Goal: Information Seeking & Learning: Find specific page/section

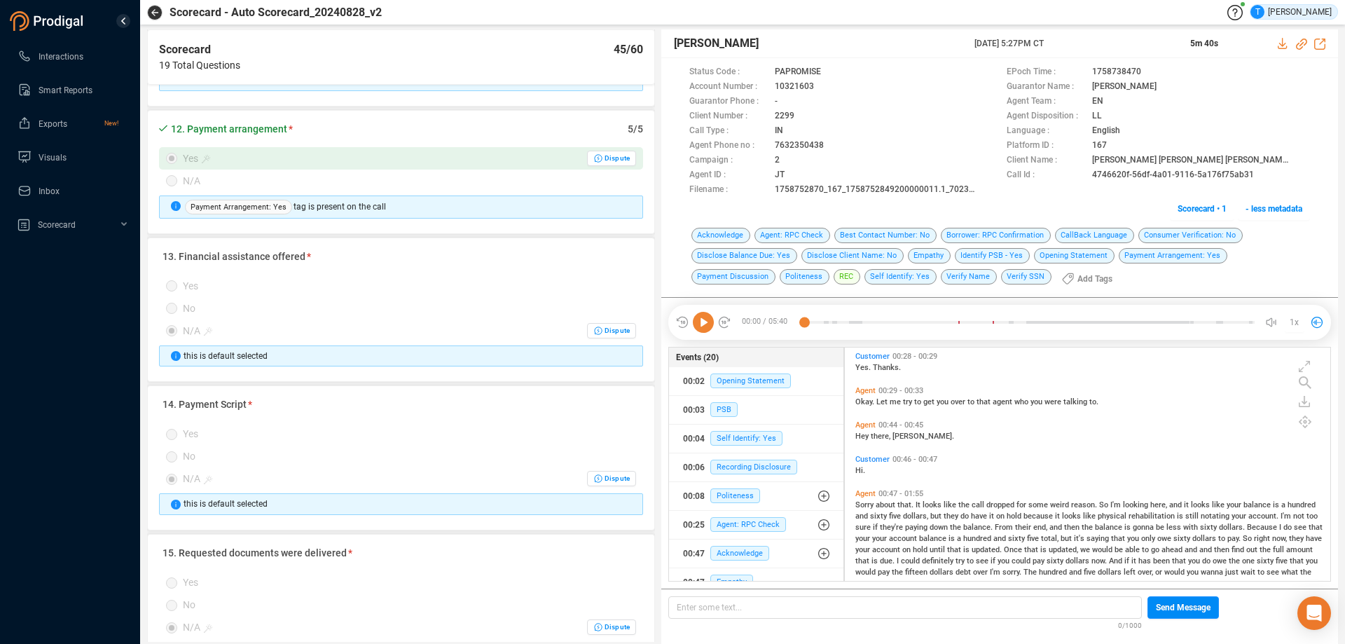
scroll to position [230, 478]
click at [160, 10] on button "button" at bounding box center [154, 12] width 15 height 15
click at [158, 12] on button "button" at bounding box center [154, 12] width 15 height 15
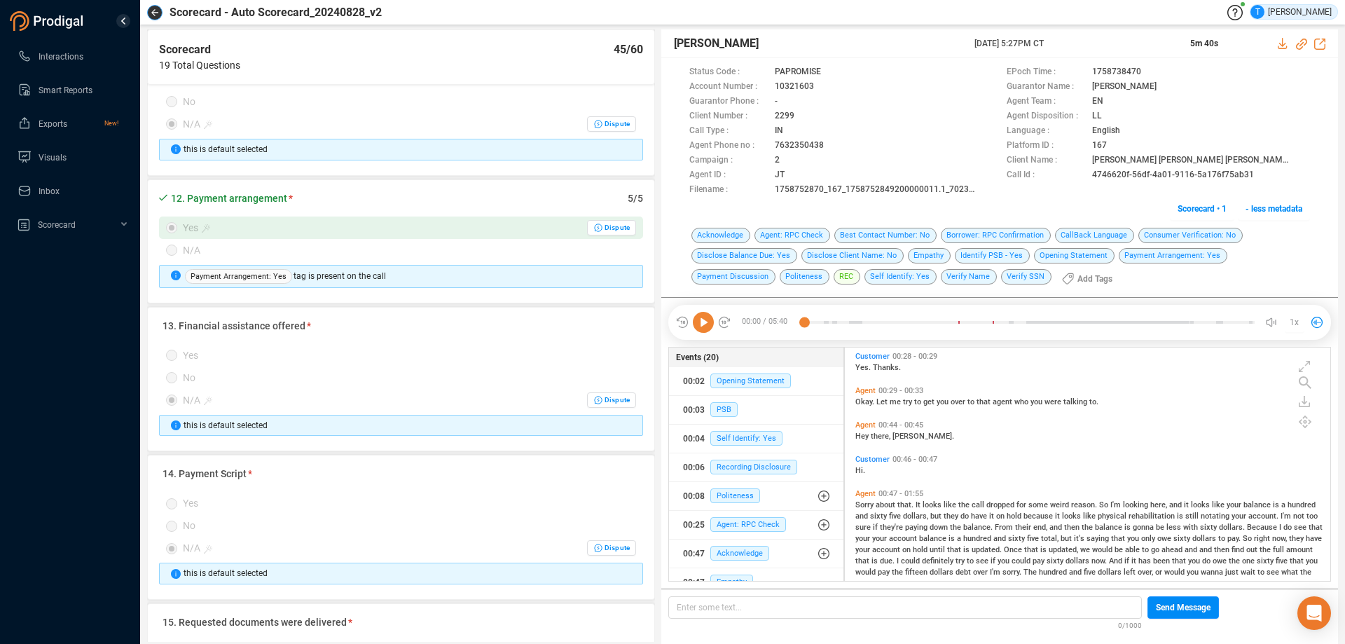
scroll to position [1613, 0]
click at [157, 11] on icon "button" at bounding box center [154, 12] width 7 height 7
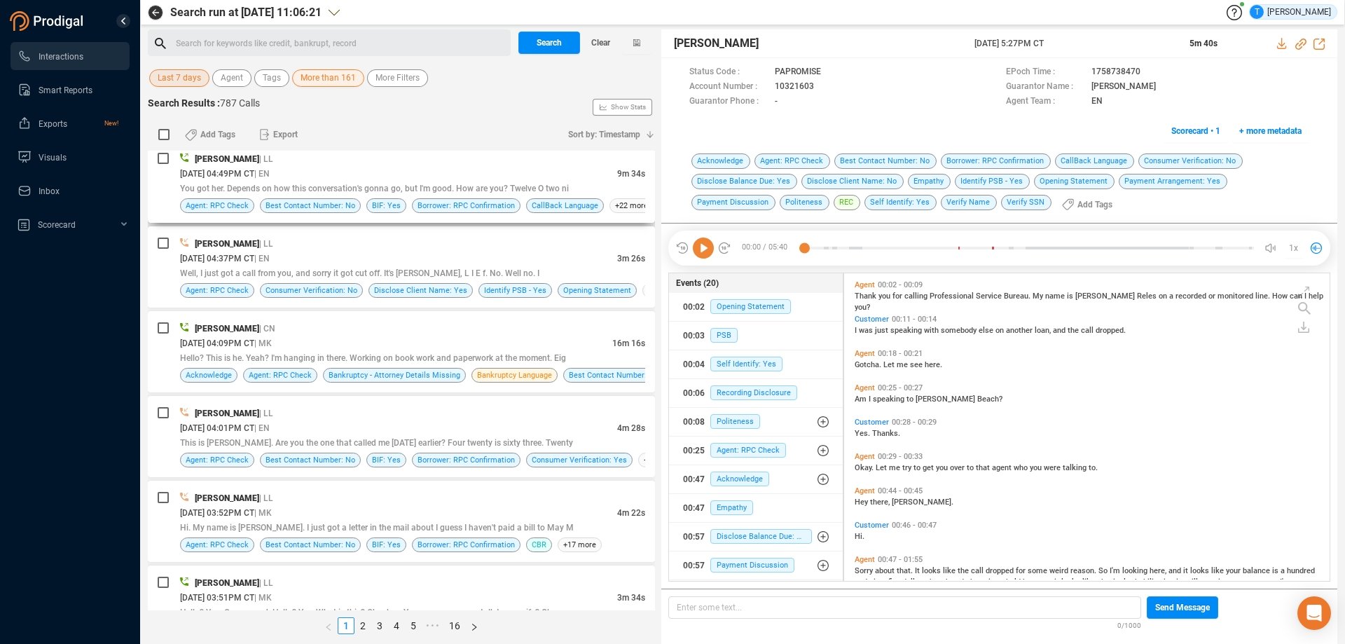
scroll to position [1962, 0]
click at [245, 49] on div "Search for keywords like credit, bankrupt, record ﻿" at bounding box center [341, 43] width 331 height 21
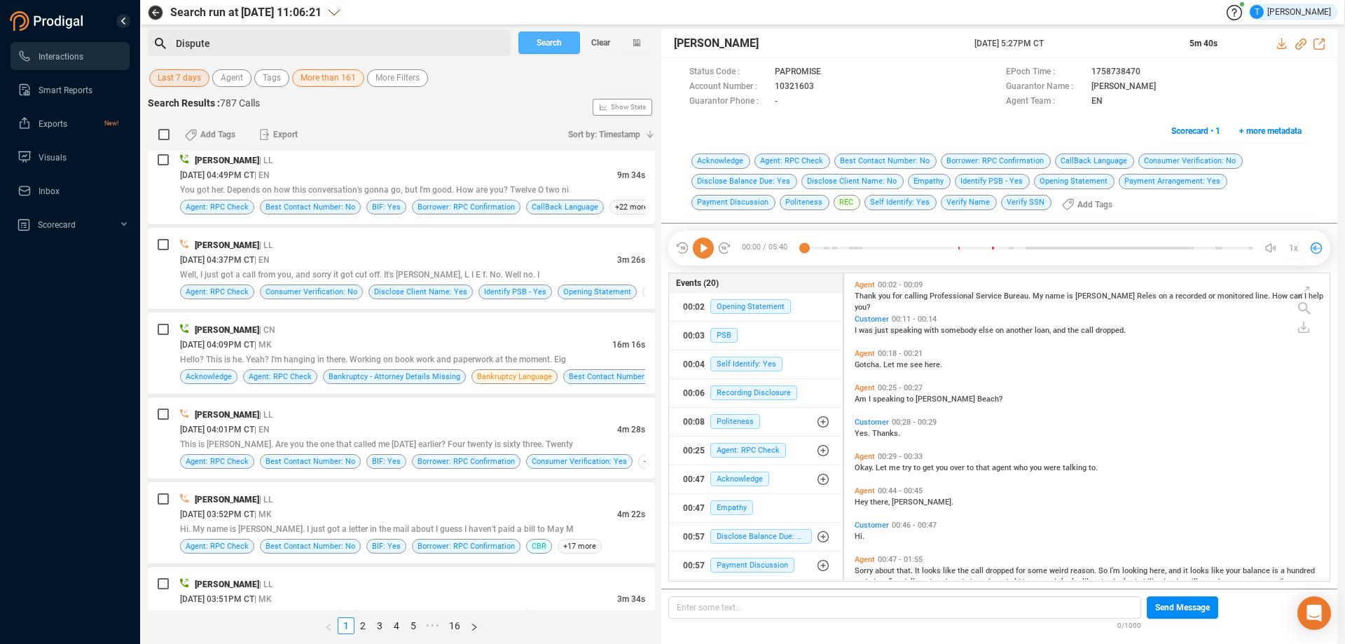
click at [533, 40] on button "Search" at bounding box center [549, 43] width 62 height 22
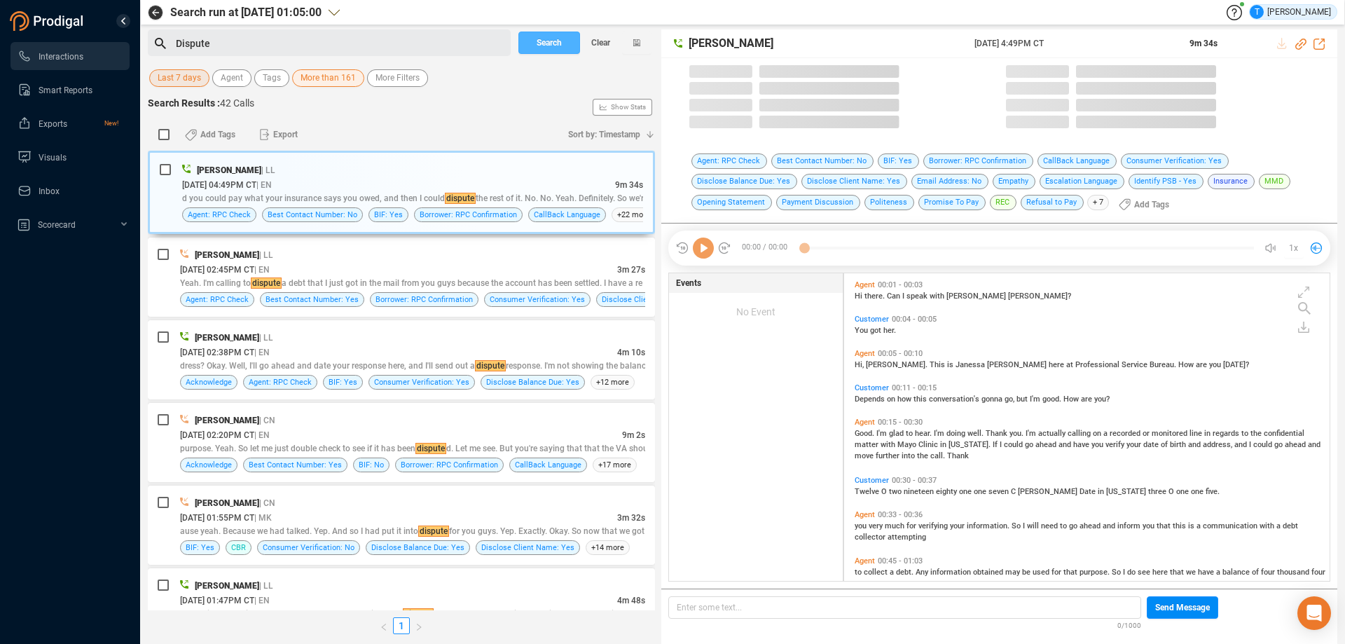
scroll to position [304, 478]
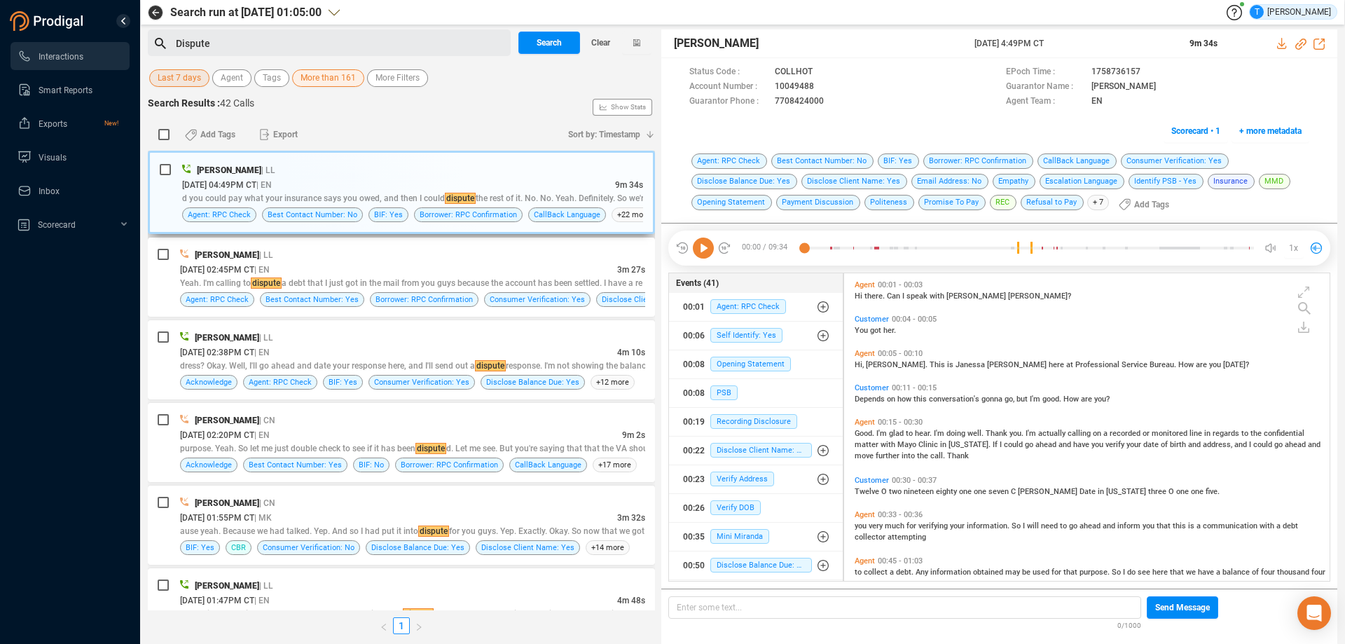
click at [492, 173] on div "[PERSON_NAME] | LL" at bounding box center [412, 170] width 461 height 15
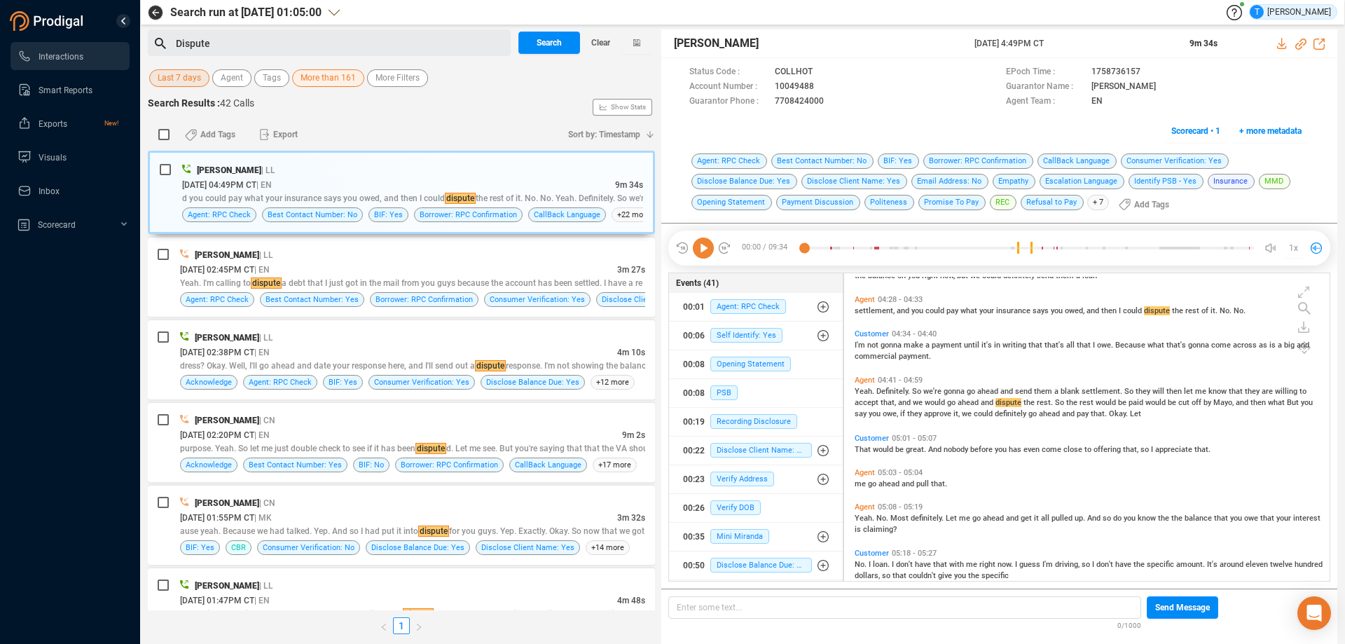
scroll to position [1051, 0]
click at [447, 266] on div "[DATE] 02:45PM CT | EN" at bounding box center [398, 269] width 437 height 15
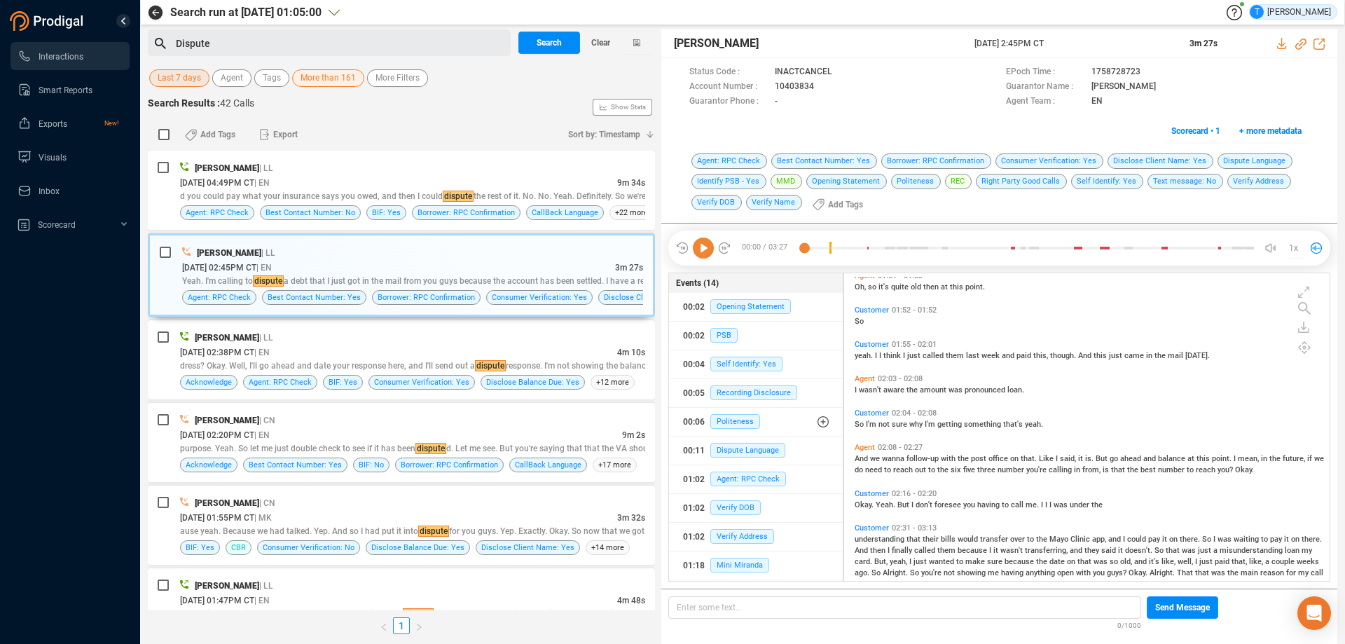
scroll to position [560, 0]
click at [821, 86] on icon at bounding box center [825, 87] width 11 height 11
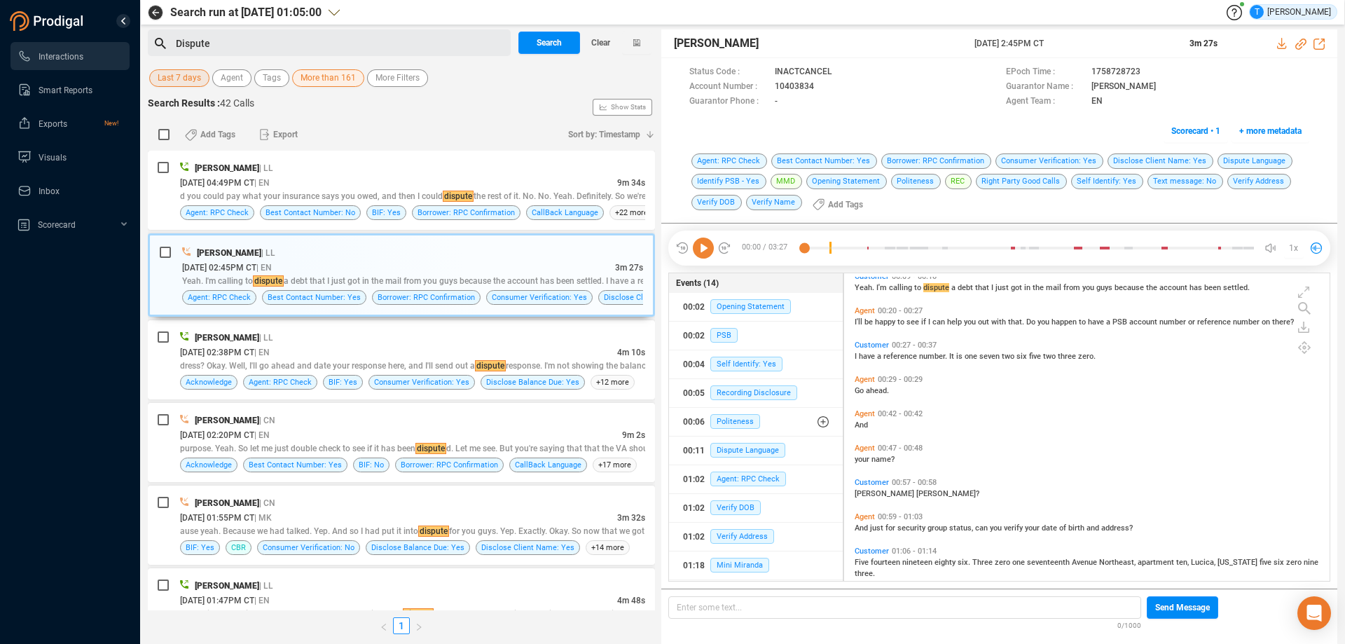
scroll to position [28, 0]
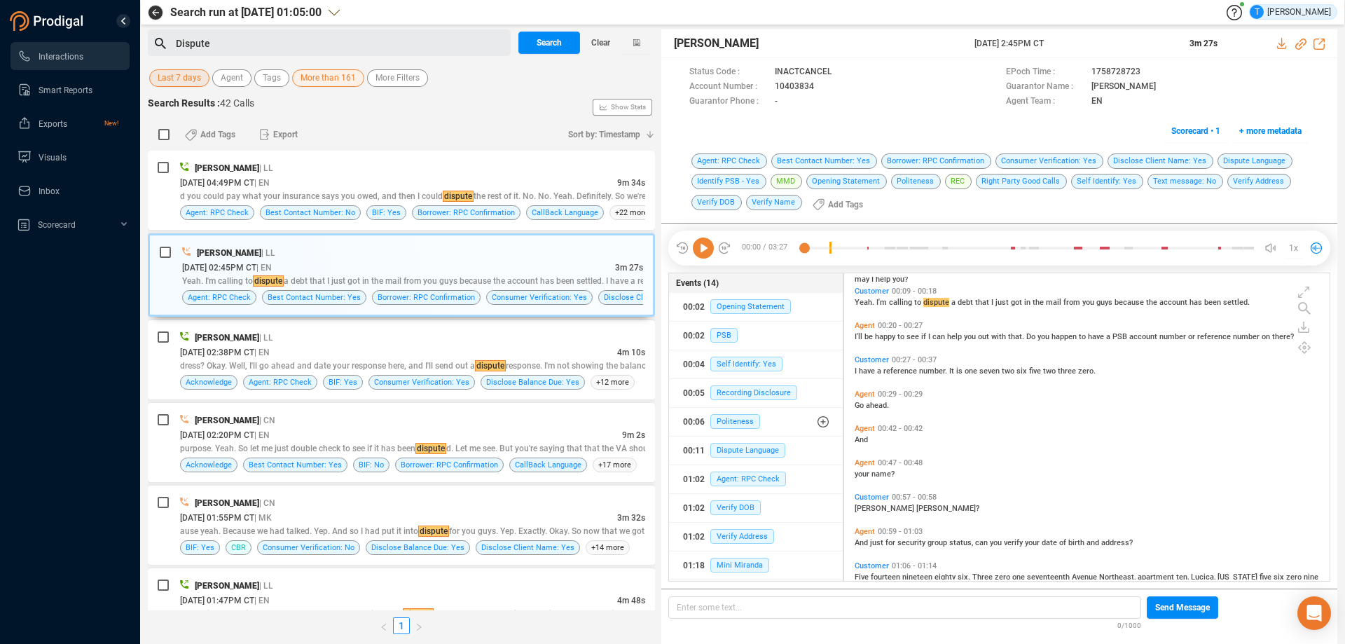
click at [701, 245] on icon at bounding box center [703, 247] width 21 height 21
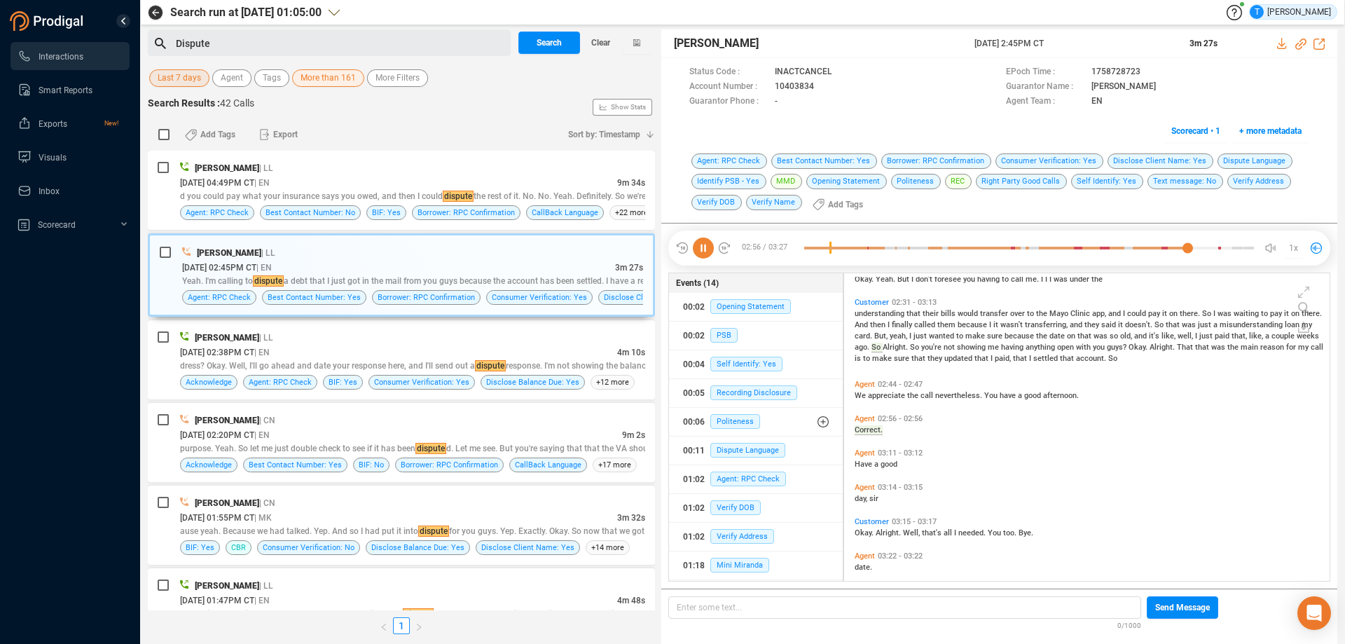
scroll to position [693, 0]
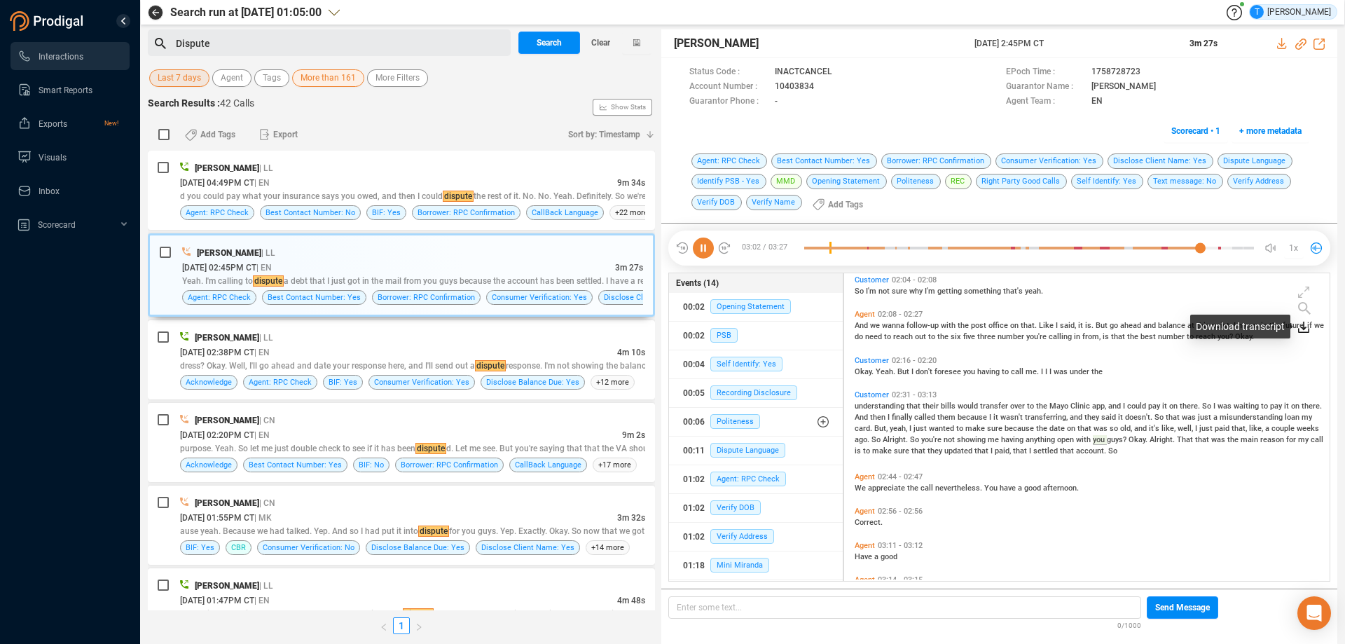
click at [1304, 329] on icon at bounding box center [1304, 326] width 6 height 8
click at [1278, 336] on icon at bounding box center [1275, 335] width 6 height 7
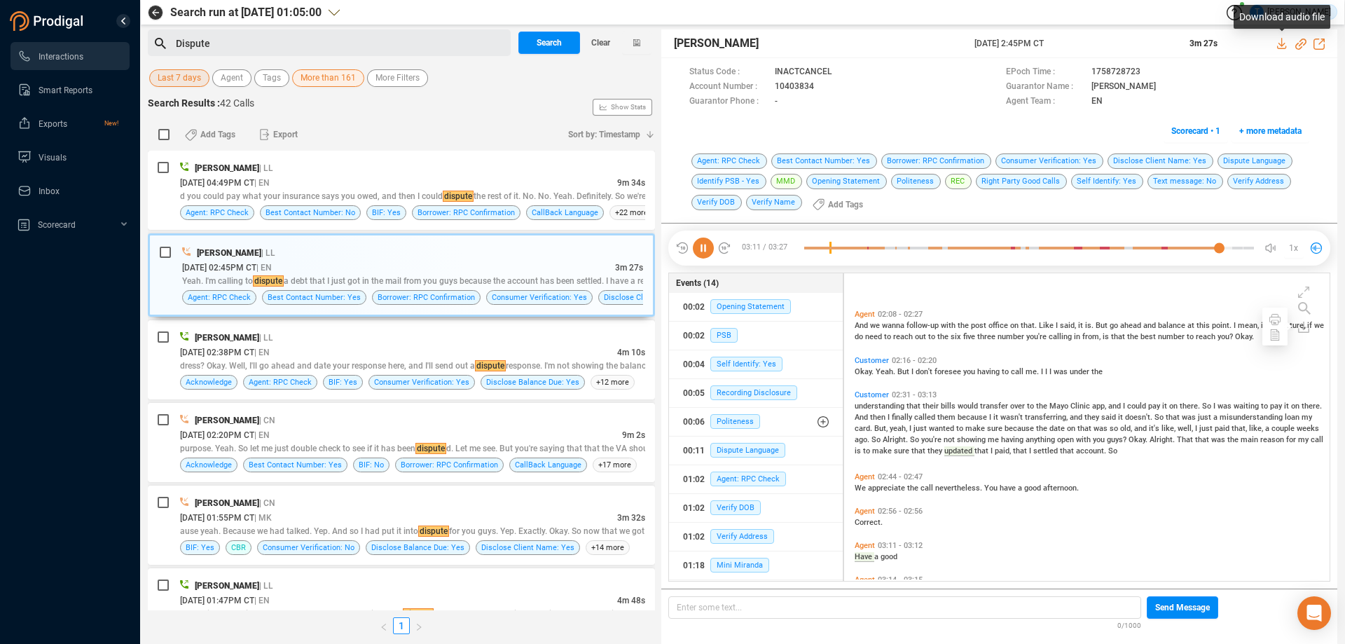
scroll to position [799, 0]
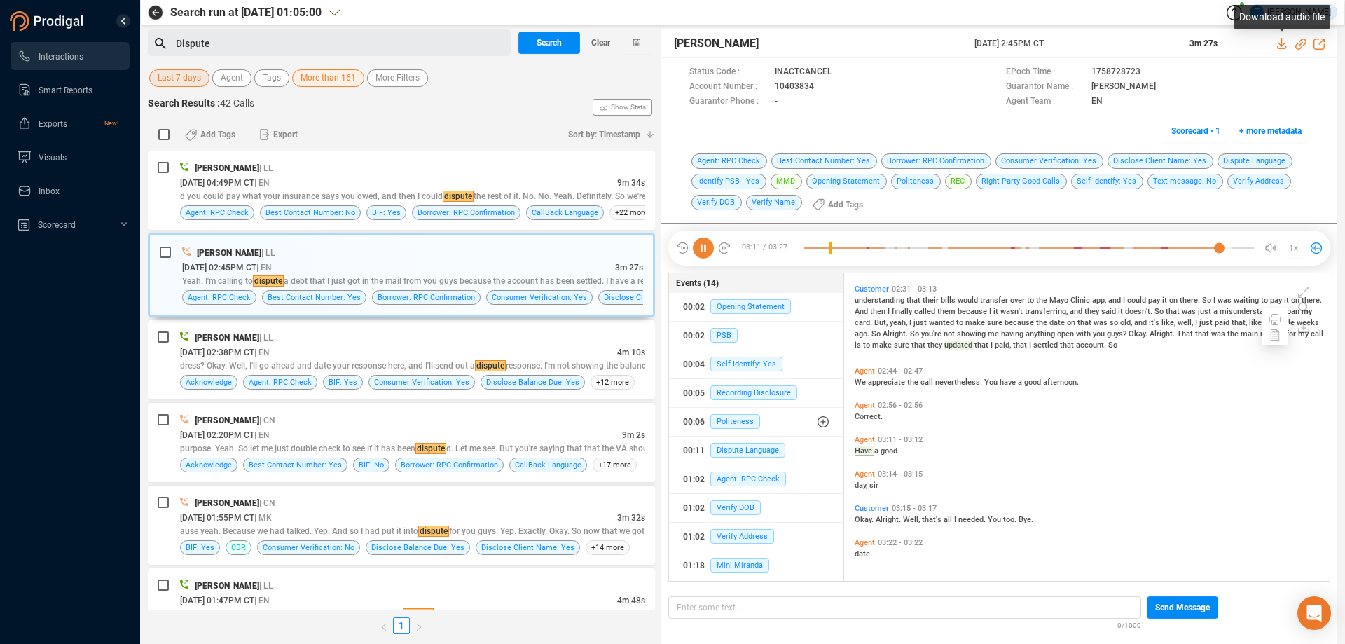
click at [1282, 41] on icon at bounding box center [1281, 43] width 9 height 11
click at [822, 83] on icon at bounding box center [823, 86] width 7 height 8
click at [675, 555] on button "01:18 Mini Miranda" at bounding box center [756, 565] width 174 height 28
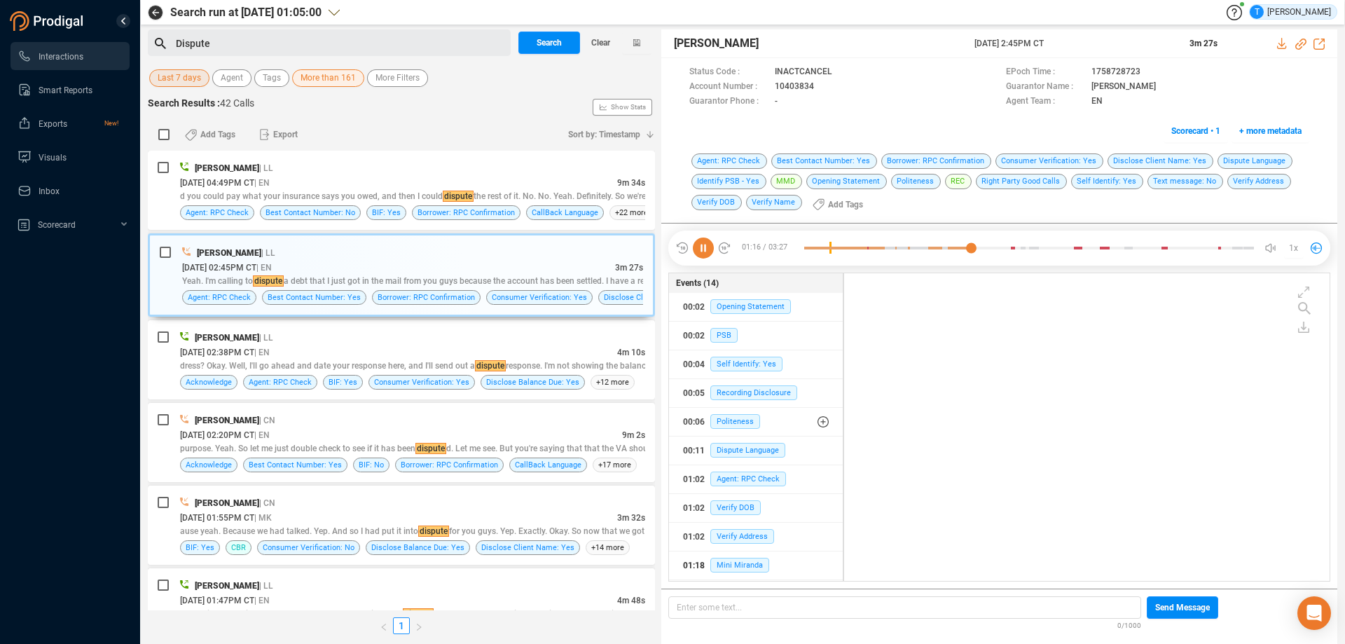
scroll to position [233, 0]
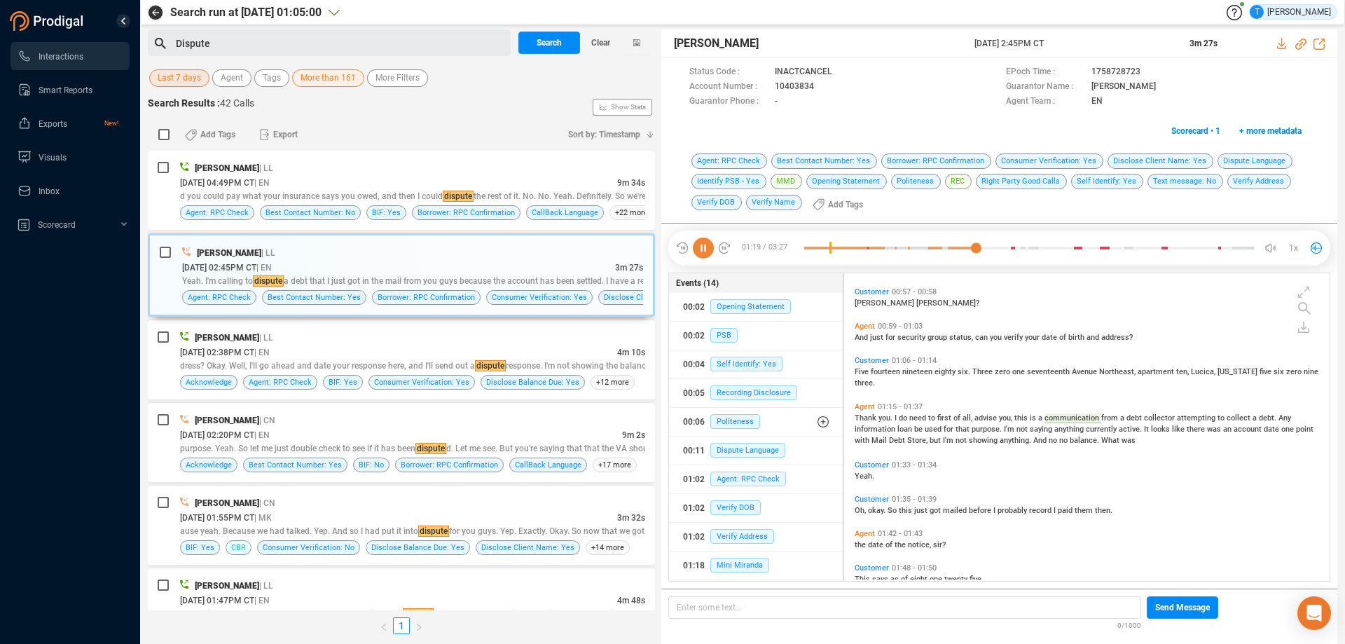
click at [704, 250] on icon at bounding box center [703, 247] width 21 height 21
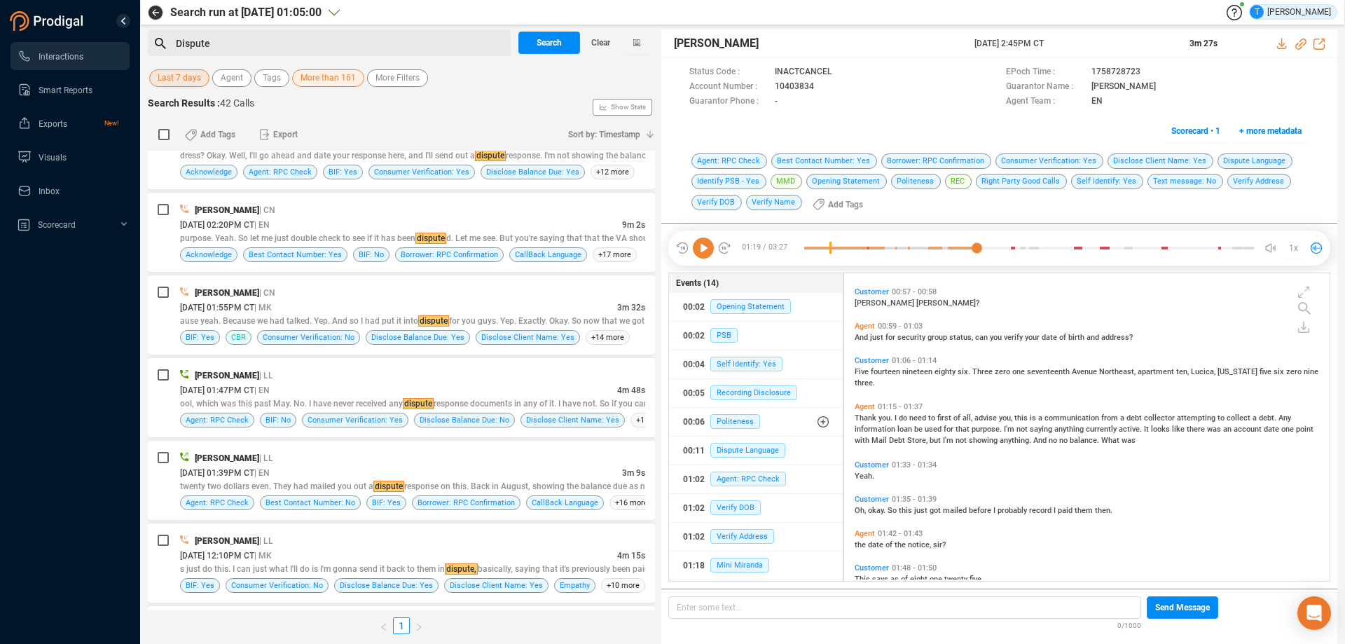
scroll to position [280, 0]
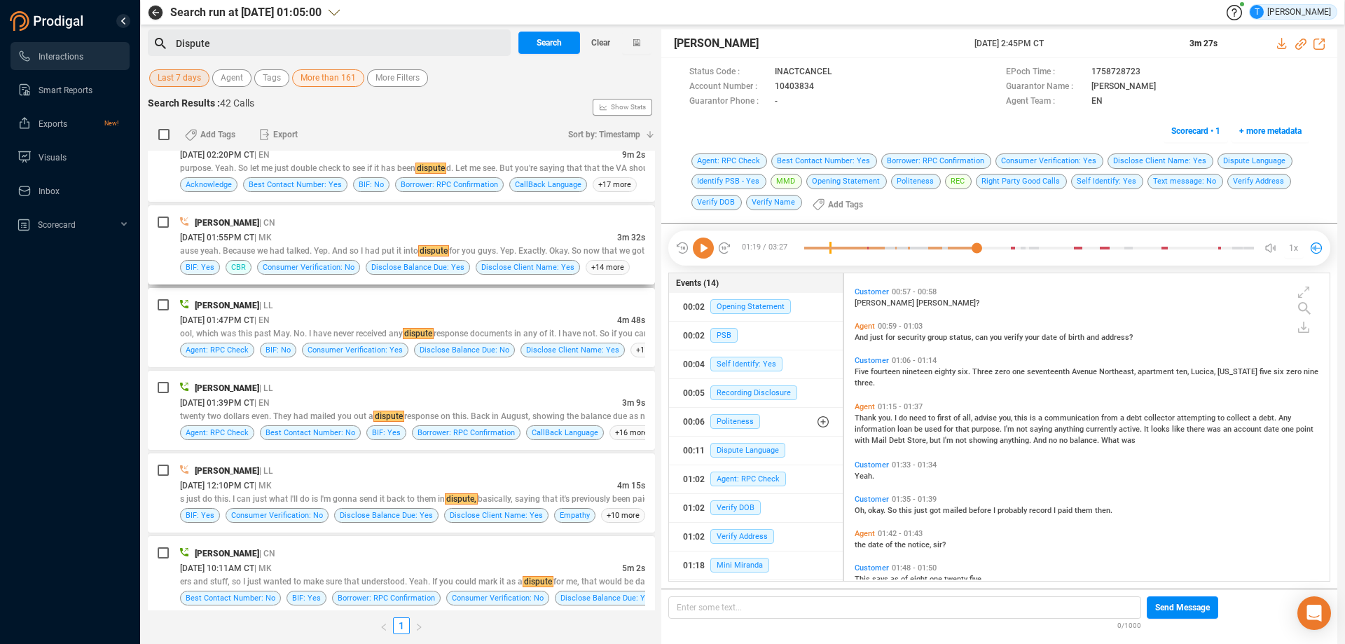
click at [525, 237] on div "[DATE] 01:55PM CT | MK" at bounding box center [398, 237] width 437 height 15
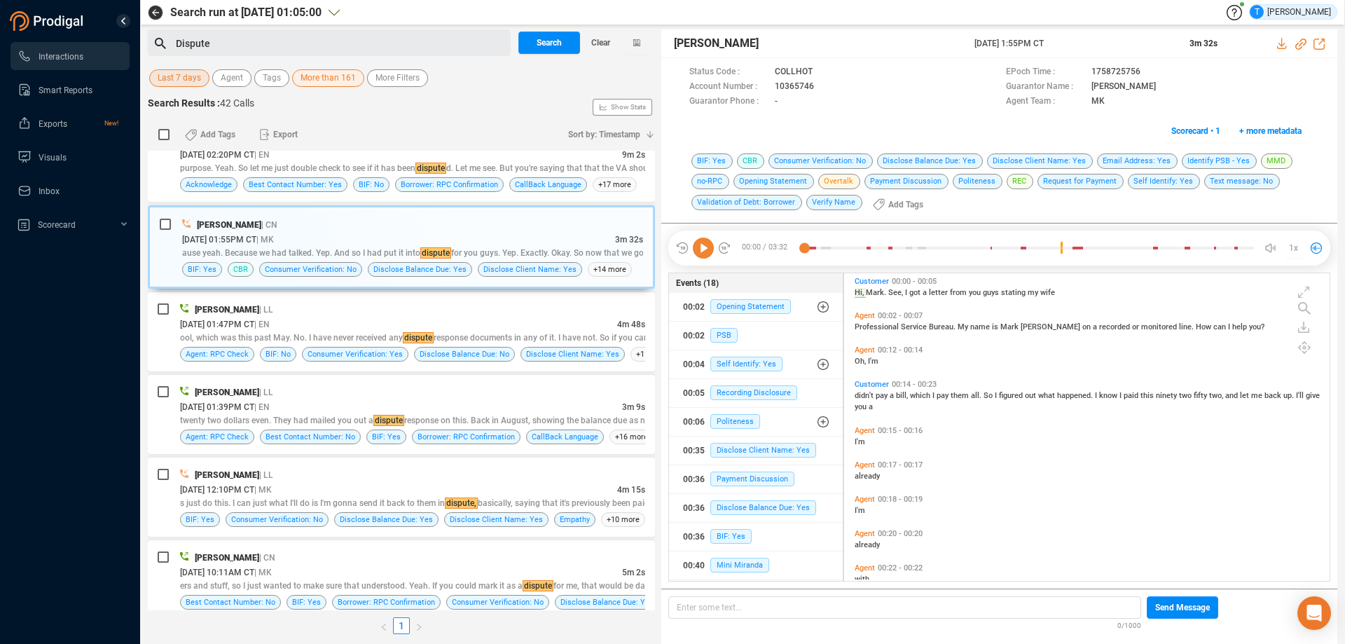
scroll to position [0, 0]
click at [706, 252] on icon at bounding box center [703, 247] width 21 height 21
click at [820, 87] on icon at bounding box center [825, 87] width 11 height 11
click at [705, 244] on icon at bounding box center [703, 247] width 21 height 21
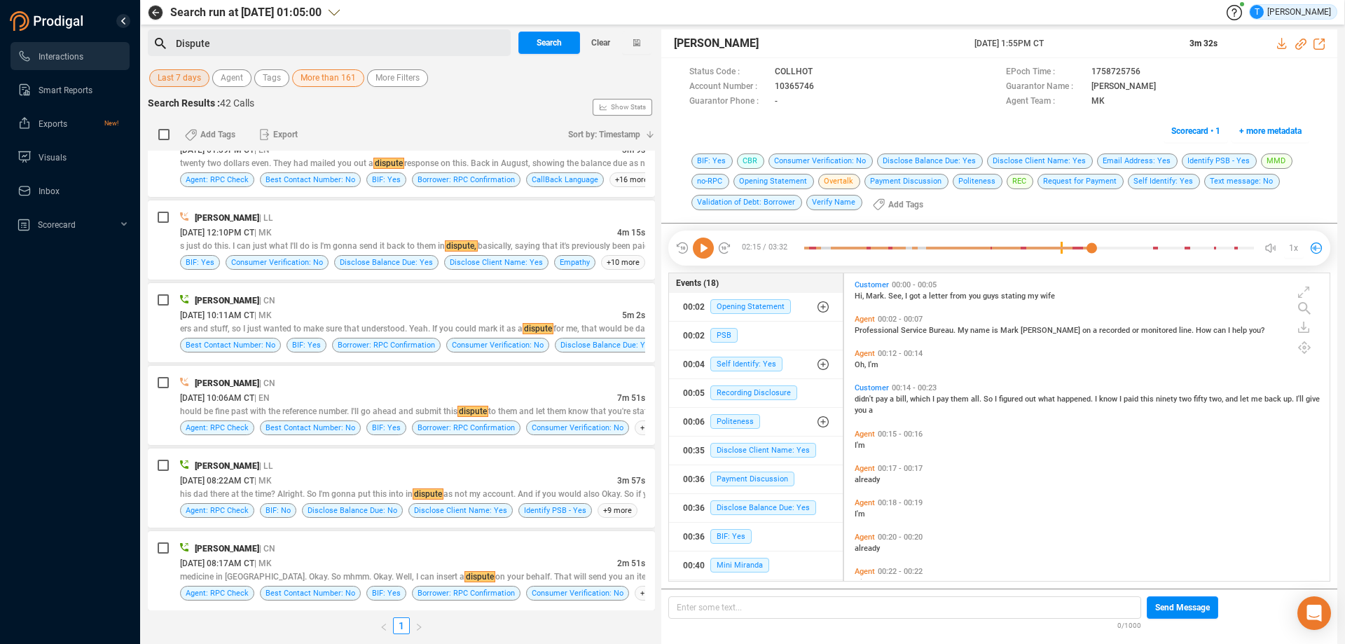
scroll to position [556, 0]
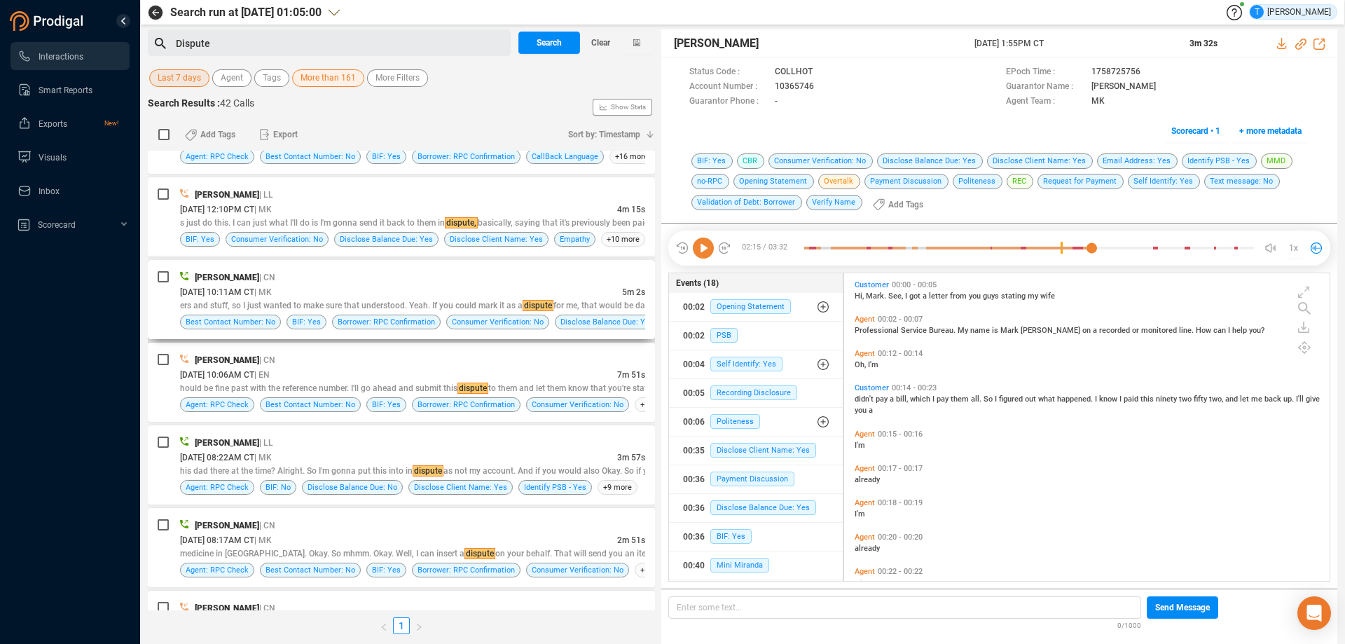
click at [465, 287] on div "[DATE] 10:11AM CT | MK" at bounding box center [401, 291] width 442 height 15
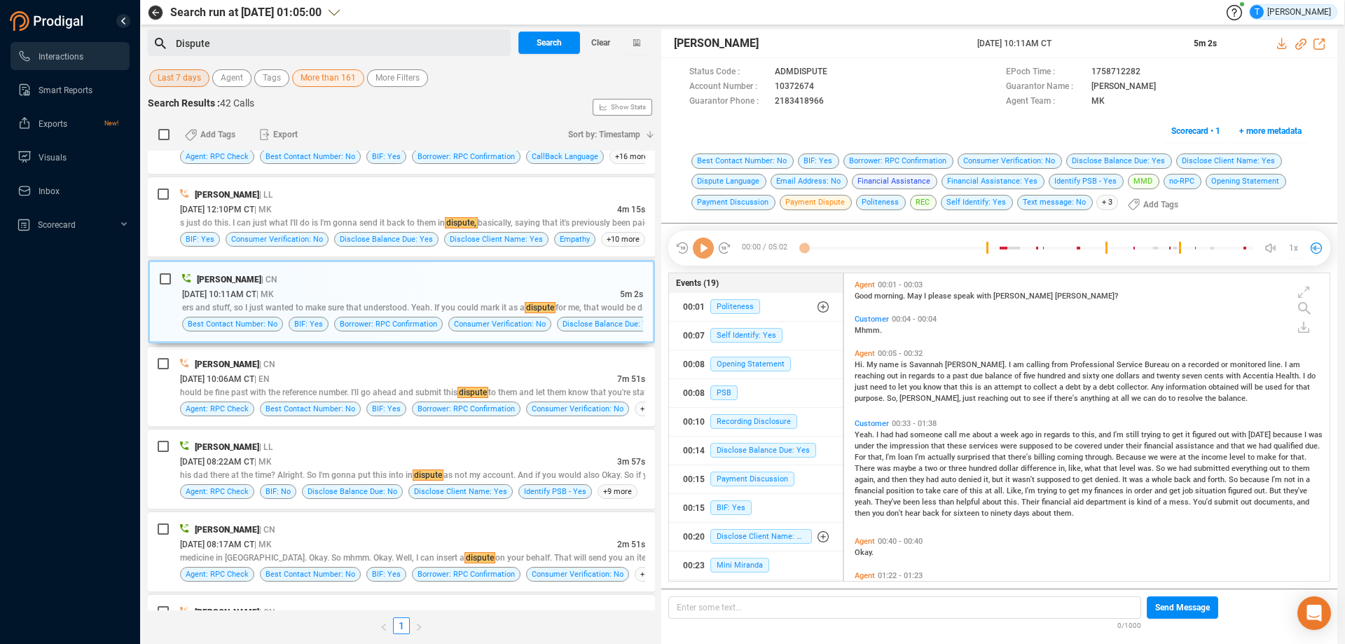
scroll to position [304, 478]
click at [701, 251] on icon at bounding box center [703, 247] width 21 height 21
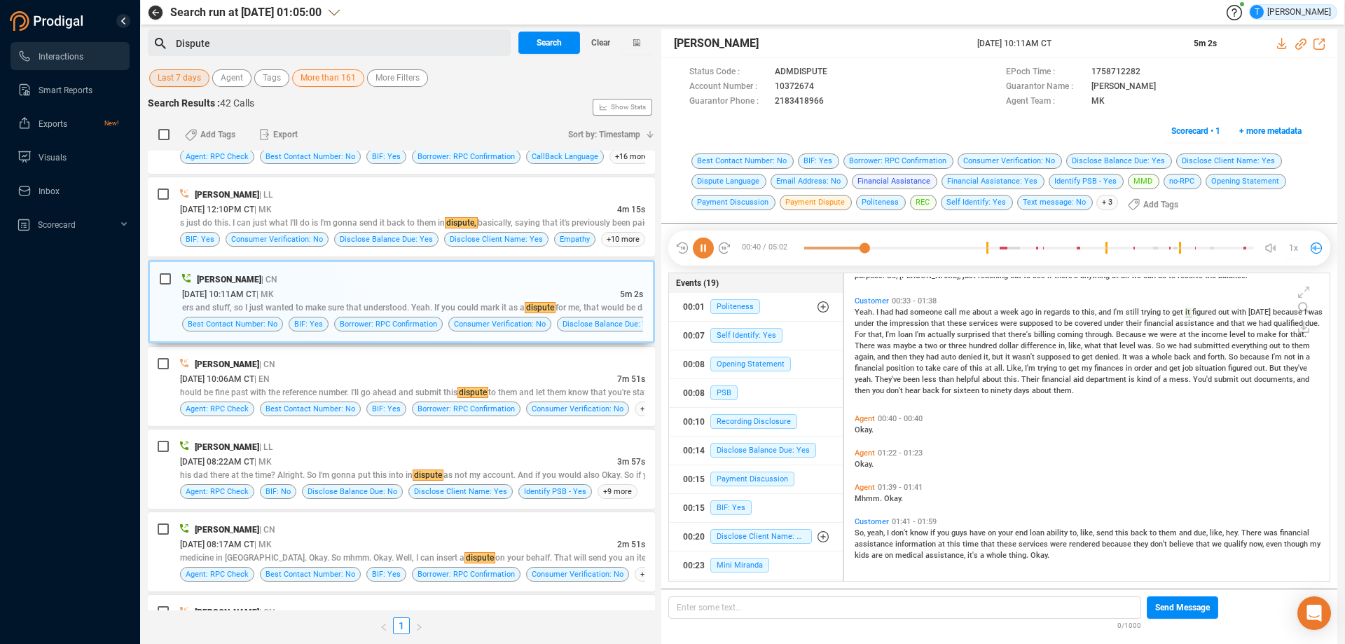
scroll to position [46, 0]
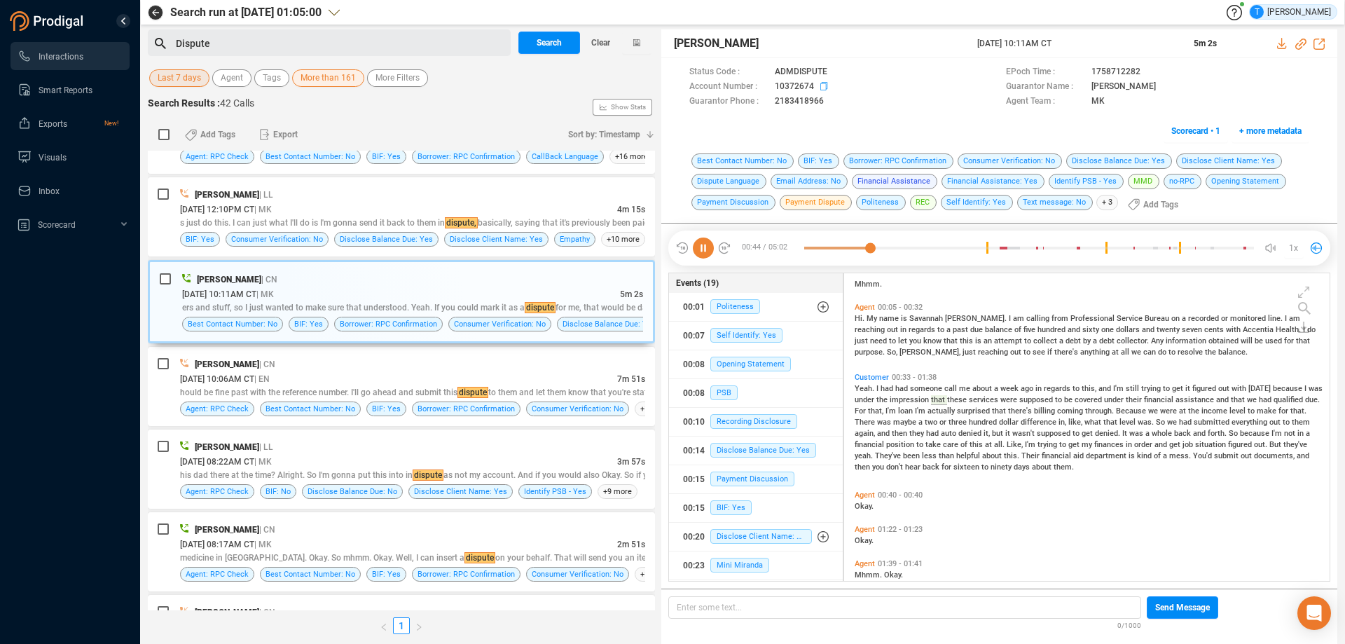
click at [822, 87] on icon at bounding box center [825, 87] width 11 height 11
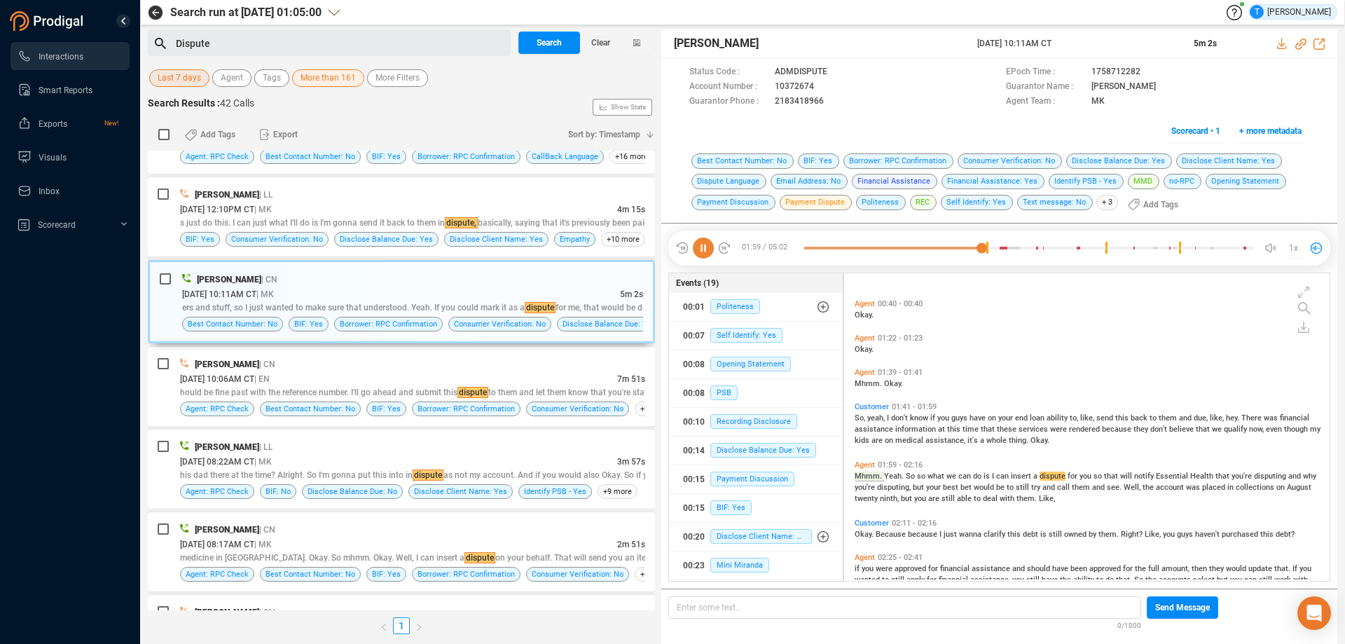
scroll to position [296, 0]
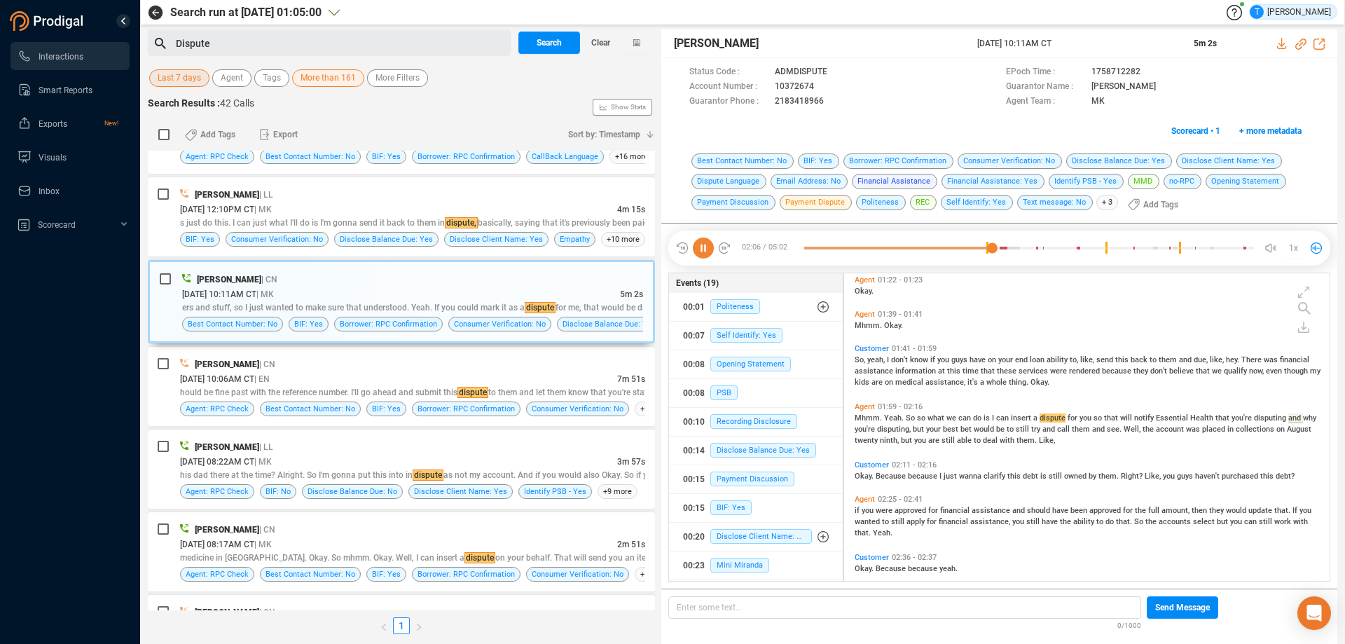
click at [708, 244] on icon at bounding box center [703, 247] width 21 height 21
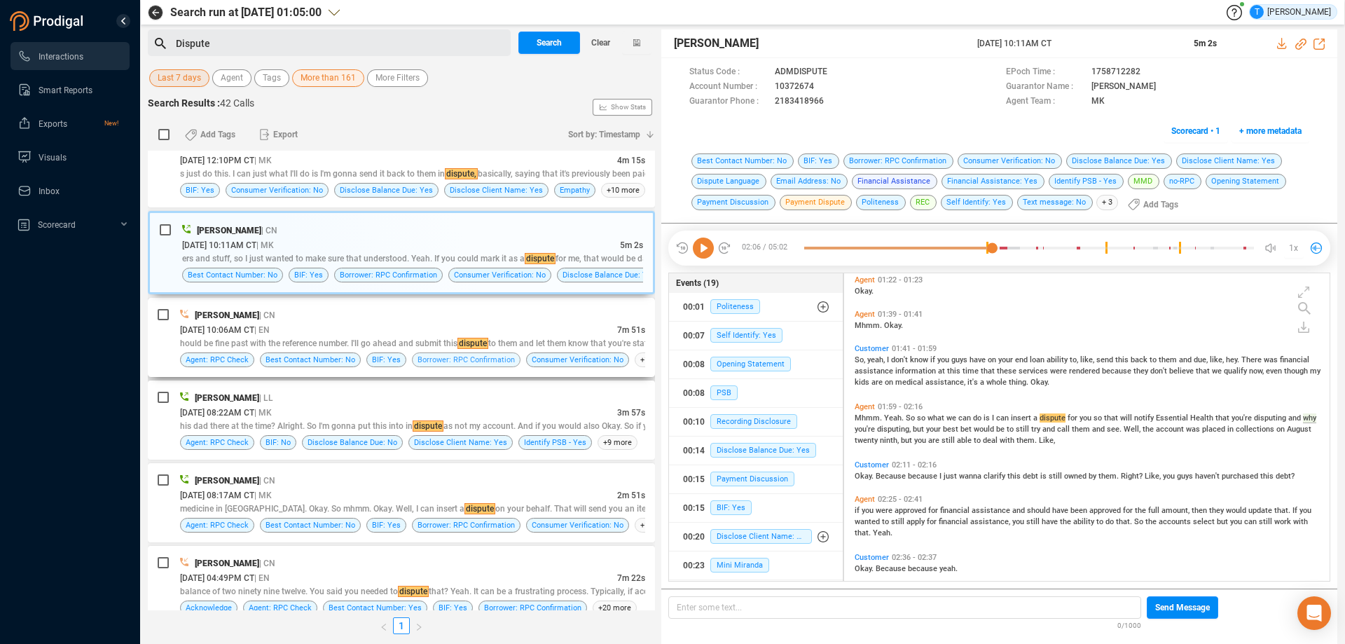
scroll to position [622, 0]
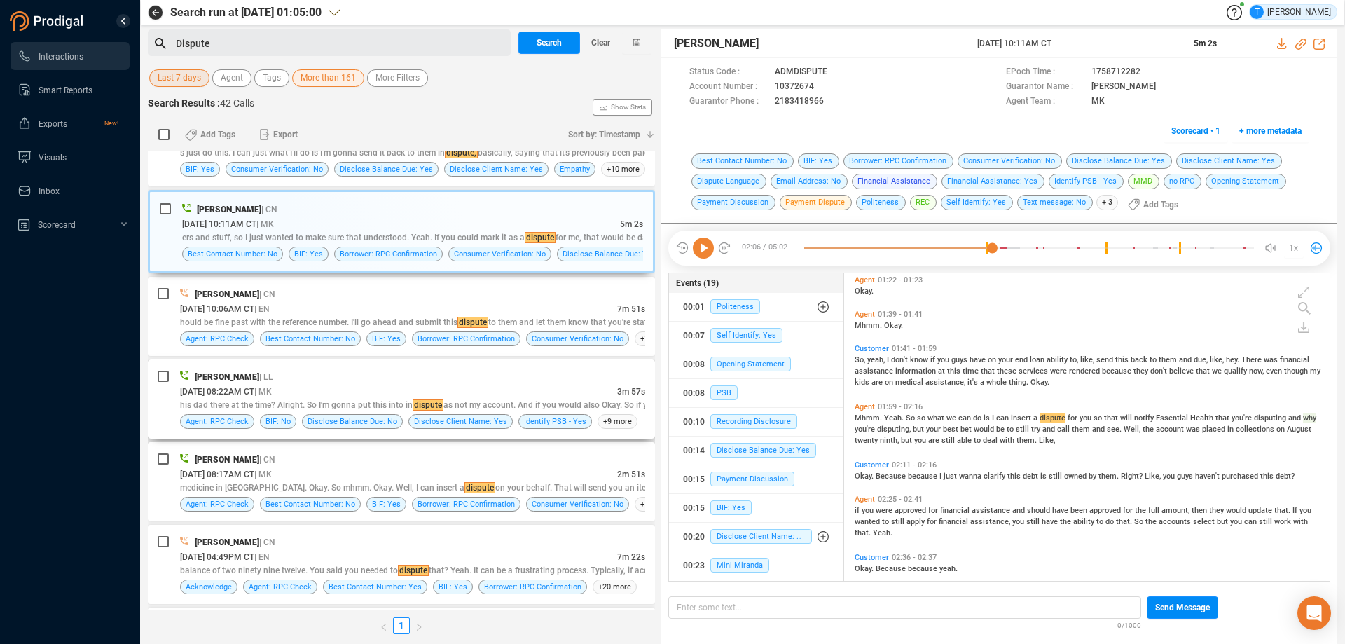
click at [504, 390] on div "[DATE] 08:22AM CT | MK" at bounding box center [398, 391] width 437 height 15
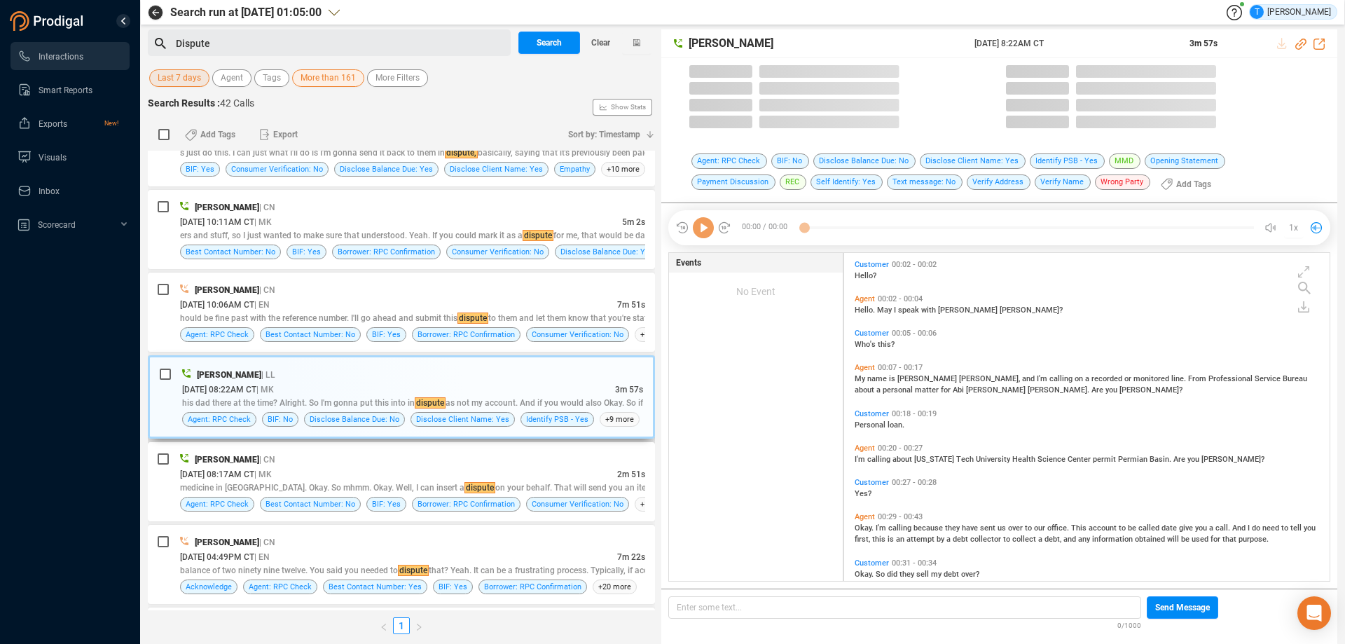
scroll to position [324, 478]
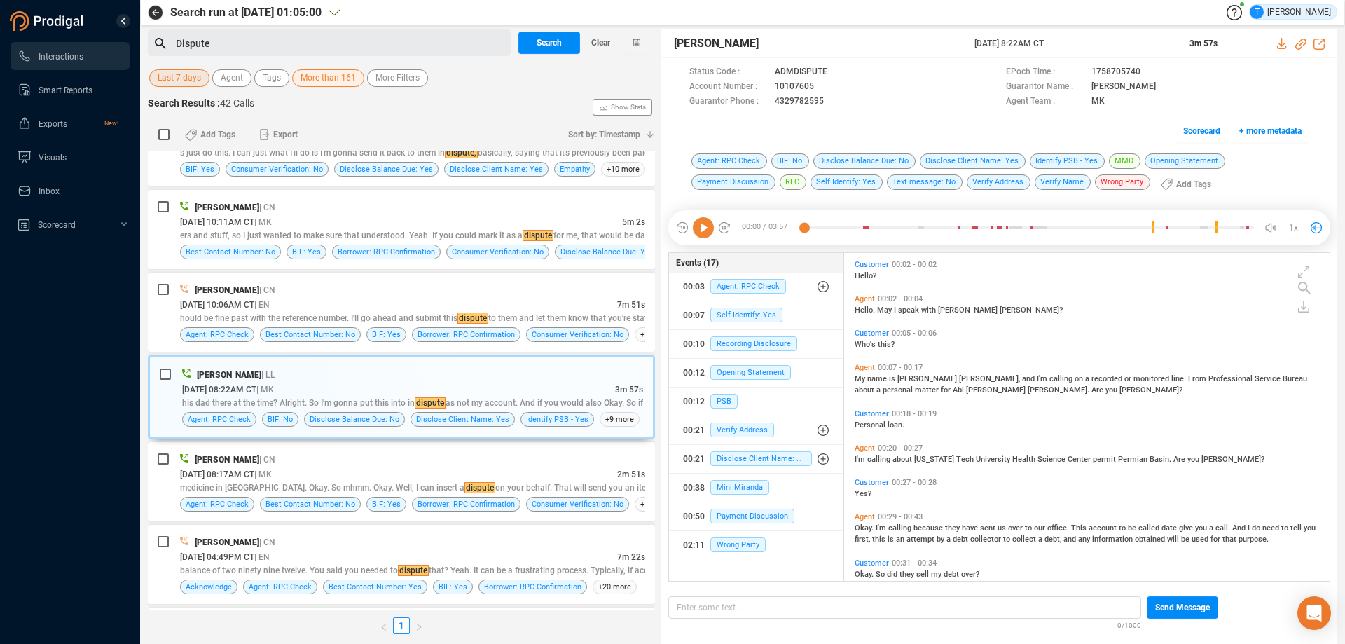
click at [705, 226] on icon at bounding box center [703, 227] width 21 height 21
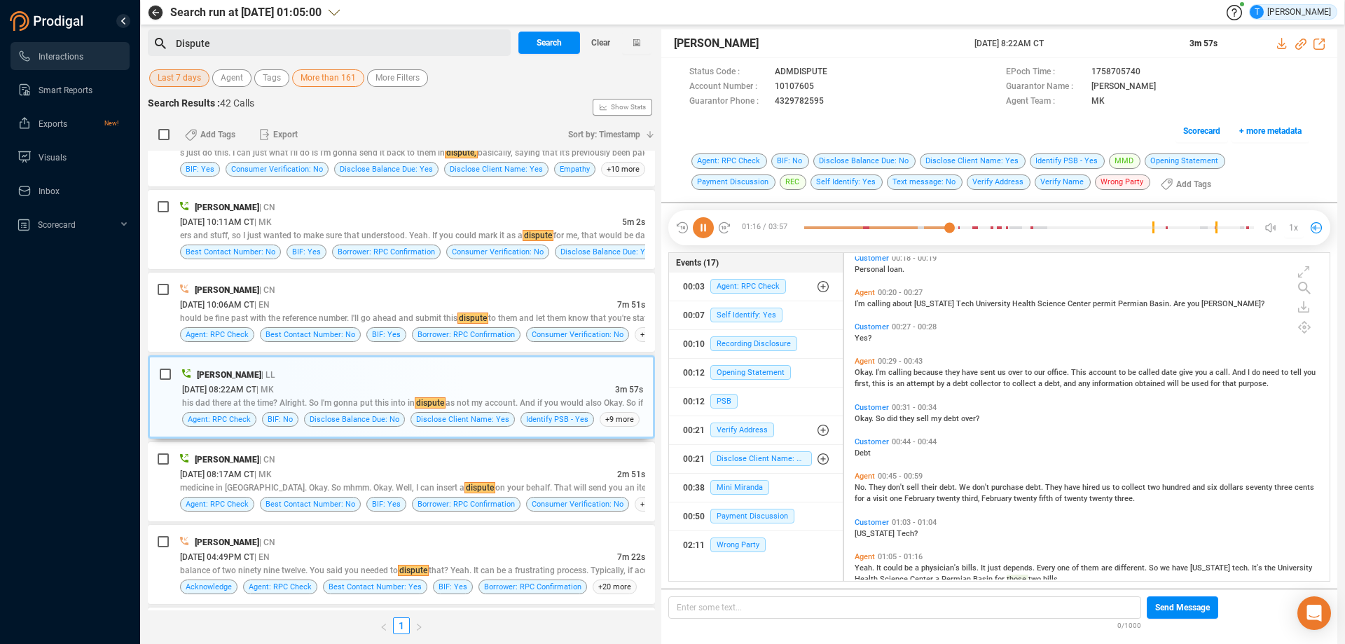
scroll to position [214, 0]
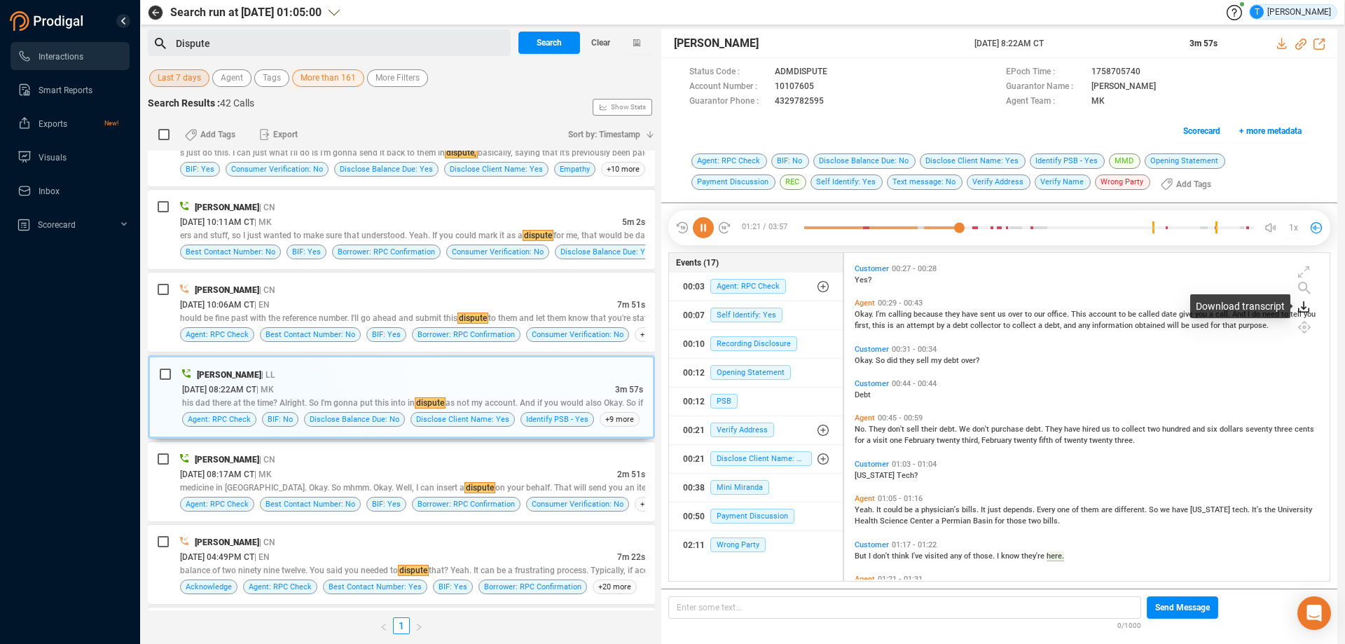
click at [1302, 310] on icon at bounding box center [1303, 306] width 11 height 11
click at [1274, 317] on icon at bounding box center [1275, 315] width 6 height 7
click at [1282, 47] on icon at bounding box center [1282, 43] width 11 height 11
click at [826, 83] on icon at bounding box center [823, 86] width 7 height 8
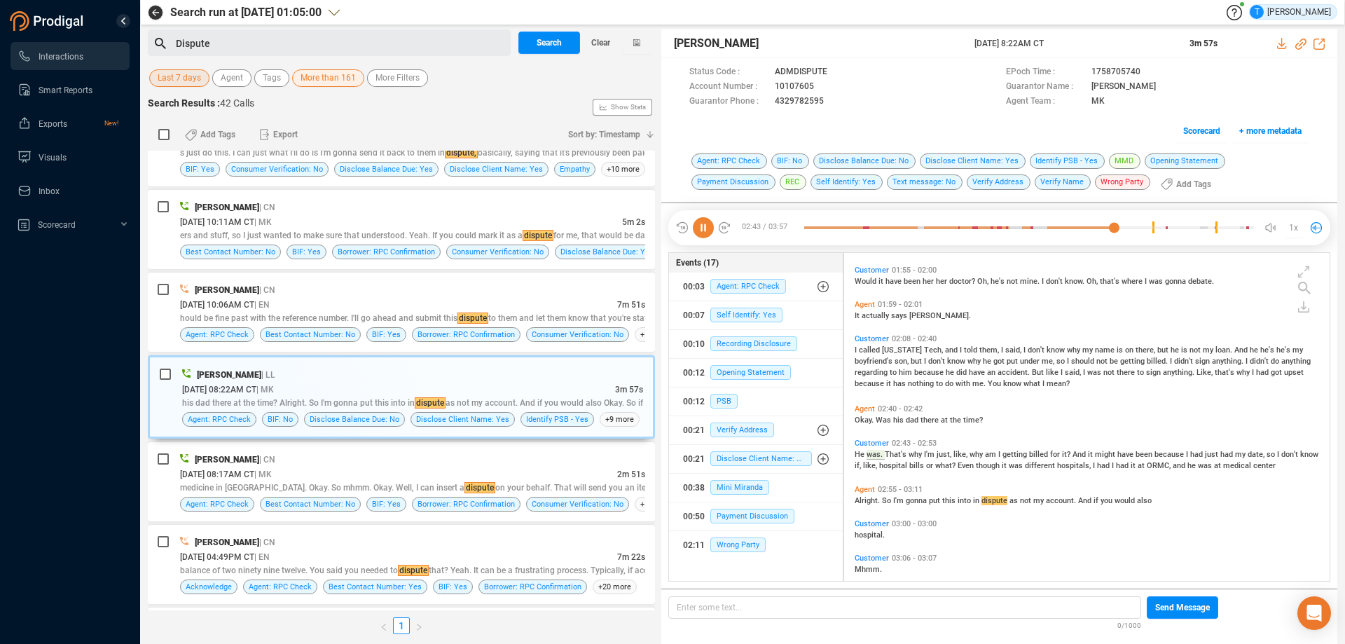
scroll to position [759, 0]
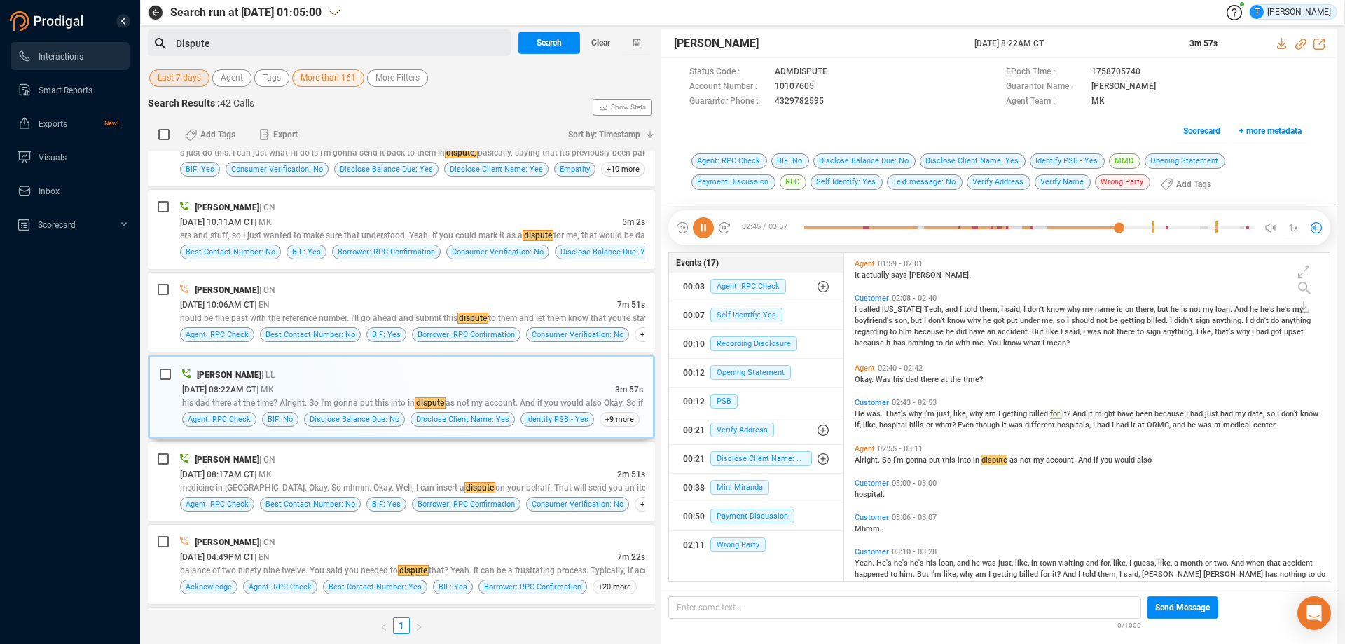
click at [701, 231] on icon at bounding box center [703, 227] width 21 height 21
click at [822, 85] on icon at bounding box center [825, 87] width 11 height 11
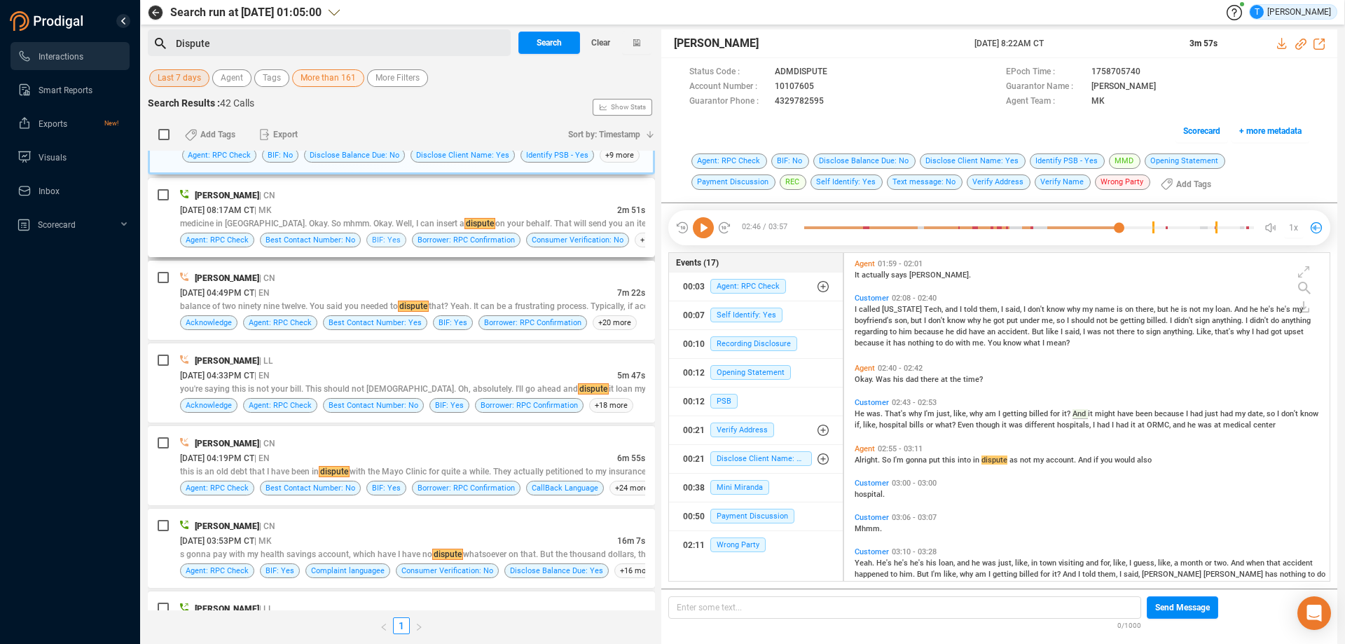
scroll to position [902, 0]
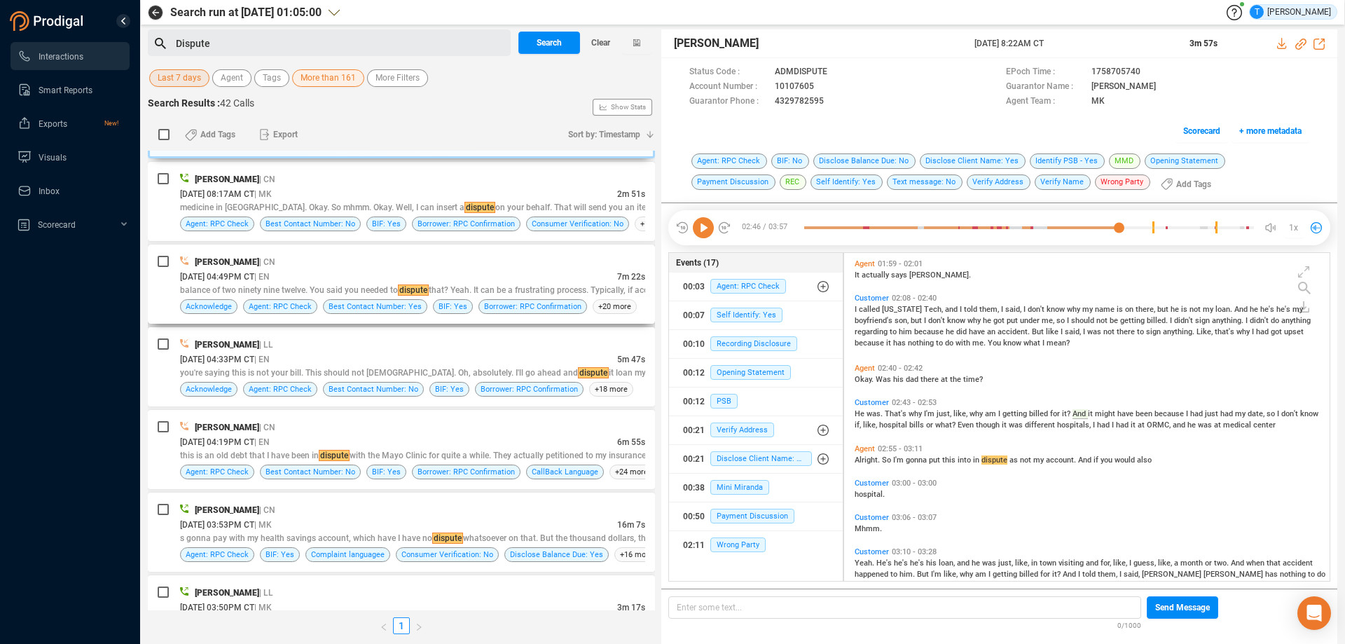
click at [474, 280] on div "[DATE] 04:49PM CT | EN" at bounding box center [398, 276] width 437 height 15
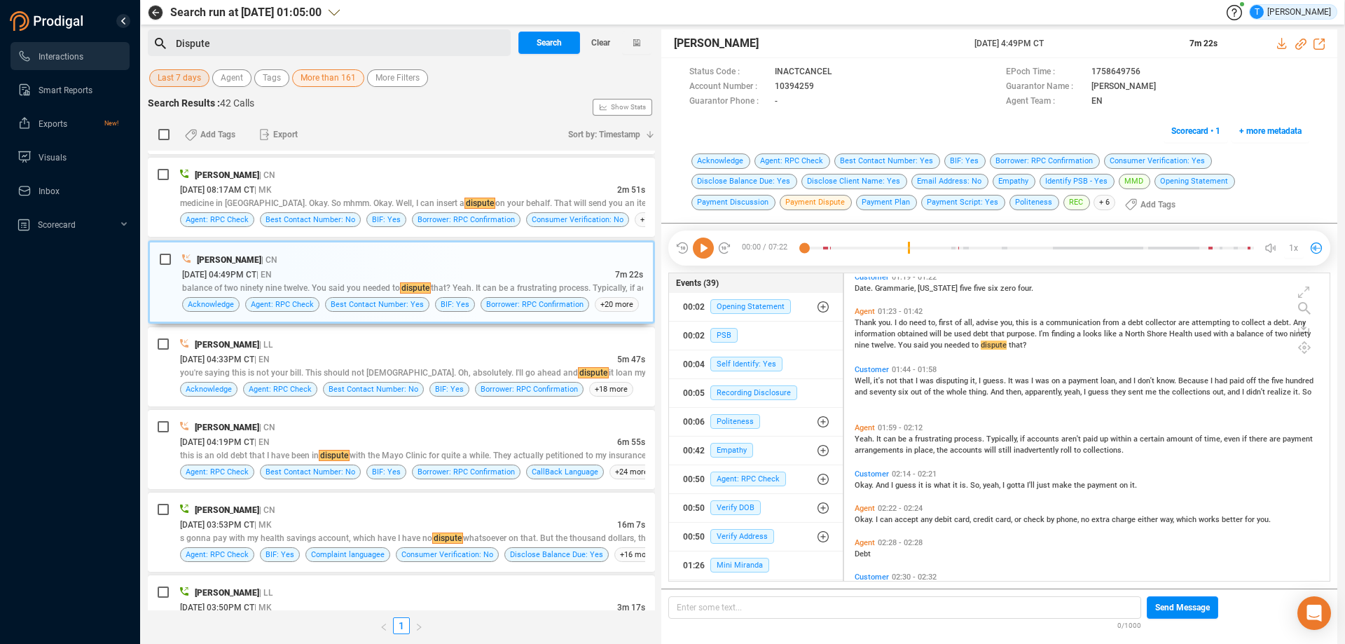
scroll to position [560, 0]
click at [822, 83] on icon at bounding box center [825, 87] width 11 height 11
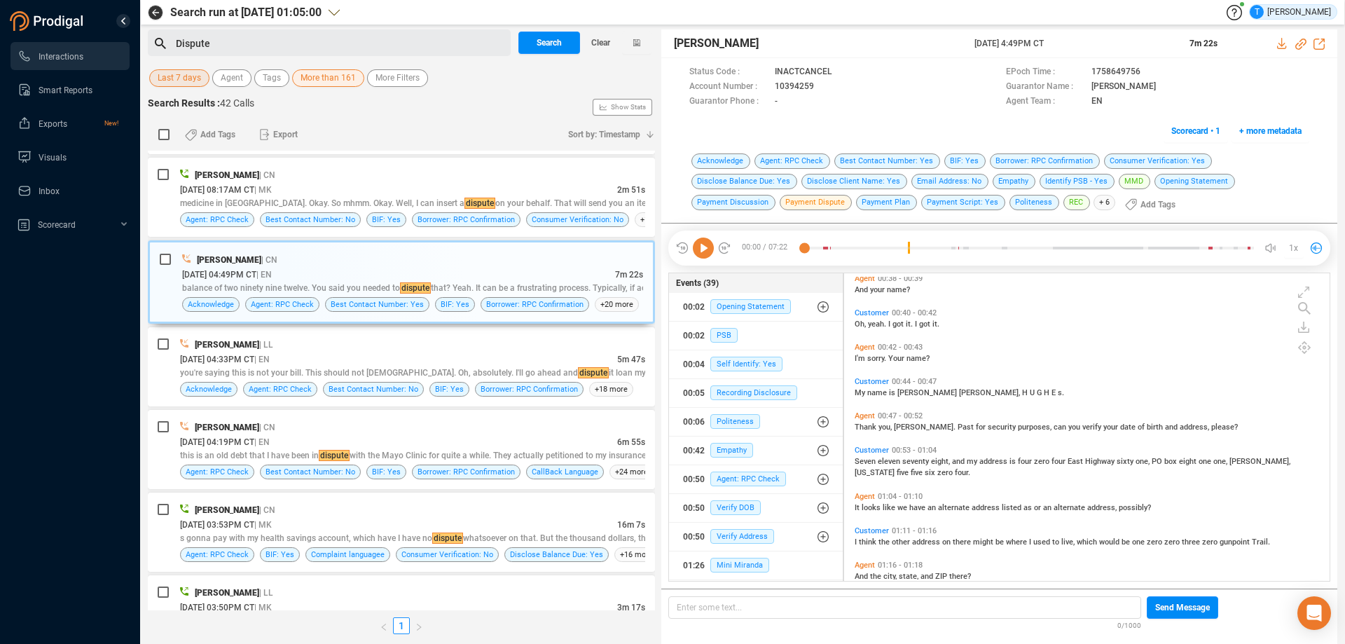
scroll to position [210, 0]
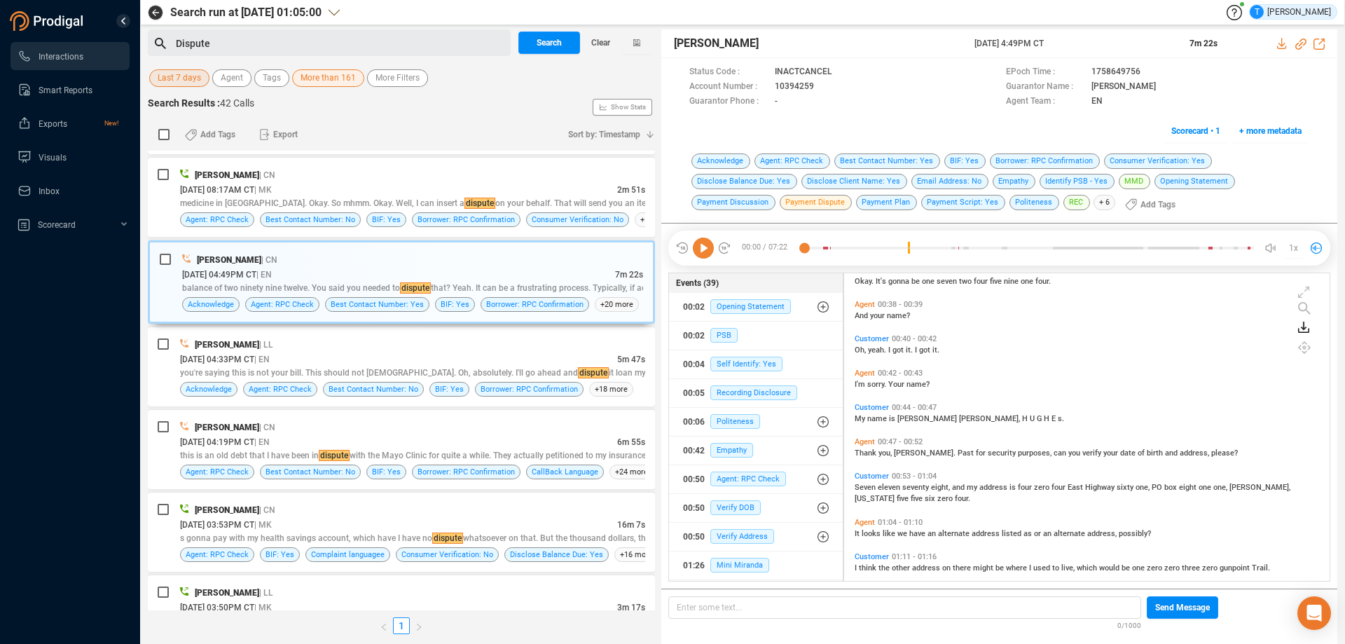
click at [1304, 328] on icon at bounding box center [1303, 327] width 11 height 11
click at [1278, 338] on icon at bounding box center [1274, 334] width 11 height 11
click at [1280, 42] on icon at bounding box center [1282, 43] width 11 height 11
click at [823, 87] on icon at bounding box center [825, 87] width 11 height 11
click at [785, 574] on div "01:26 Mini Miranda" at bounding box center [756, 565] width 146 height 22
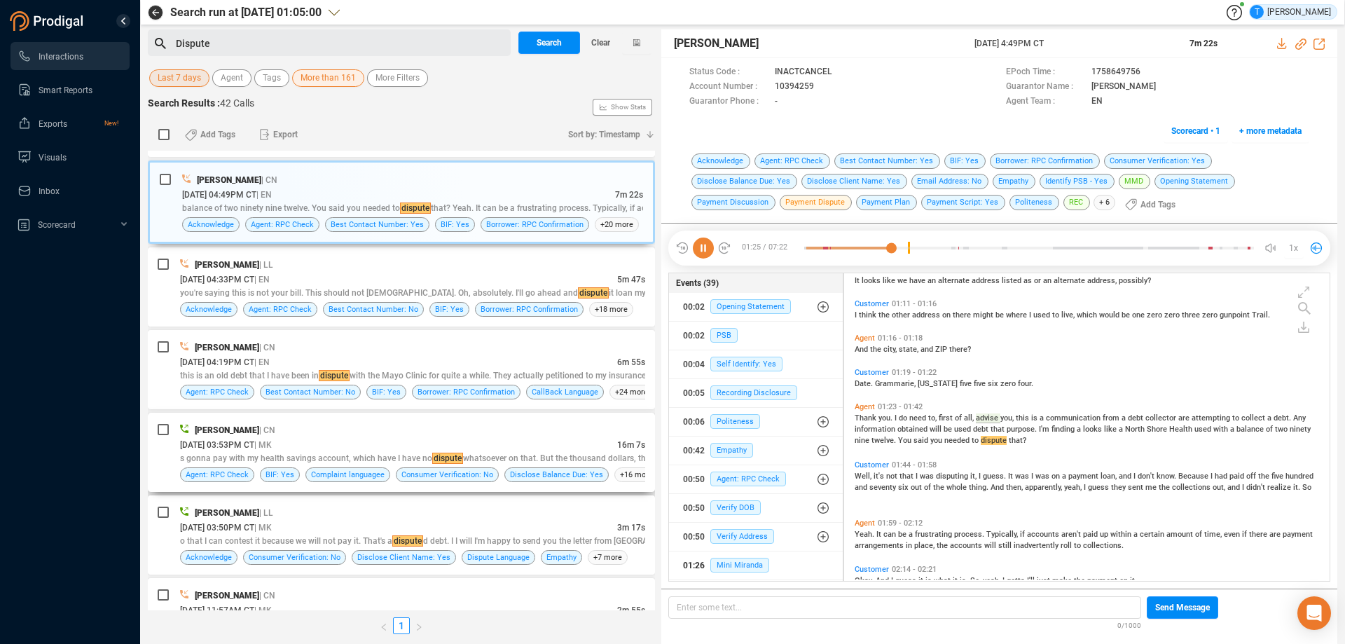
scroll to position [1042, 0]
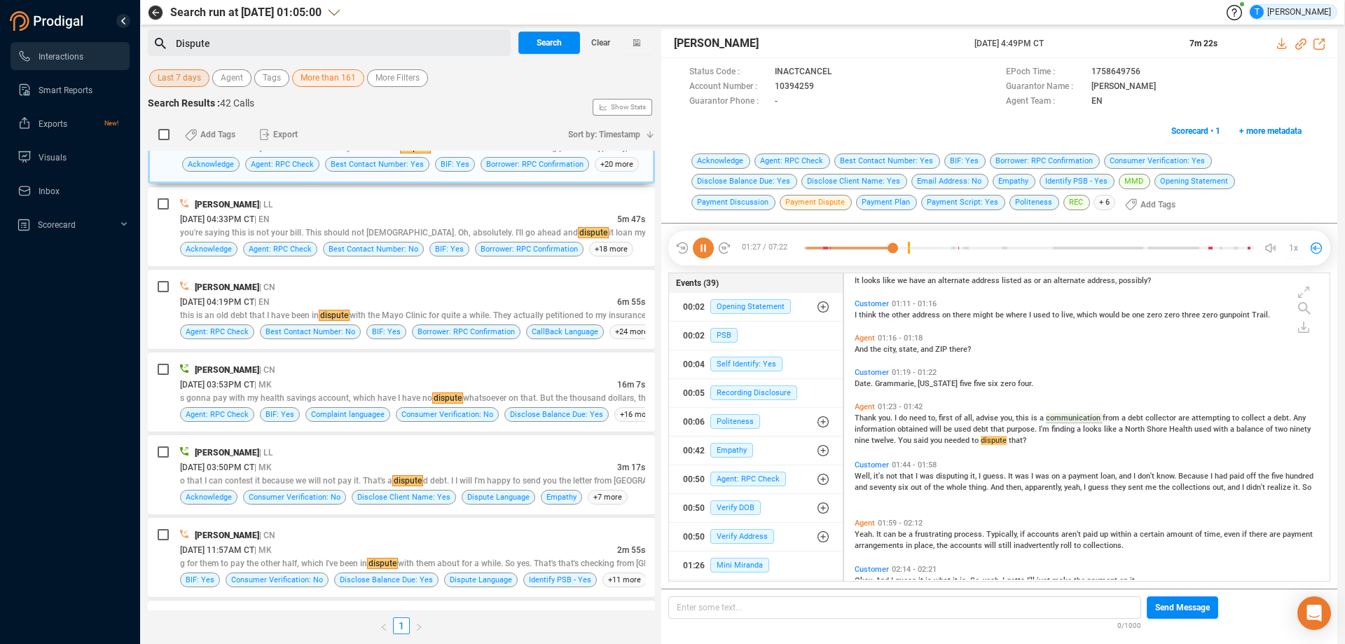
click at [705, 244] on icon at bounding box center [703, 247] width 21 height 21
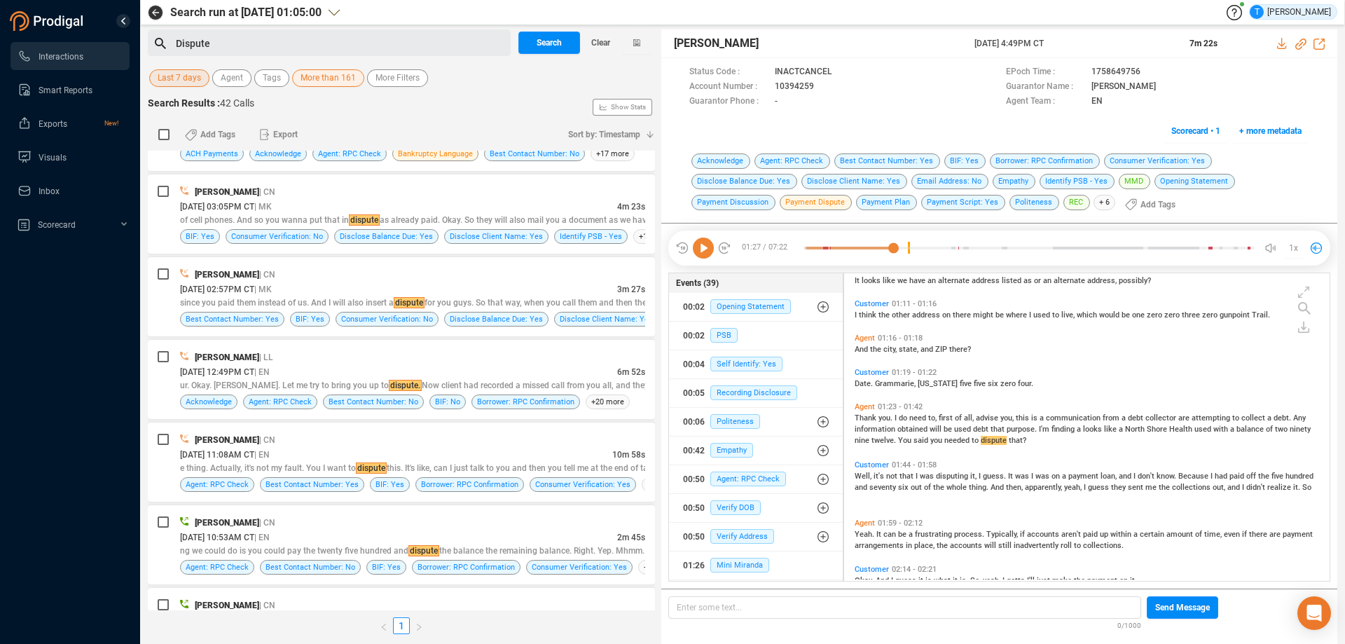
scroll to position [1743, 0]
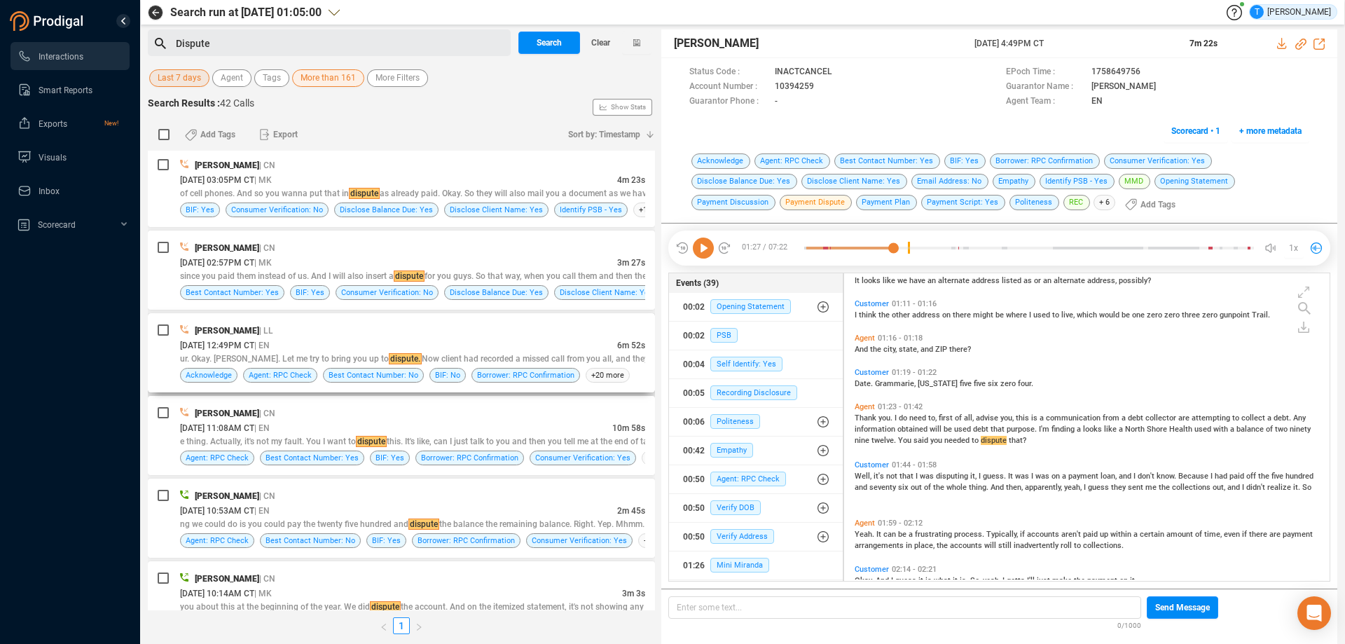
click at [508, 338] on div "[DATE] 12:49PM CT | EN" at bounding box center [398, 345] width 437 height 15
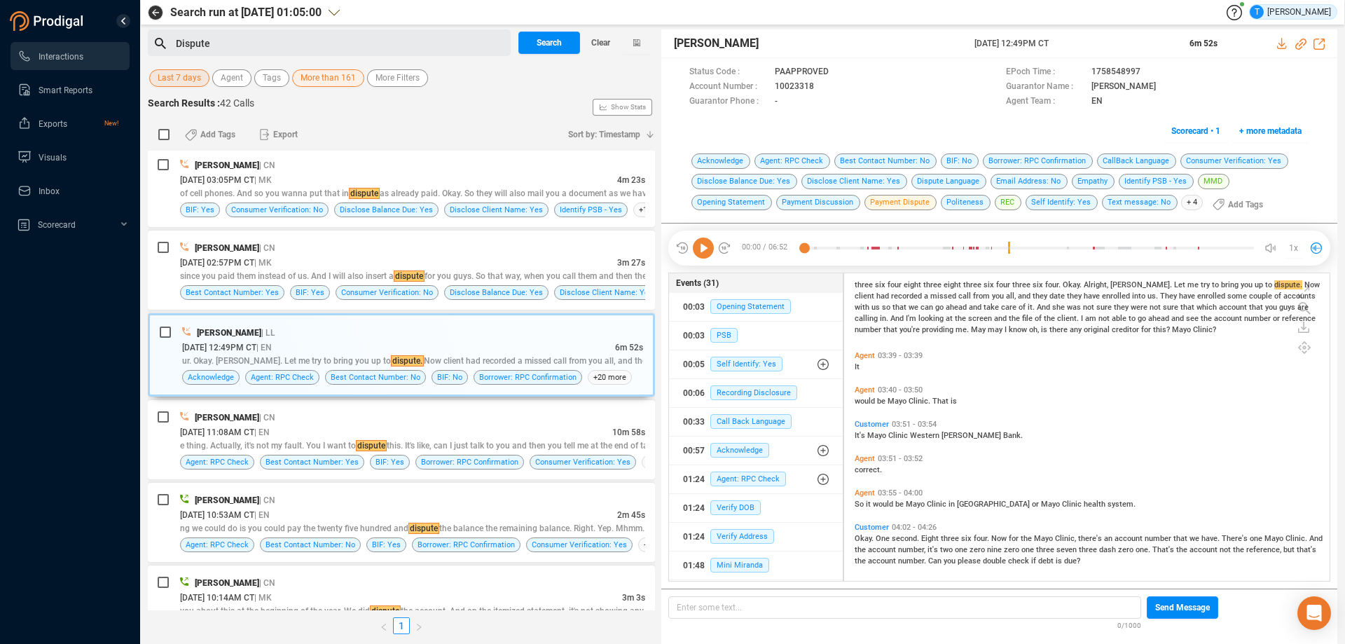
scroll to position [1191, 0]
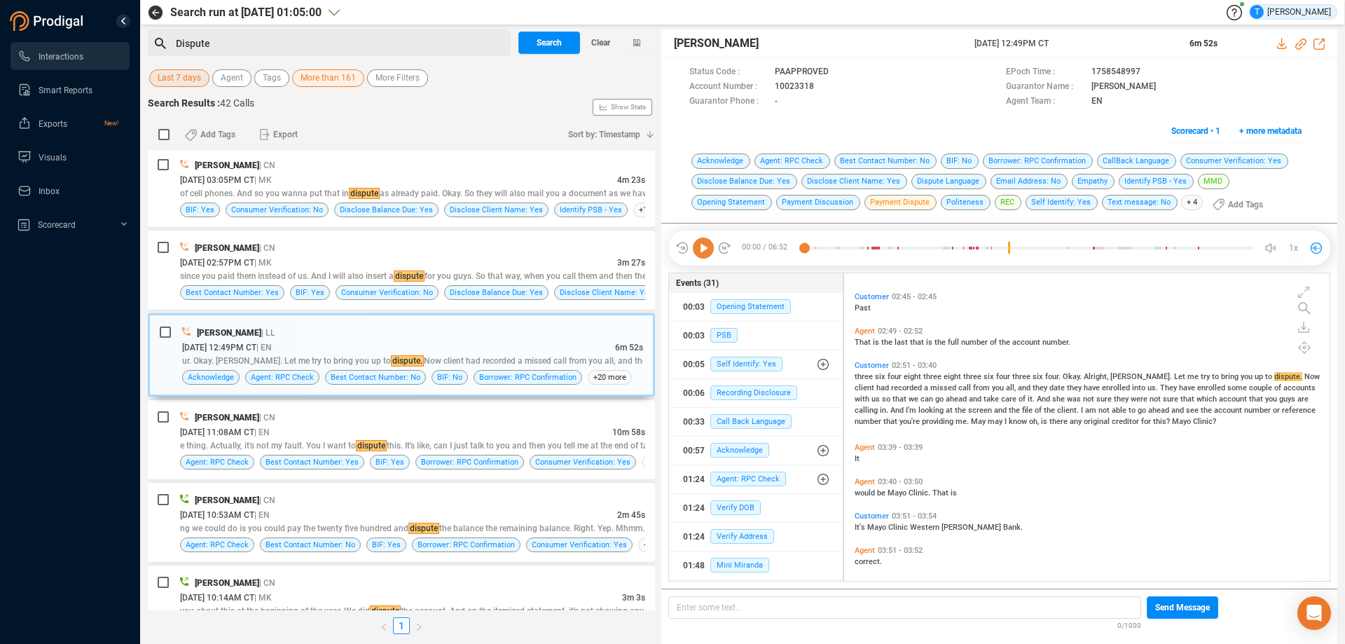
click at [883, 378] on span "six" at bounding box center [881, 376] width 13 height 9
click at [706, 252] on icon at bounding box center [703, 247] width 21 height 21
click at [825, 88] on icon at bounding box center [825, 87] width 11 height 11
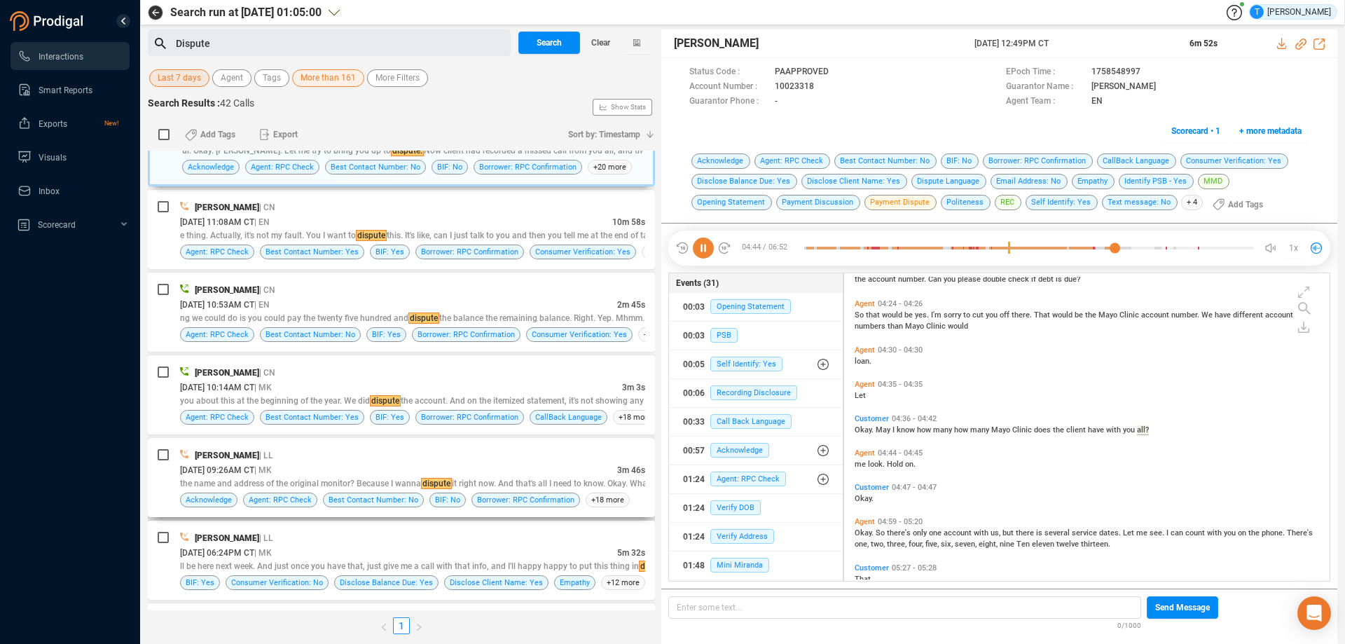
scroll to position [1599, 0]
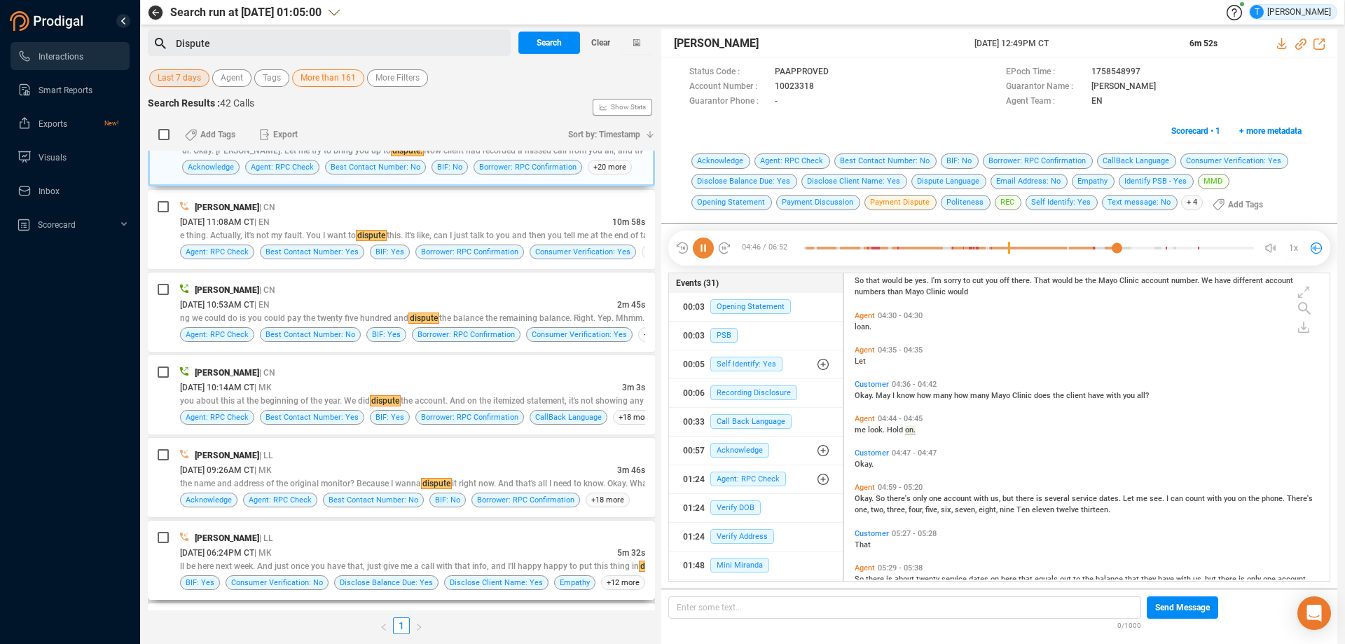
click at [536, 540] on div "[PERSON_NAME] | LL" at bounding box center [412, 537] width 465 height 15
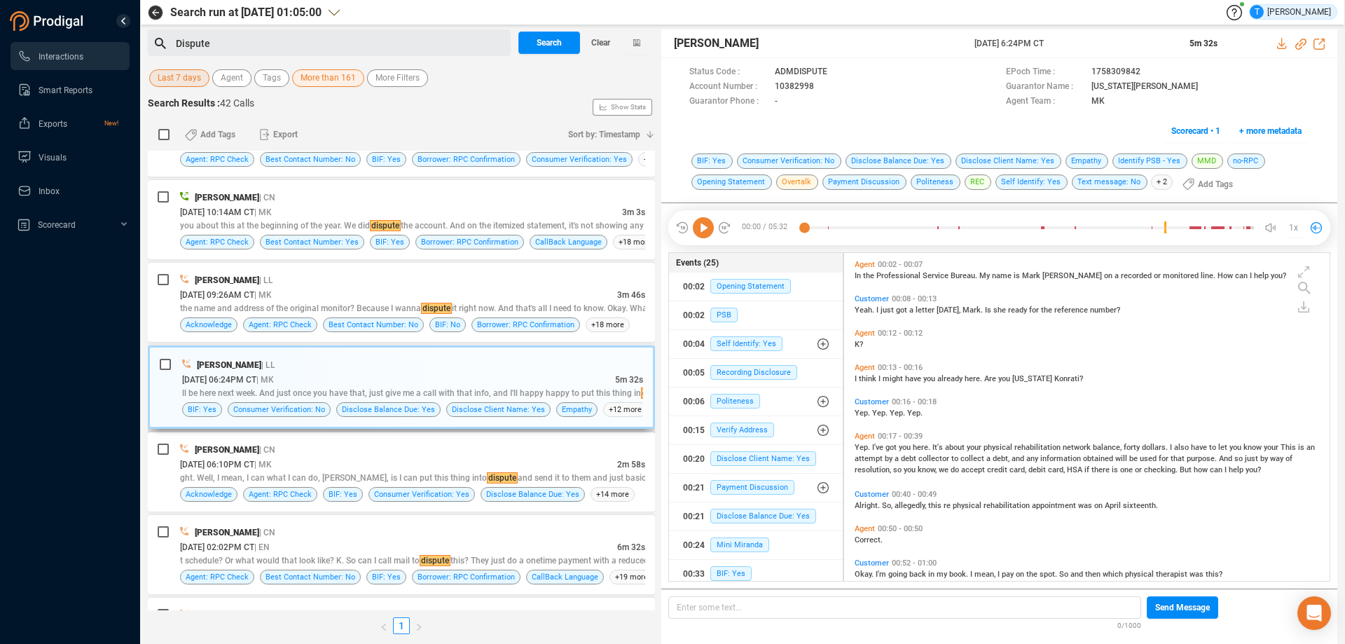
scroll to position [2159, 0]
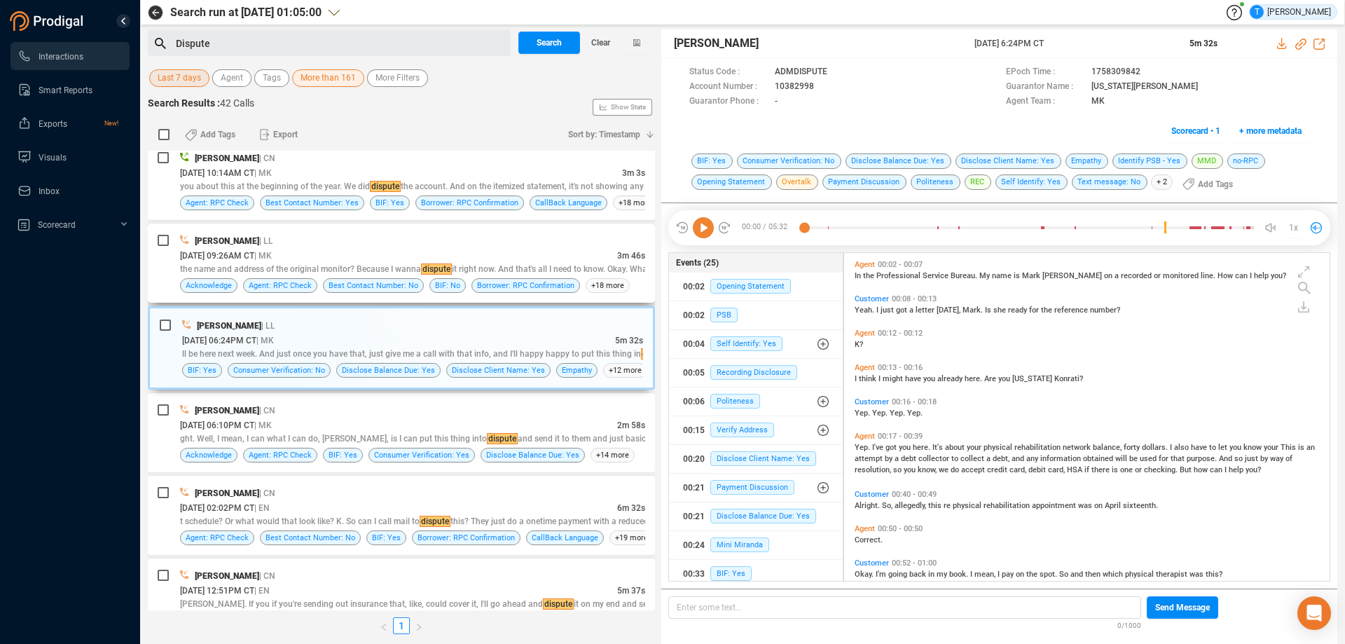
click at [525, 246] on div "[PERSON_NAME] | LL" at bounding box center [412, 240] width 465 height 15
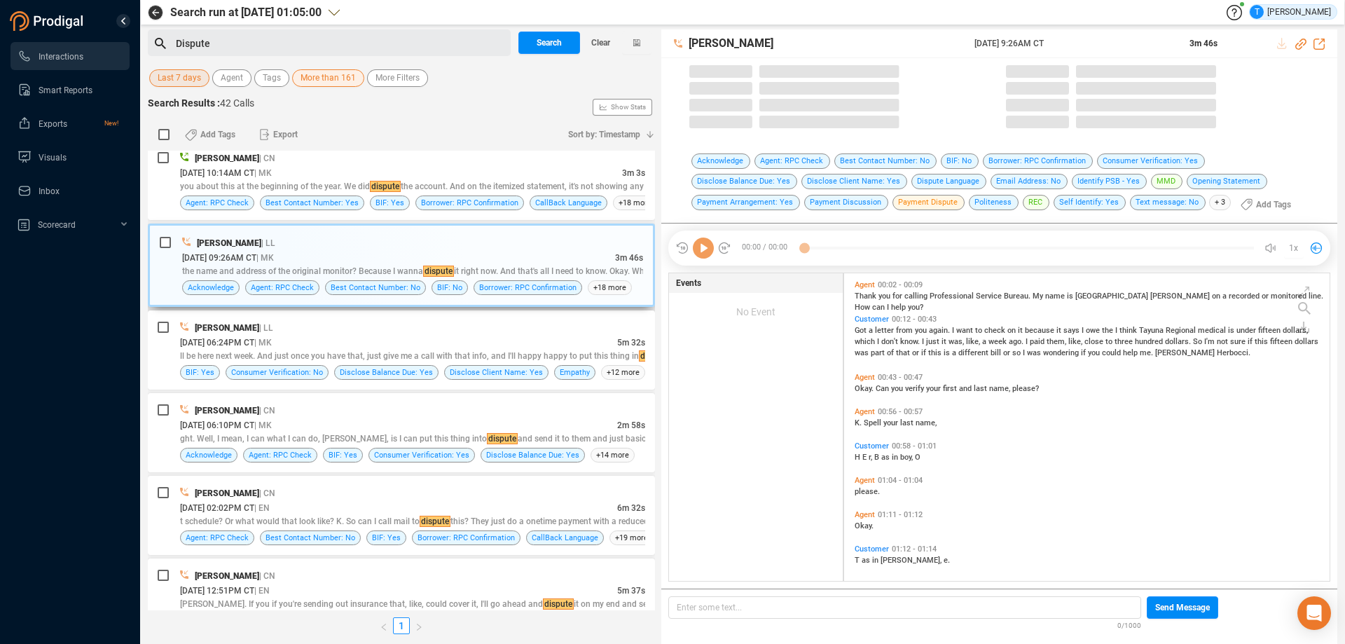
scroll to position [304, 478]
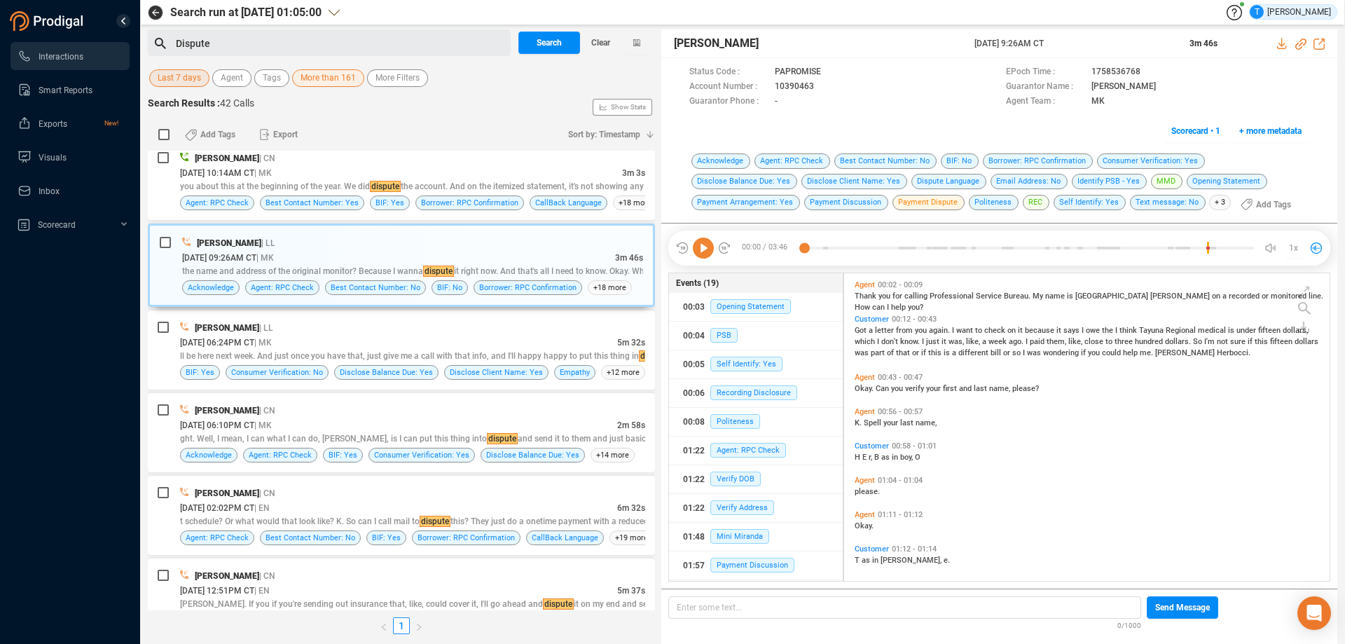
click at [703, 249] on icon at bounding box center [703, 247] width 21 height 21
click at [825, 87] on icon at bounding box center [825, 87] width 11 height 11
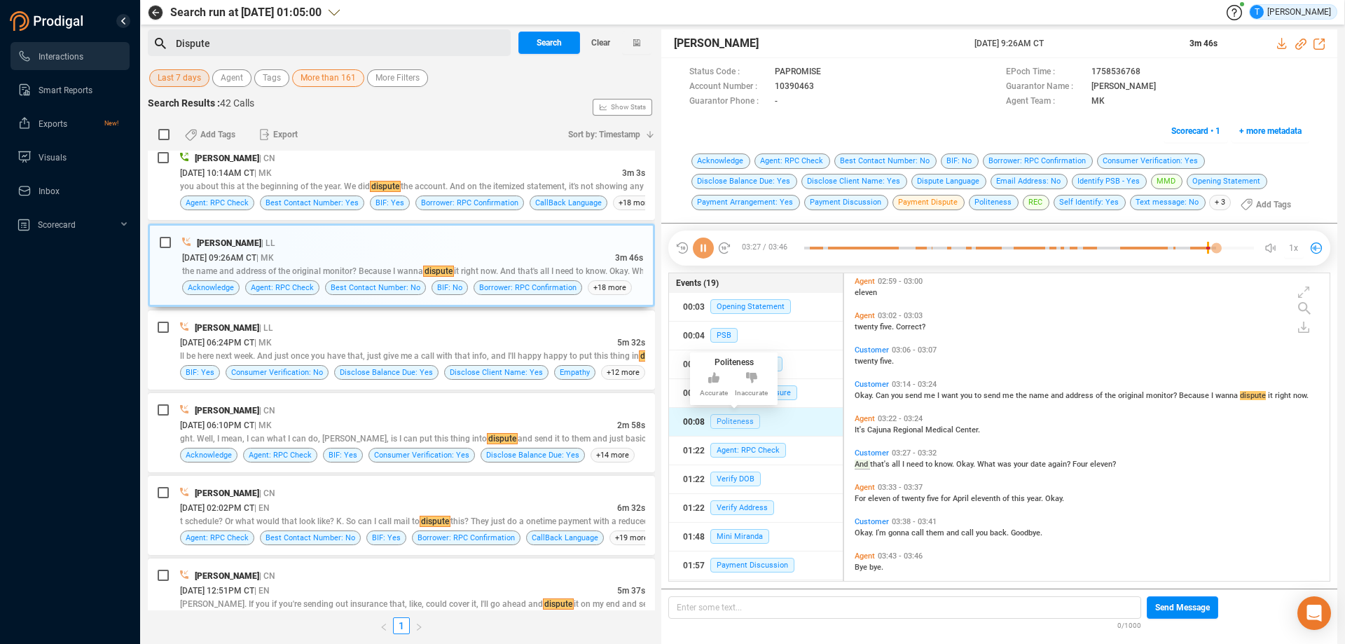
scroll to position [1048, 0]
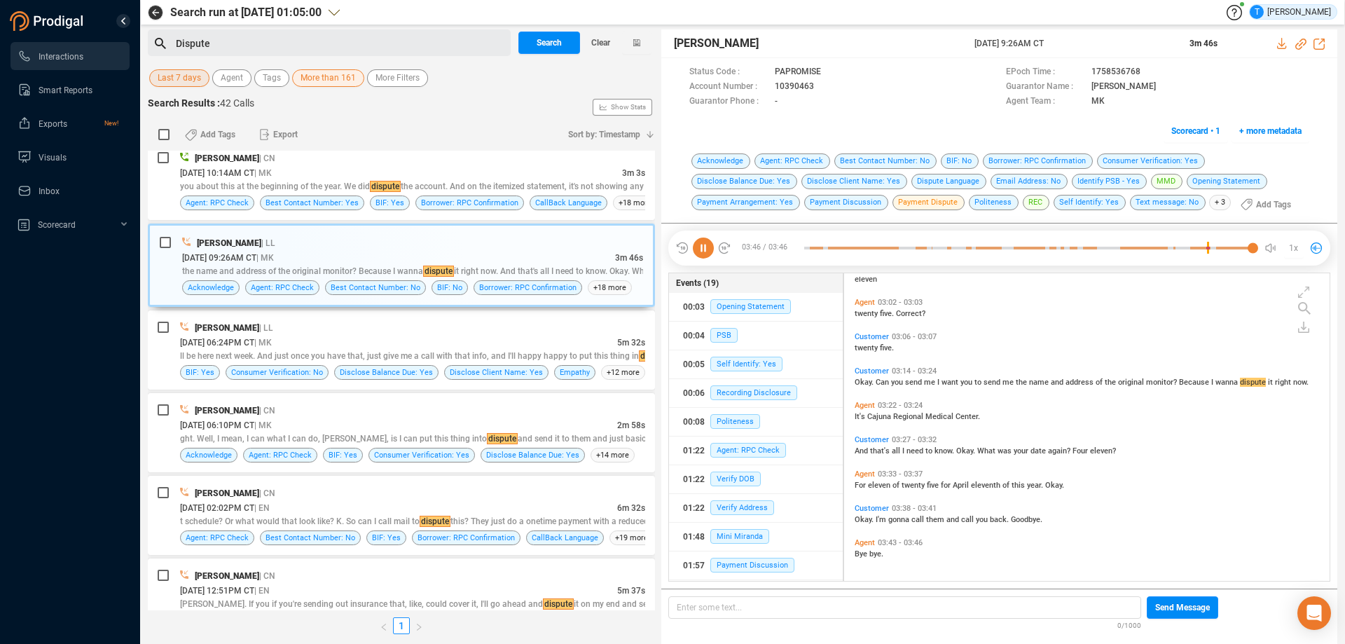
click at [701, 245] on icon at bounding box center [703, 247] width 21 height 21
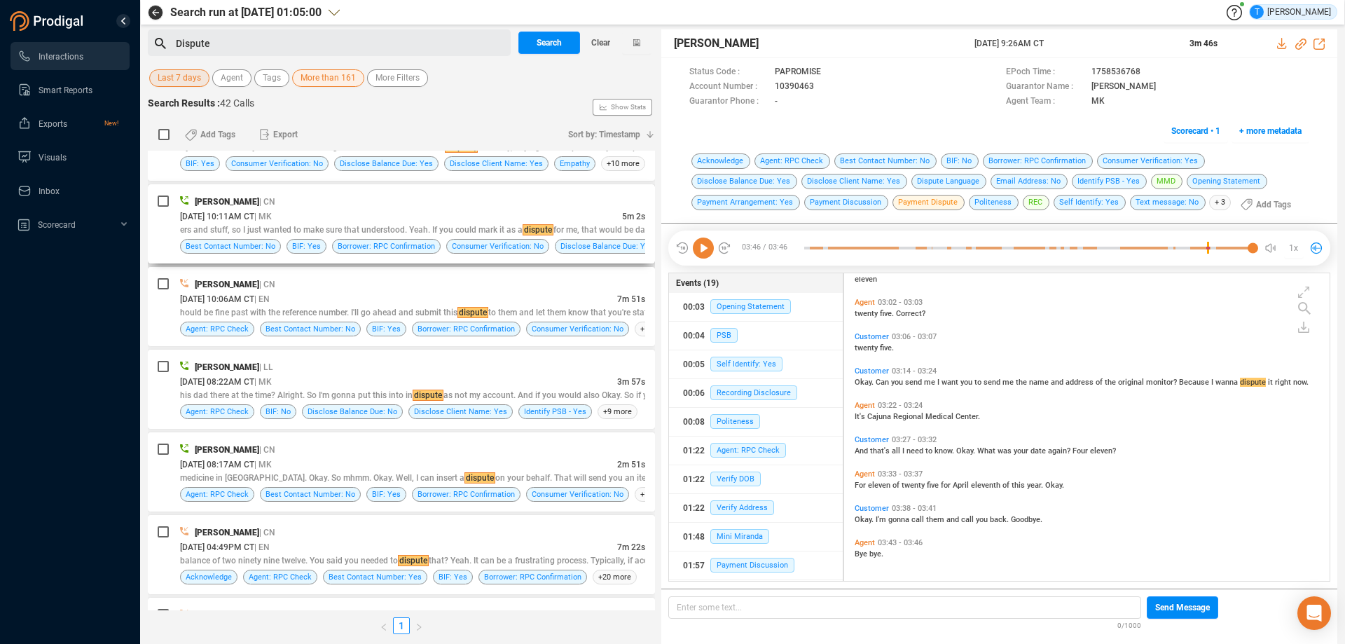
scroll to position [631, 0]
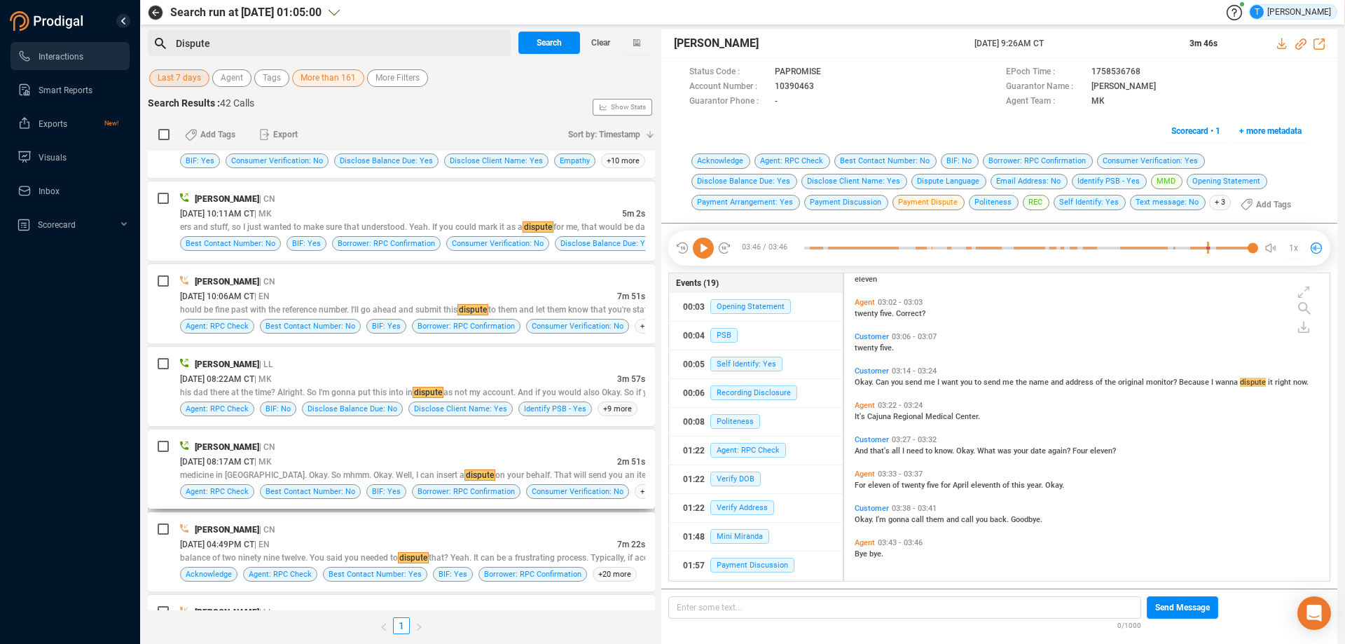
click at [457, 454] on div "[PERSON_NAME] | CN [DATE] 08:17AM CT | MK 2m 51s medicine in [GEOGRAPHIC_DATA].…" at bounding box center [412, 469] width 465 height 60
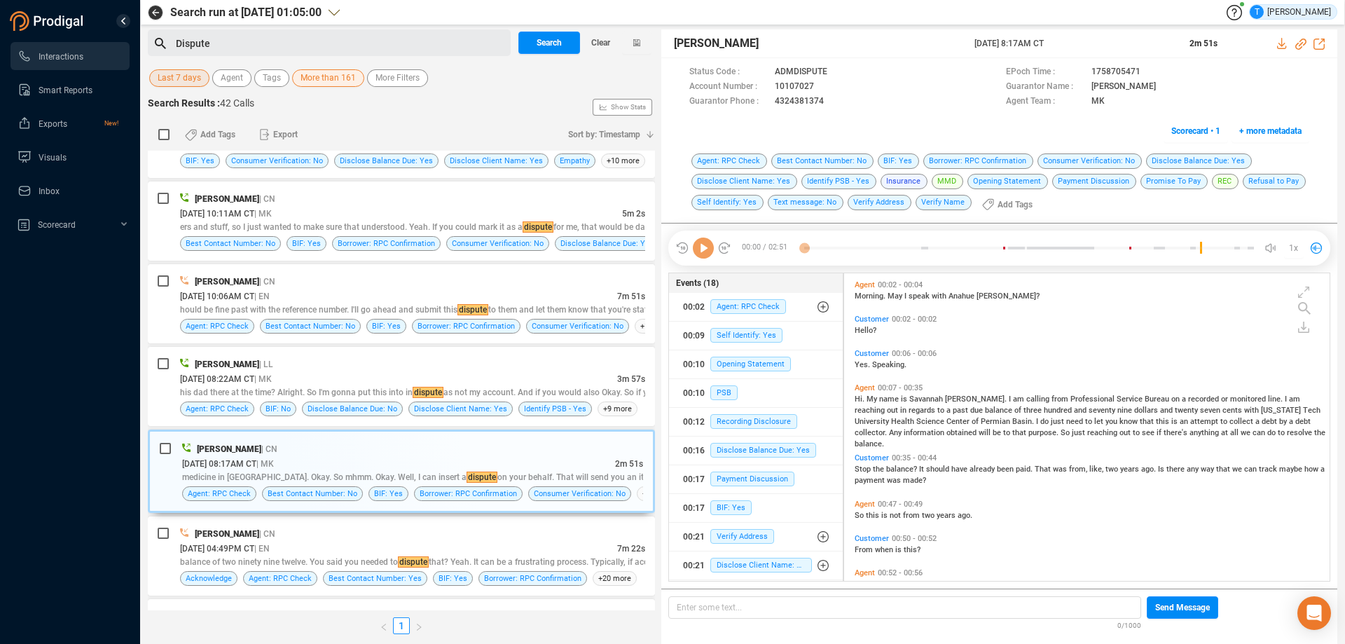
scroll to position [304, 478]
click at [705, 244] on icon at bounding box center [703, 247] width 21 height 21
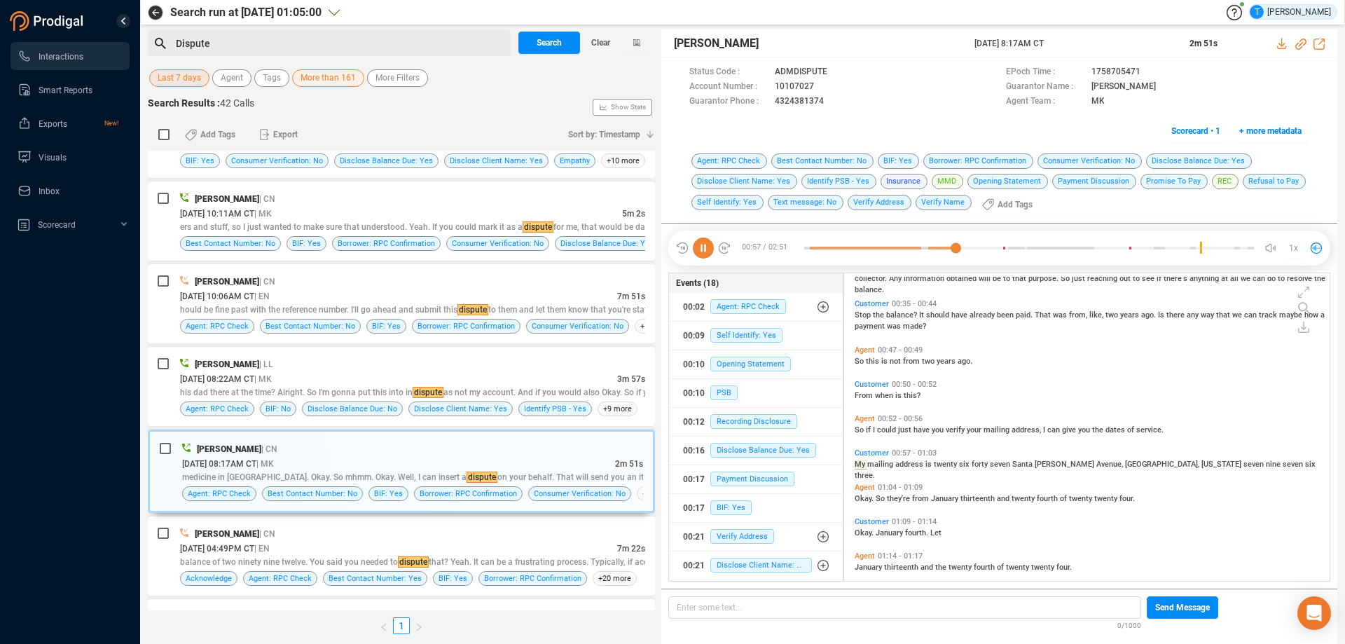
scroll to position [188, 0]
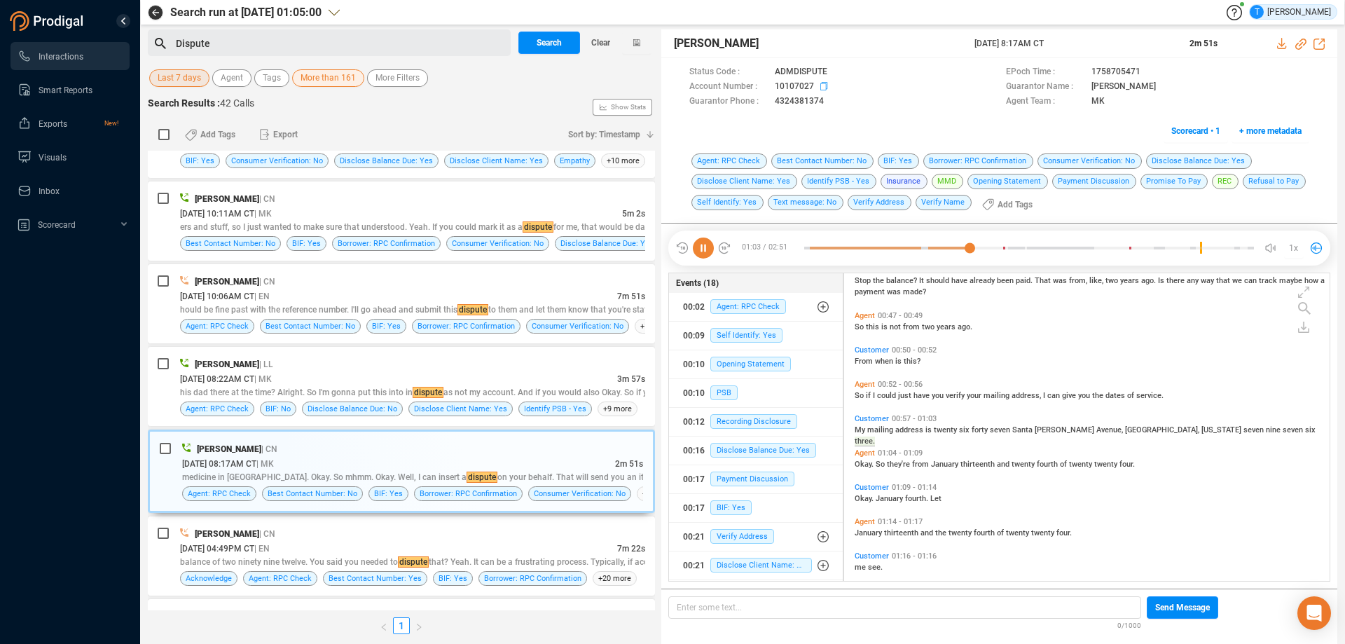
click at [825, 85] on icon at bounding box center [825, 87] width 11 height 11
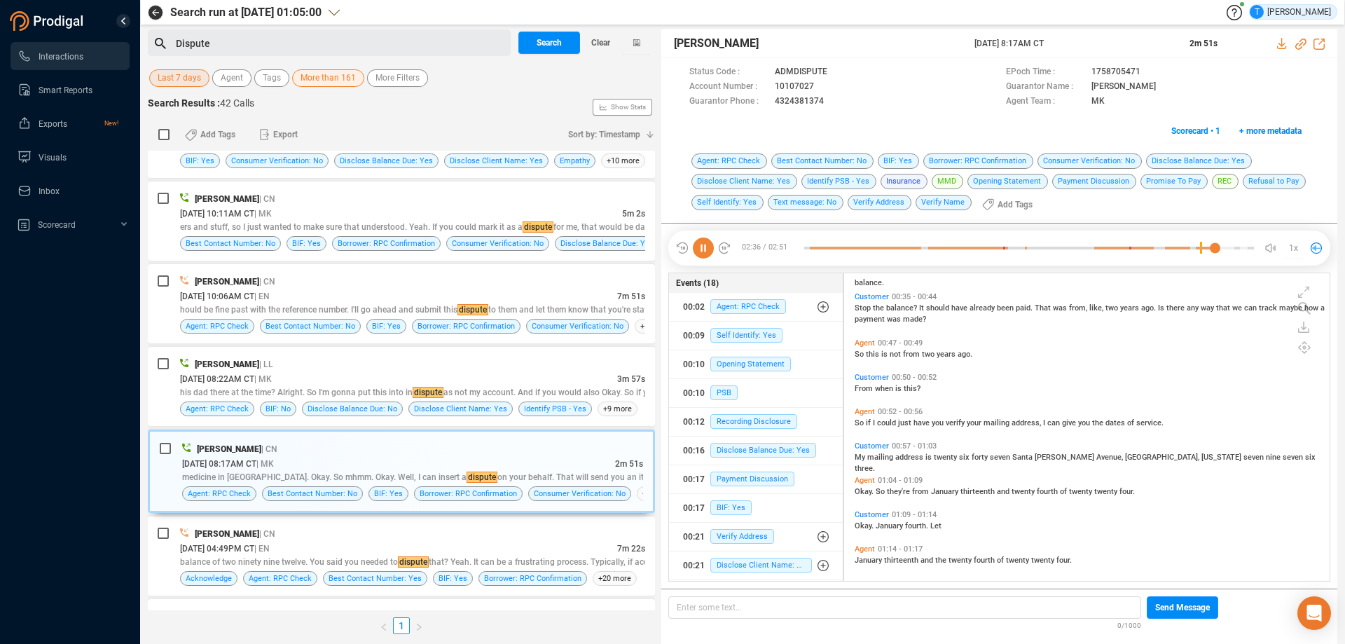
scroll to position [0, 0]
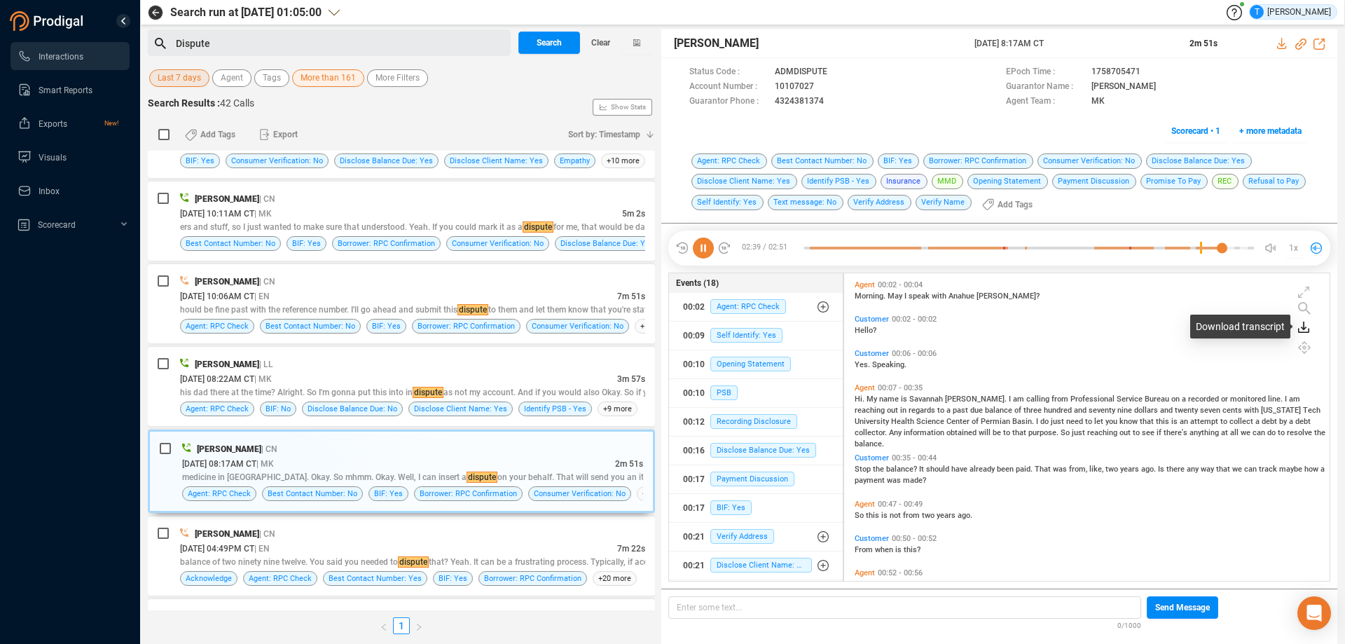
click at [1304, 328] on icon at bounding box center [1304, 326] width 6 height 8
click at [1276, 333] on icon at bounding box center [1274, 334] width 11 height 11
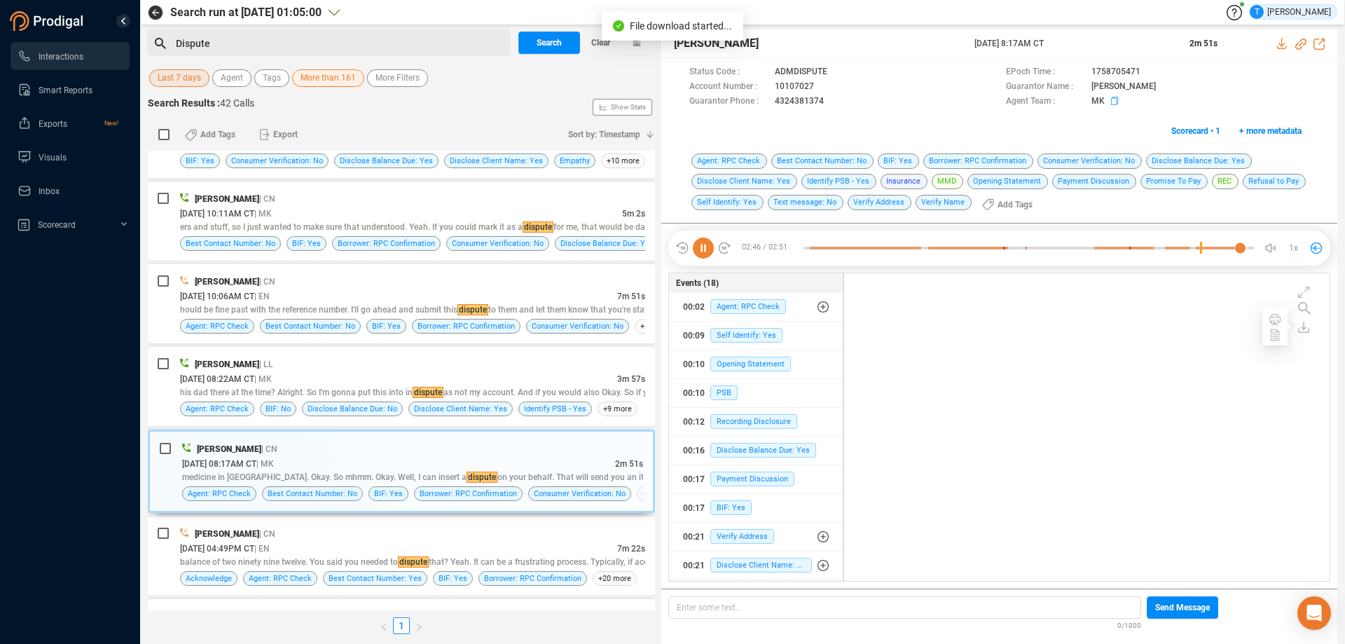
scroll to position [615, 0]
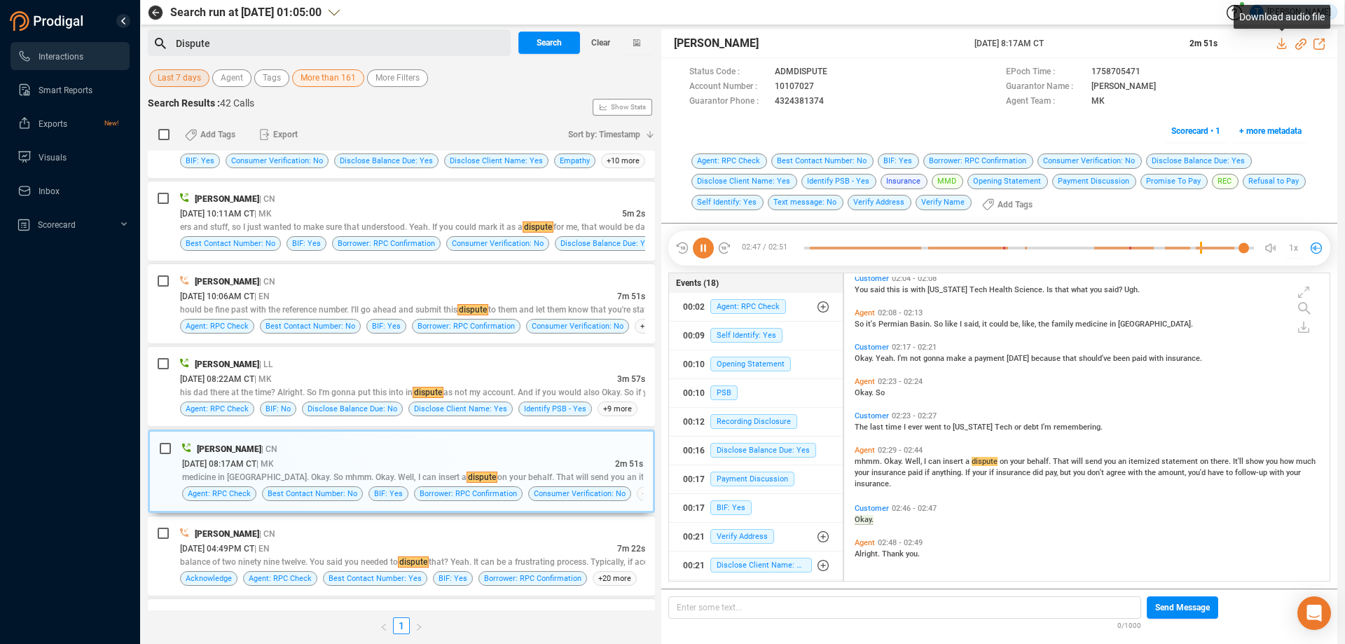
click at [1280, 40] on icon at bounding box center [1282, 43] width 11 height 11
click at [823, 85] on icon at bounding box center [825, 87] width 11 height 11
click at [804, 553] on button "00:21 Disclose Client Name: Yes" at bounding box center [756, 565] width 174 height 28
click at [242, 43] on div "Dispute" at bounding box center [341, 43] width 331 height 21
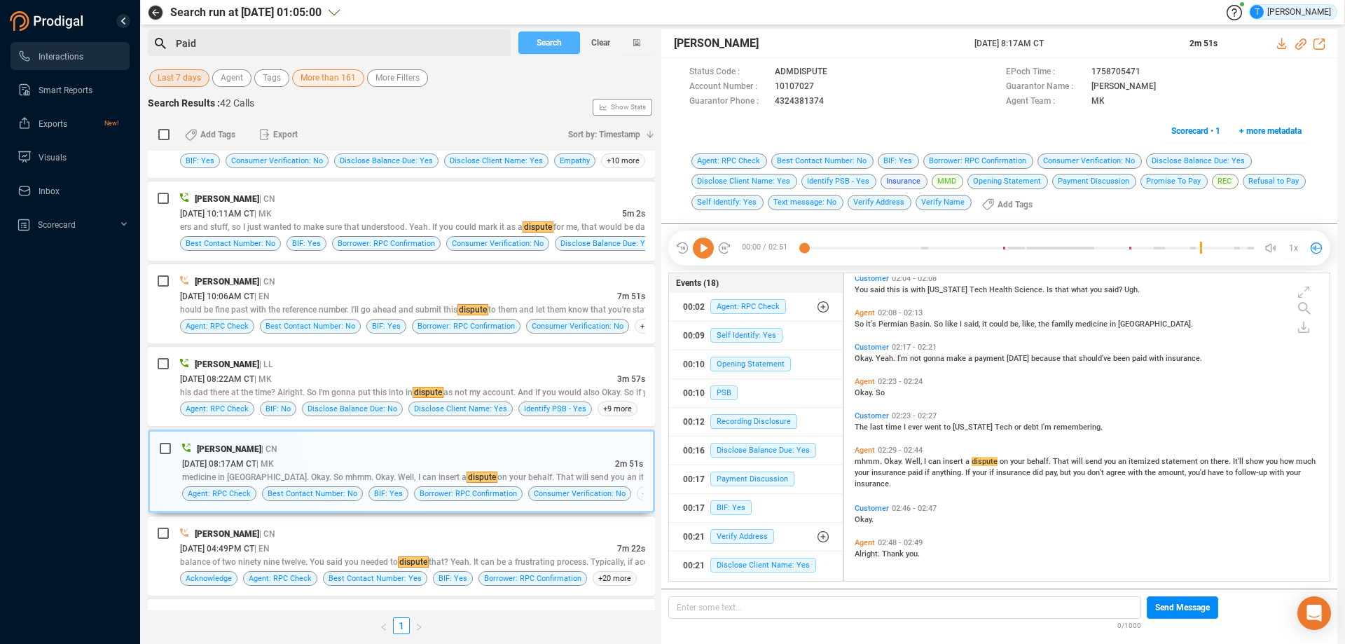
click at [537, 43] on span "Search" at bounding box center [549, 43] width 25 height 22
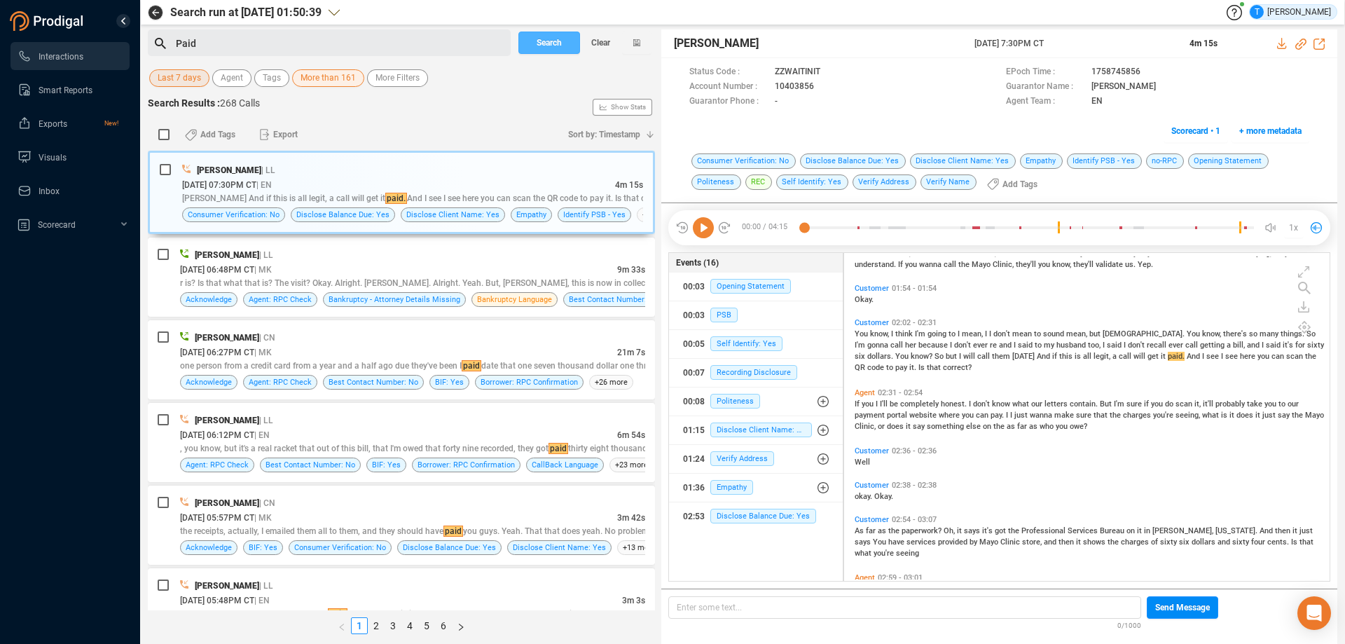
scroll to position [560, 0]
click at [469, 259] on div "[PERSON_NAME] | LL" at bounding box center [412, 254] width 465 height 15
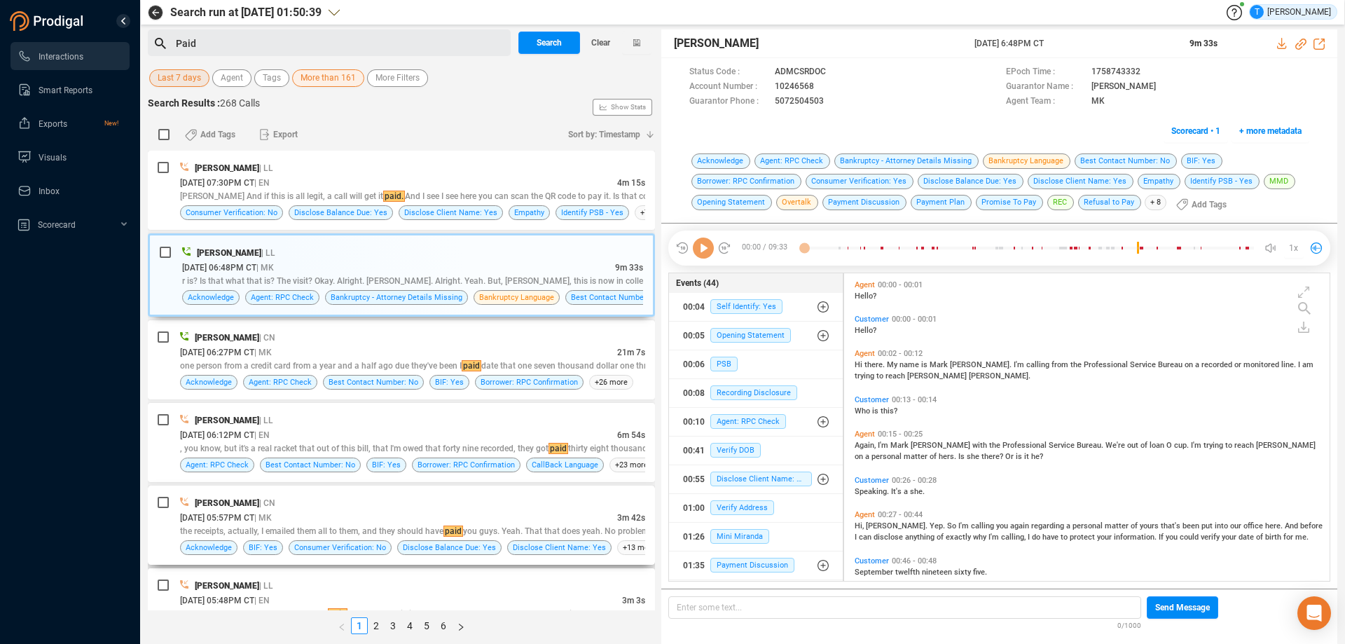
scroll to position [304, 478]
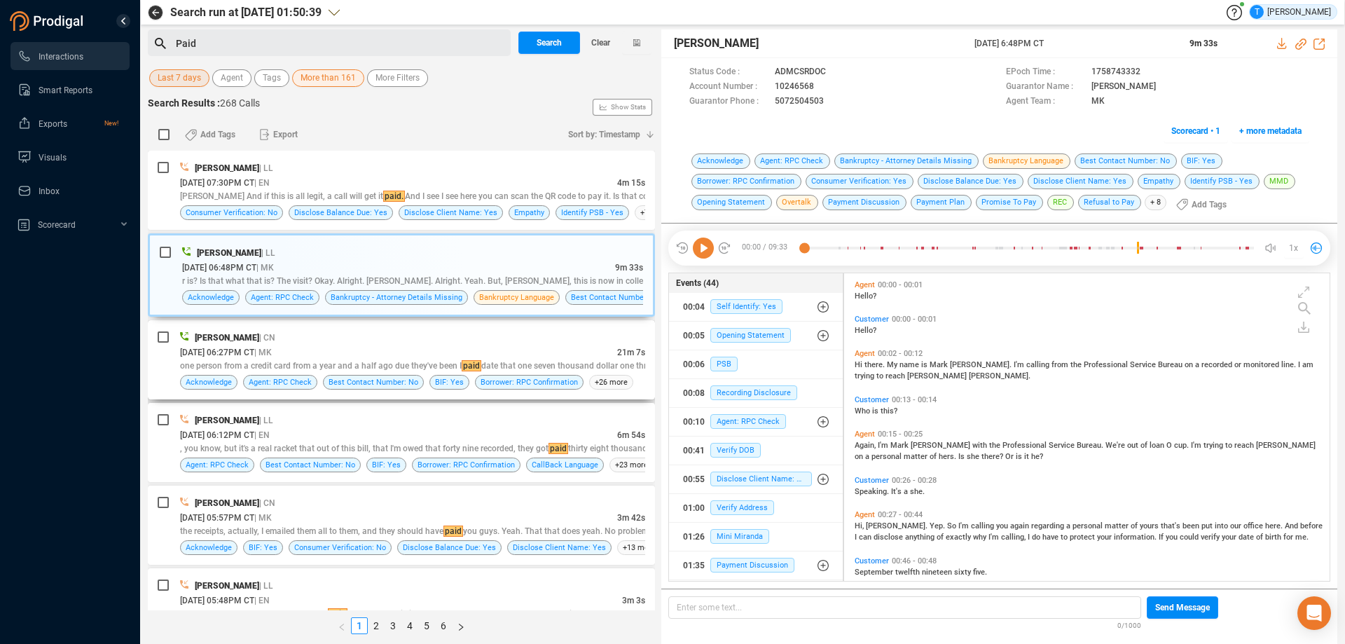
click at [519, 343] on div "[PERSON_NAME] | CN" at bounding box center [412, 337] width 465 height 15
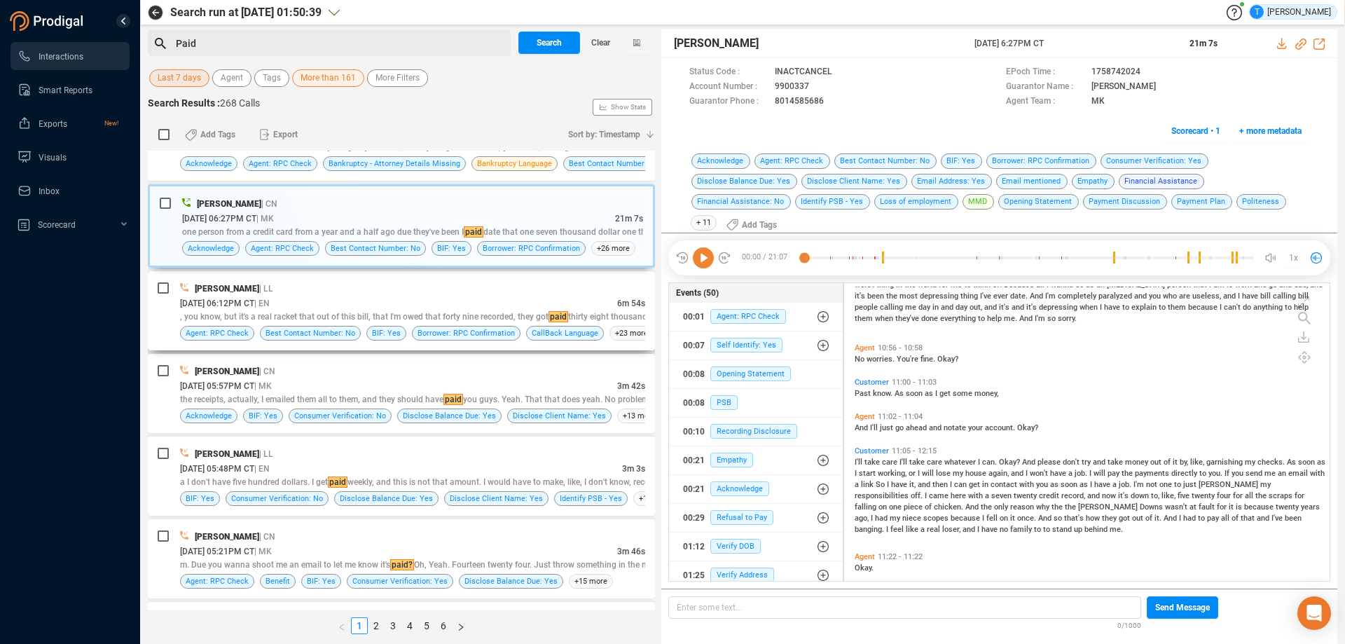
scroll to position [140, 0]
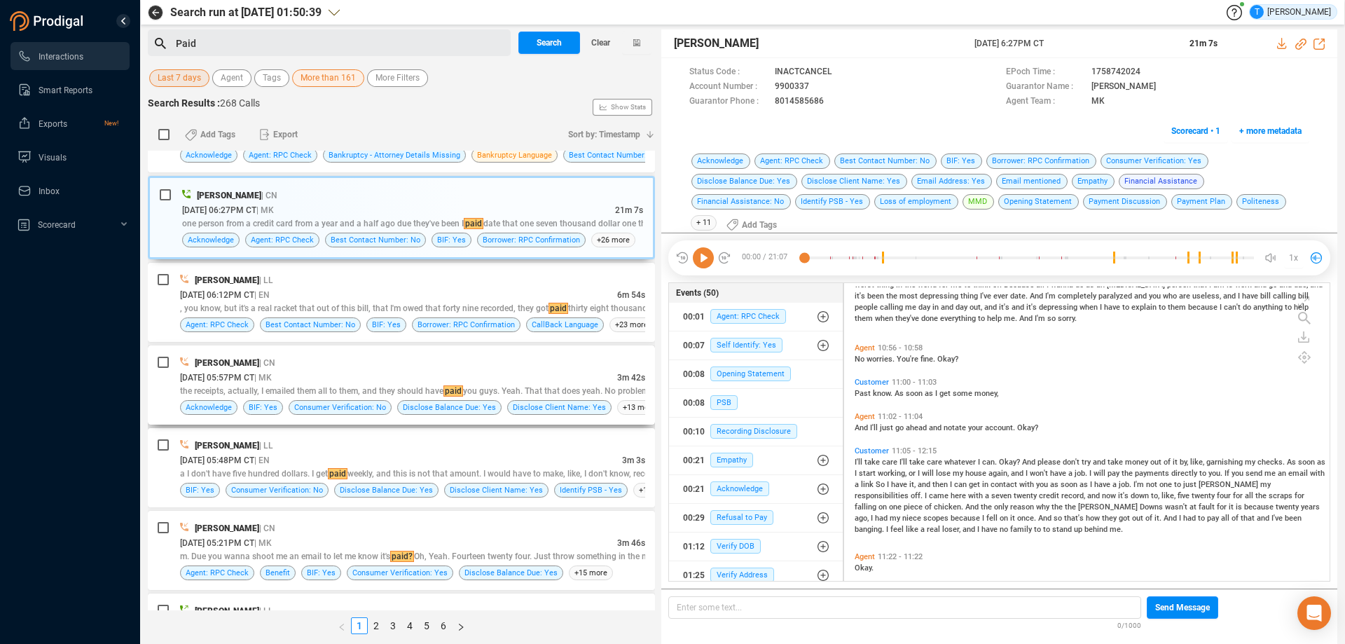
click at [450, 366] on div "[PERSON_NAME] | CN" at bounding box center [412, 362] width 465 height 15
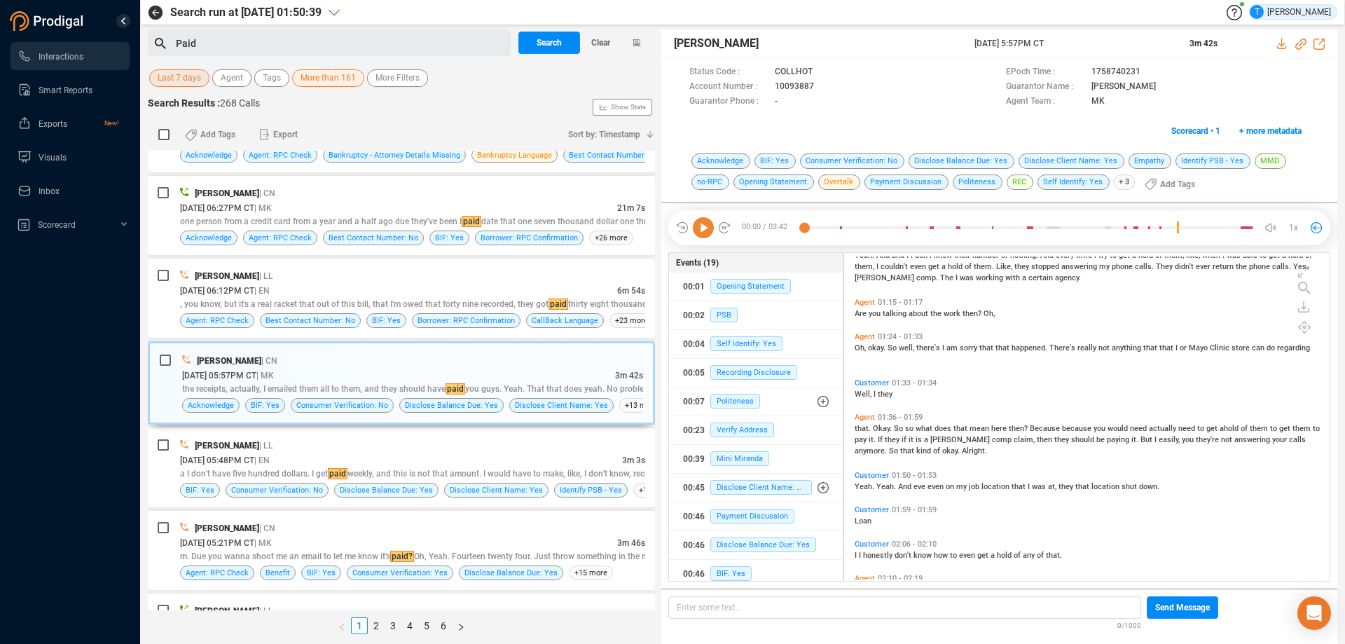
scroll to position [420, 0]
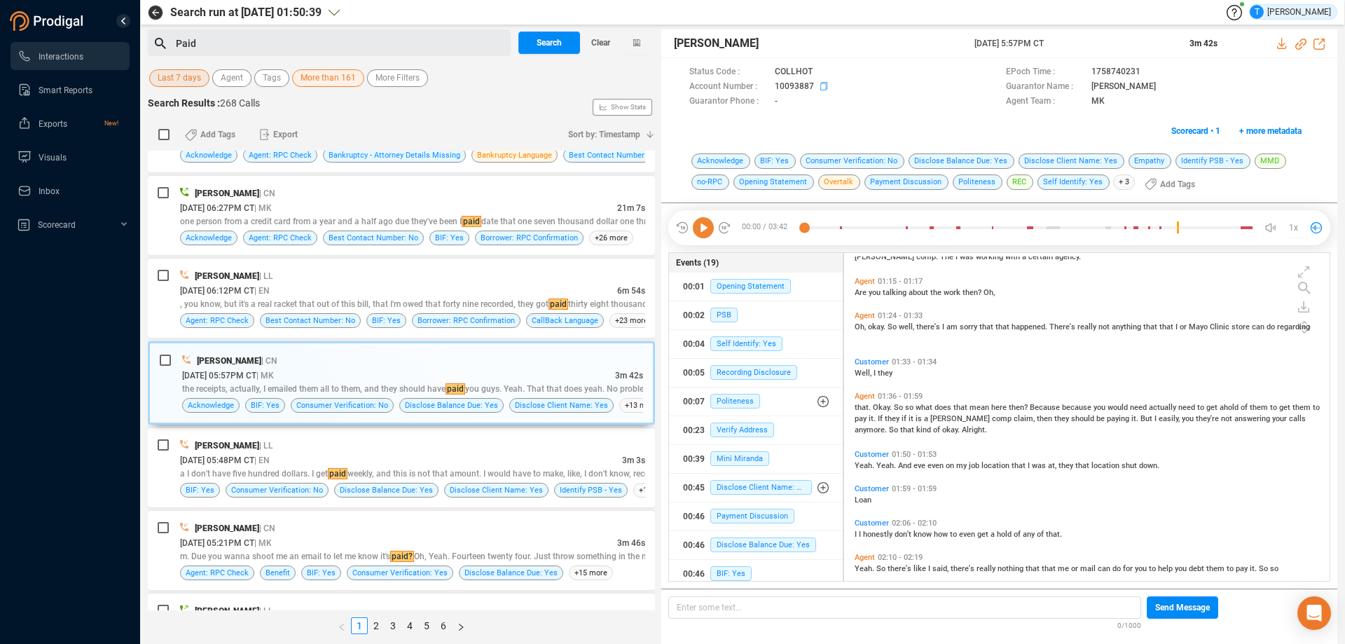
click at [821, 85] on icon at bounding box center [825, 87] width 11 height 11
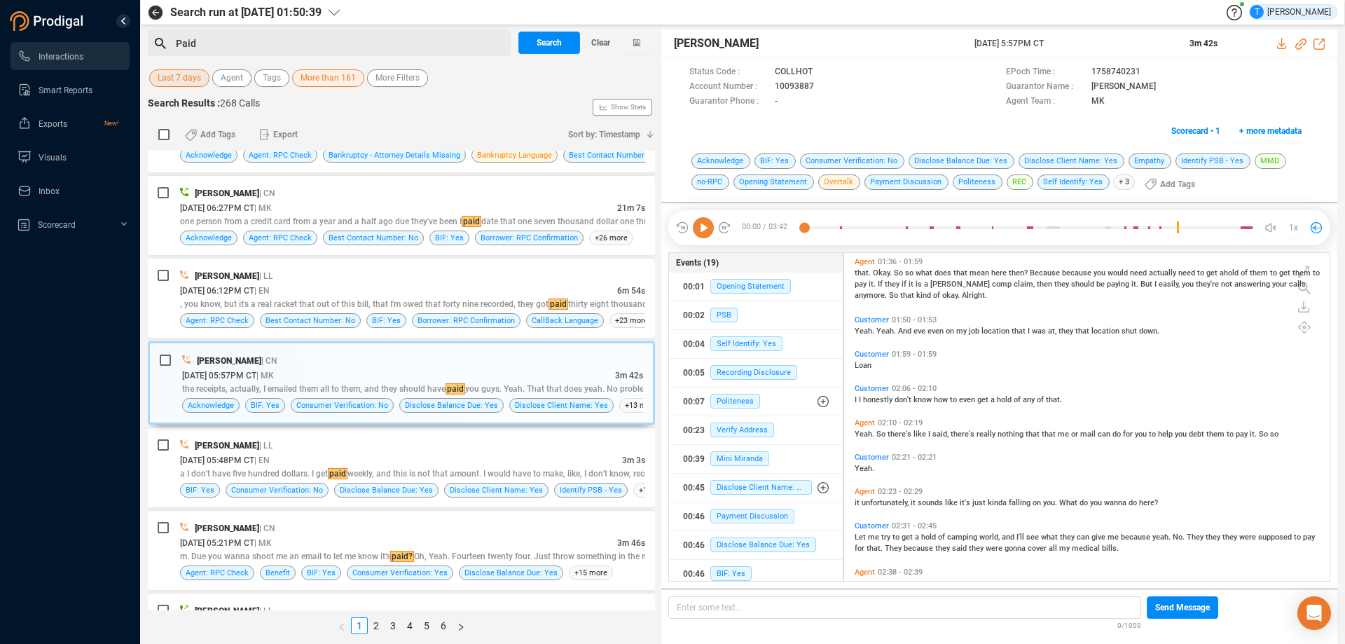
scroll to position [485, 0]
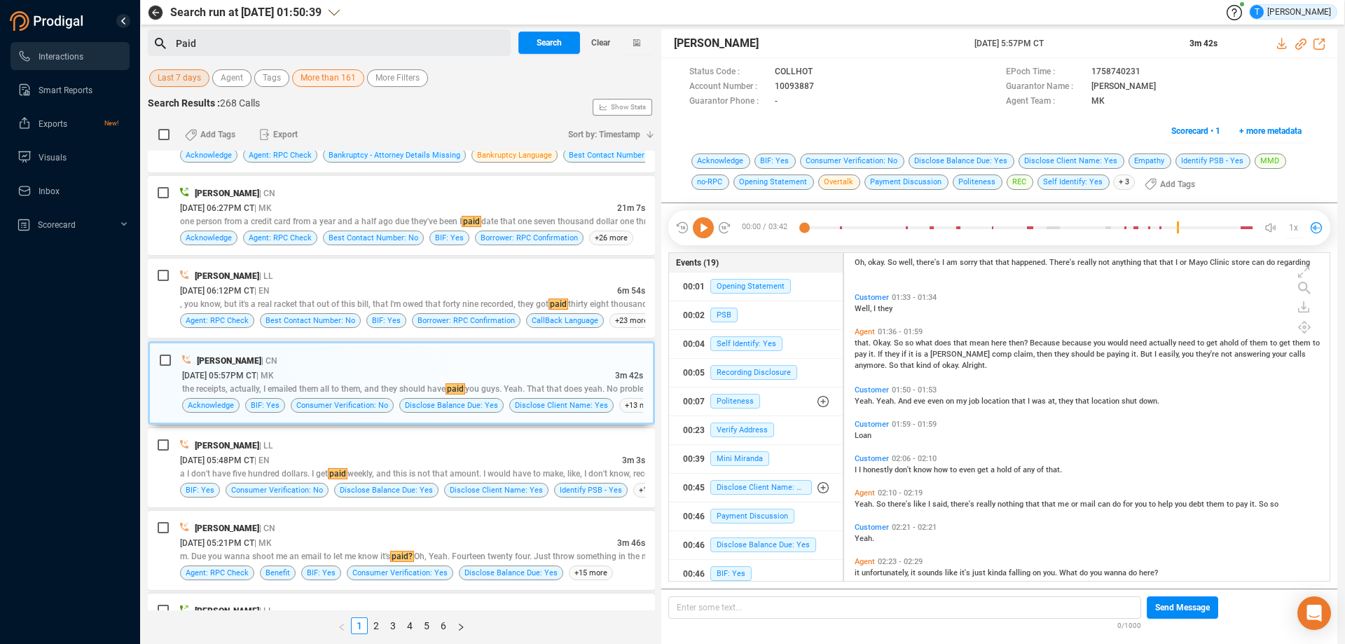
click at [698, 229] on icon at bounding box center [703, 227] width 21 height 21
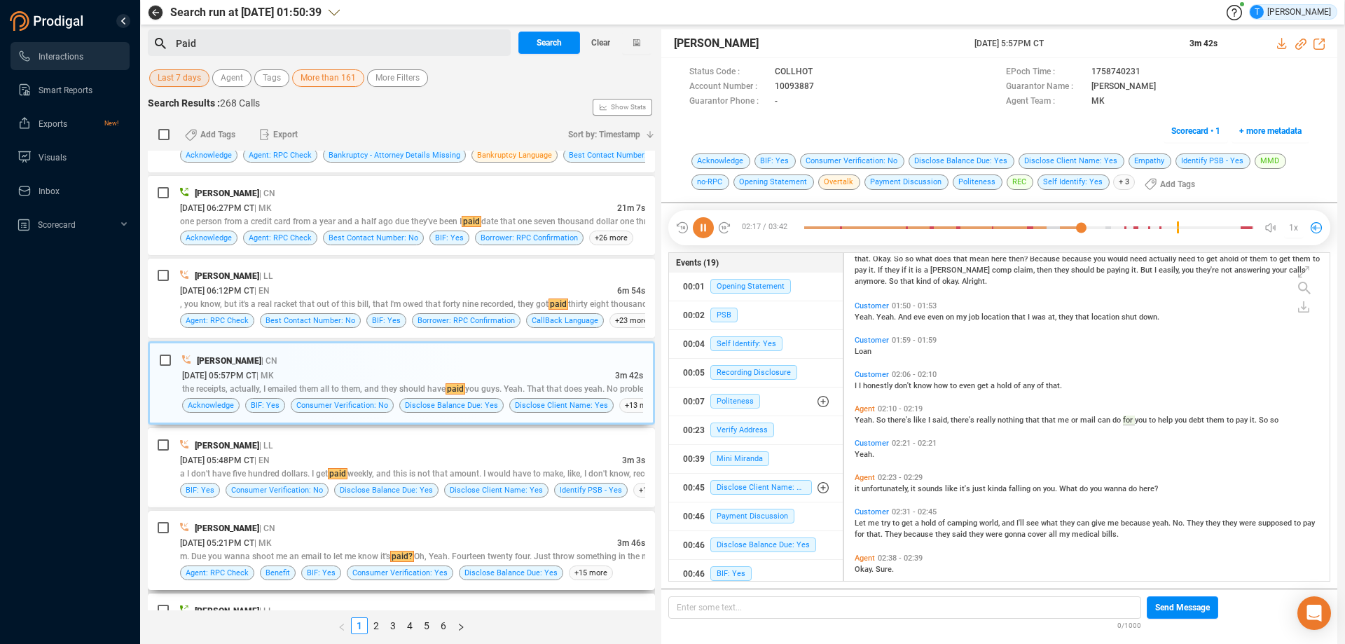
scroll to position [280, 0]
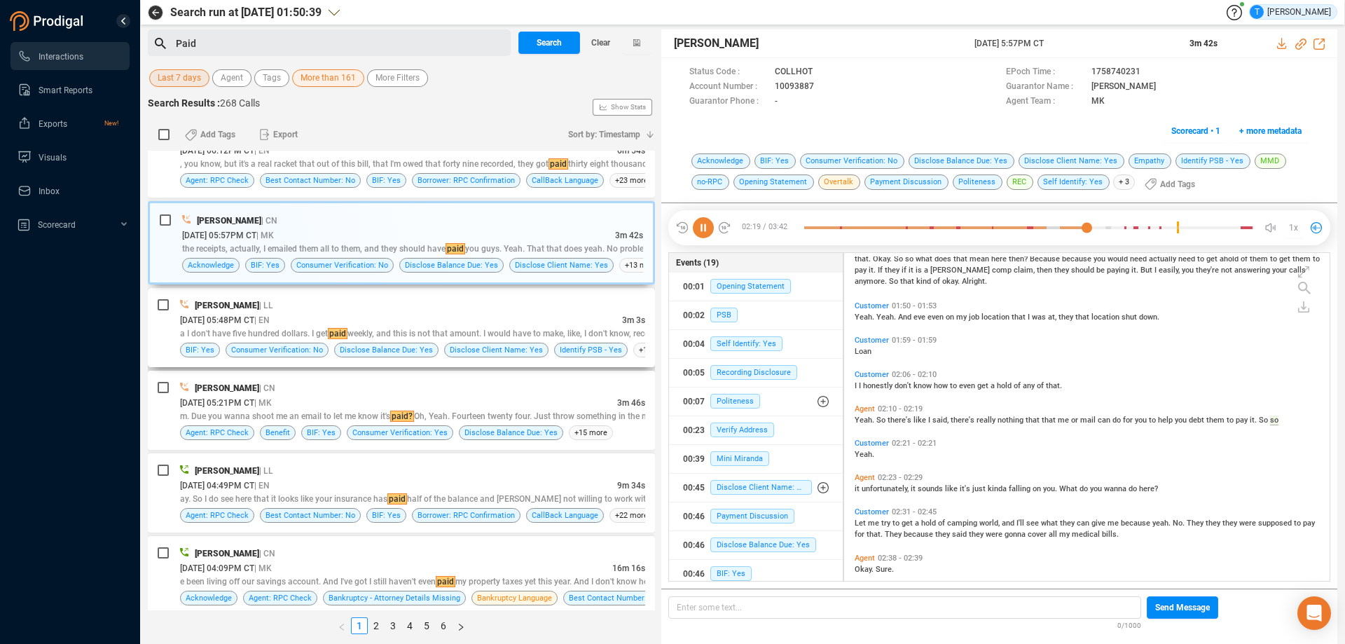
click at [489, 316] on div "[DATE] 05:48PM CT | EN" at bounding box center [401, 319] width 442 height 15
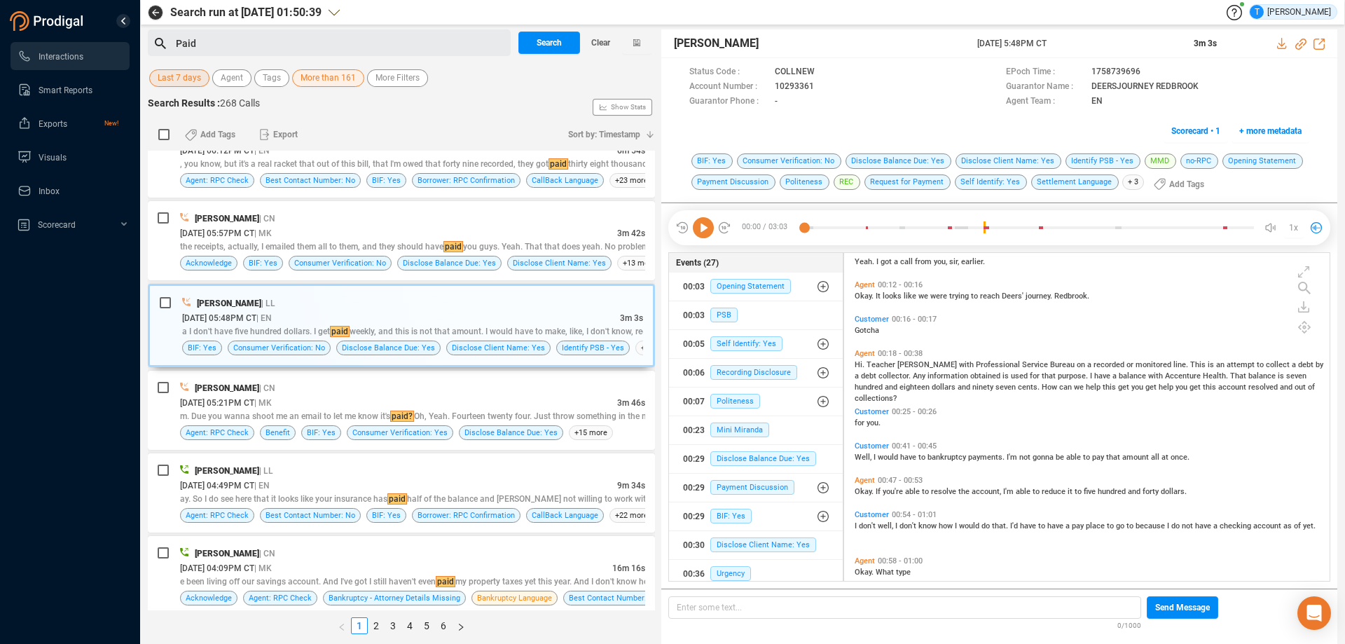
scroll to position [70, 0]
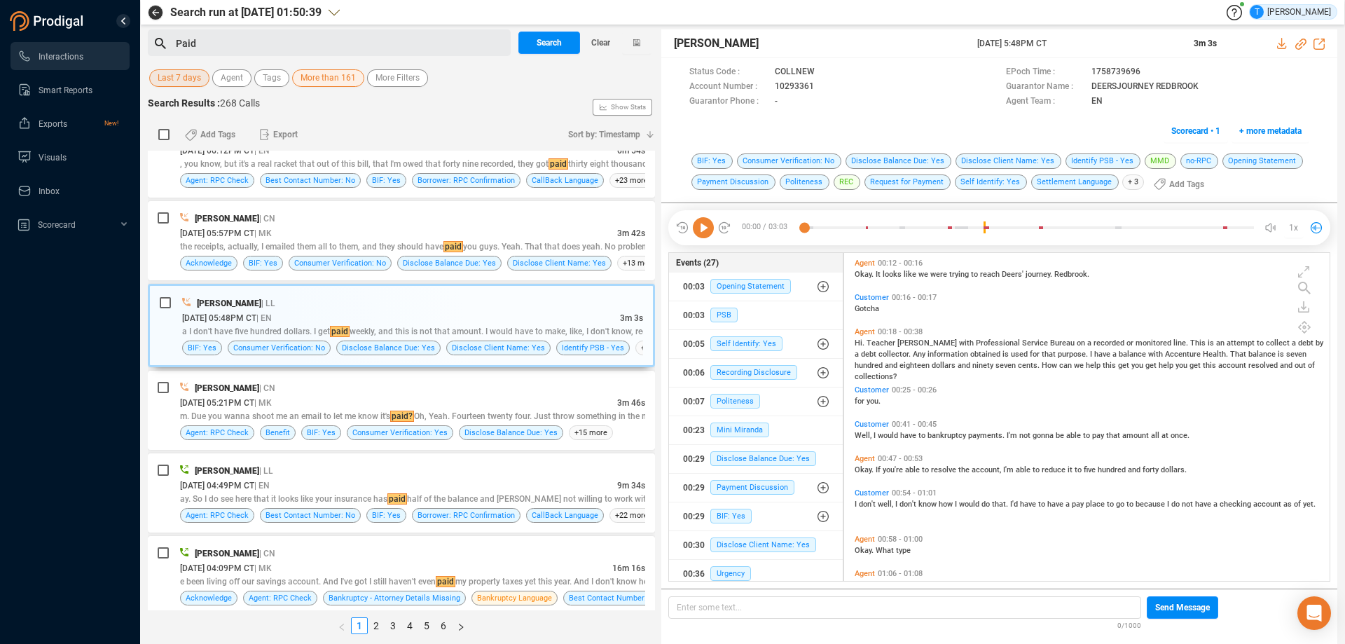
click at [897, 434] on span "would" at bounding box center [889, 435] width 22 height 9
click at [702, 230] on icon at bounding box center [703, 227] width 21 height 21
click at [821, 87] on icon at bounding box center [825, 87] width 11 height 11
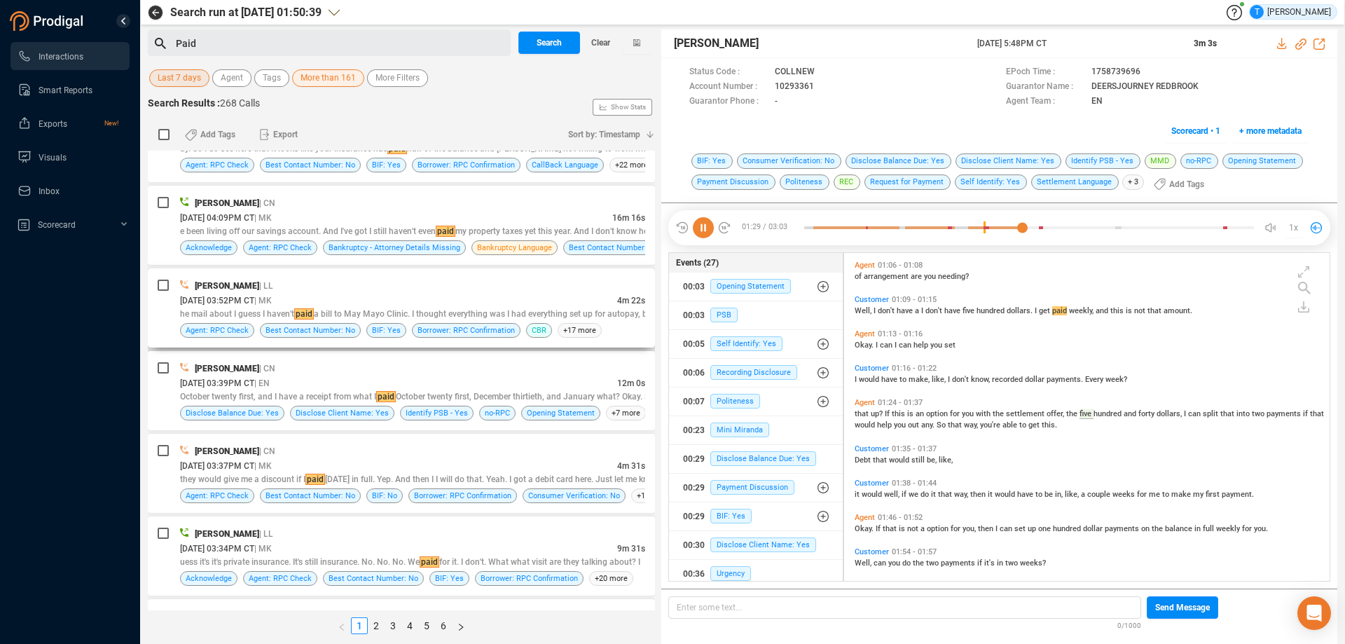
scroll to position [701, 0]
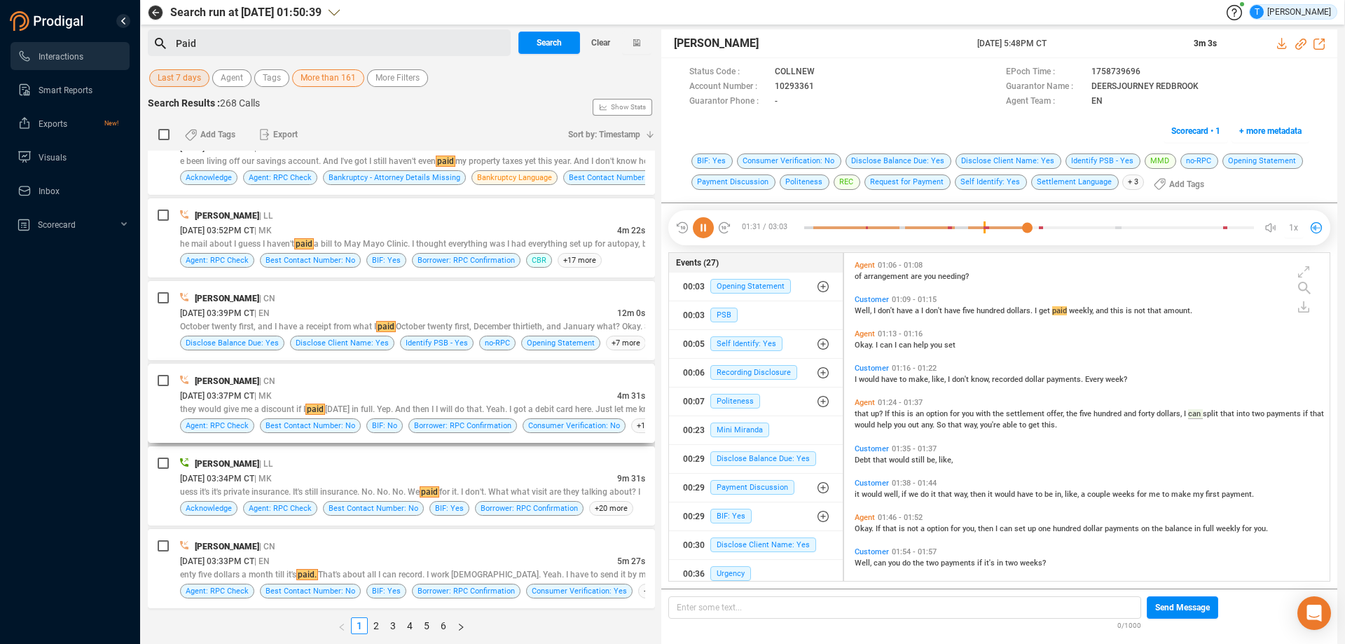
click at [530, 381] on div "[PERSON_NAME] | CN" at bounding box center [412, 380] width 465 height 15
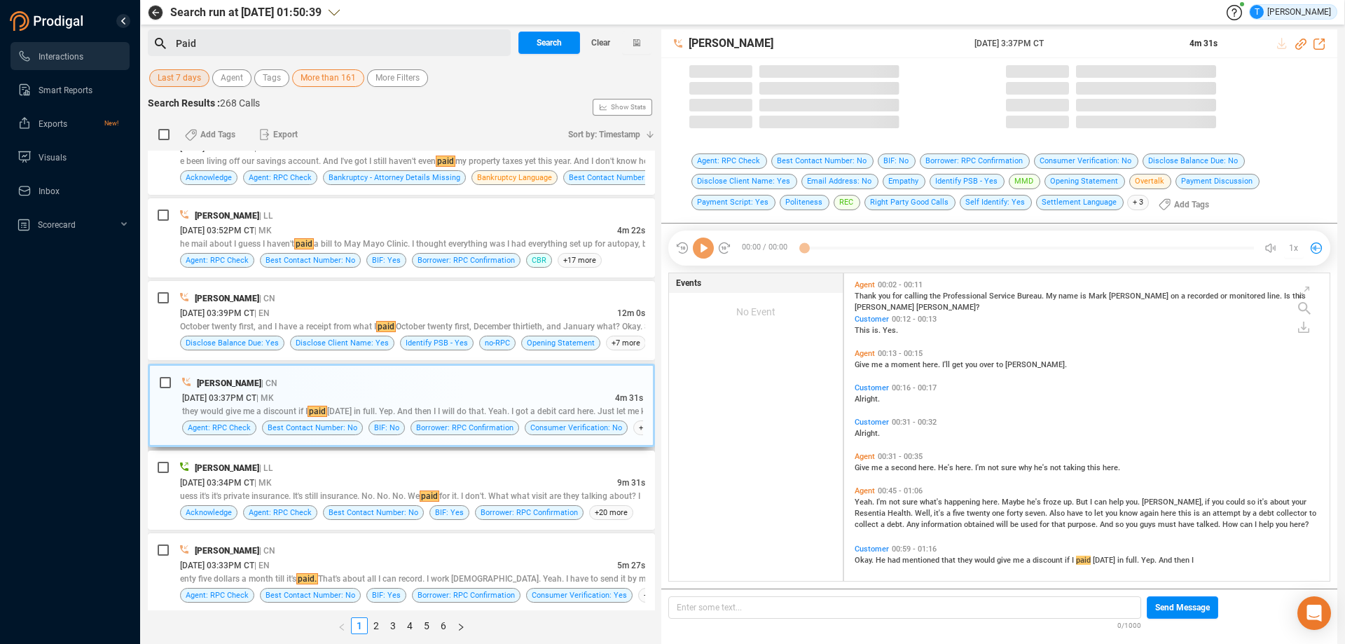
scroll to position [304, 478]
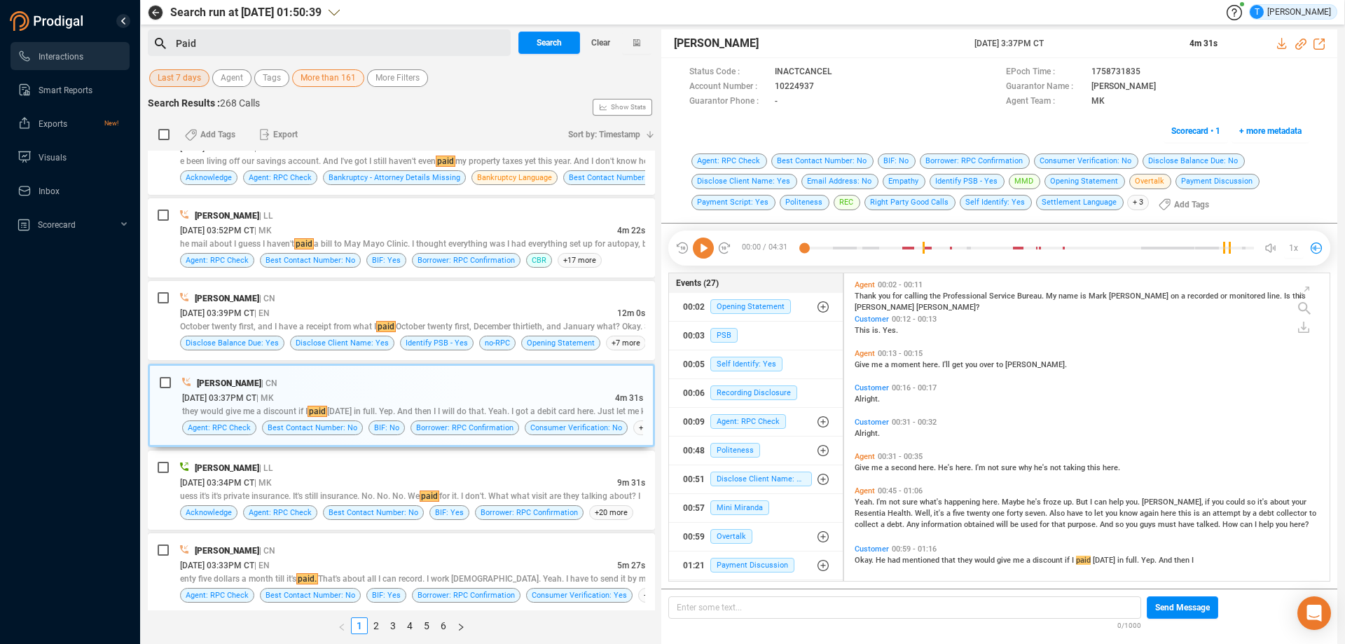
click at [703, 247] on icon at bounding box center [703, 247] width 21 height 21
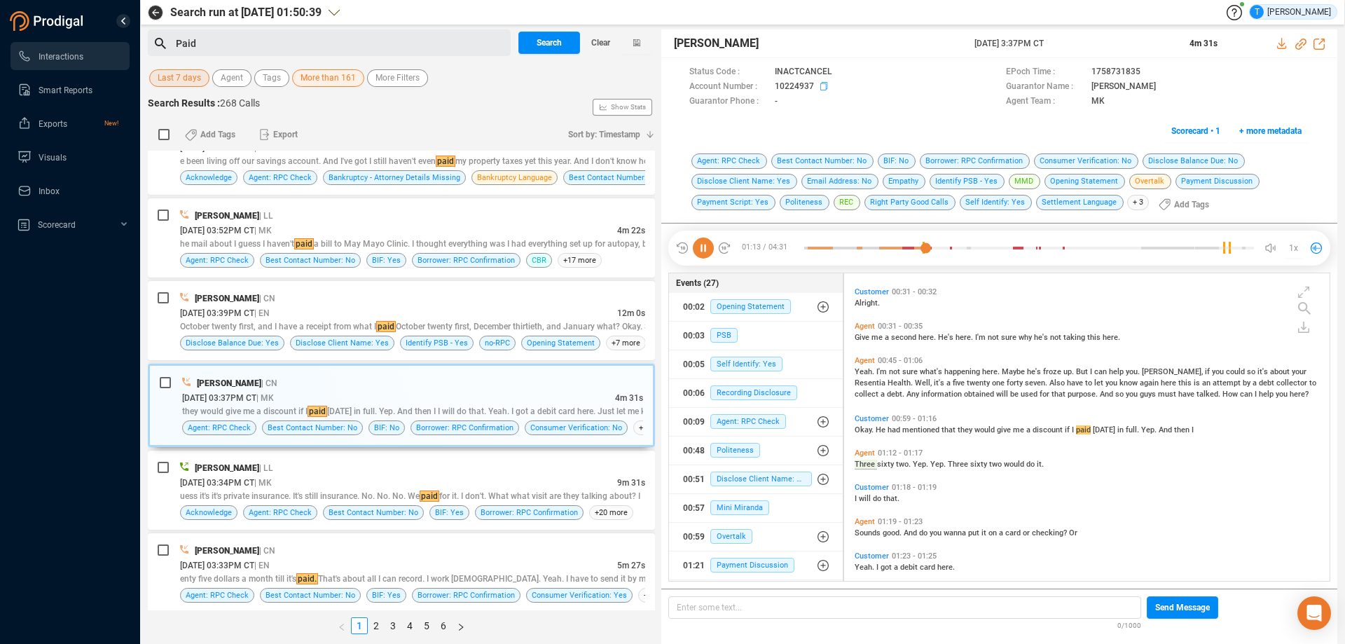
scroll to position [165, 0]
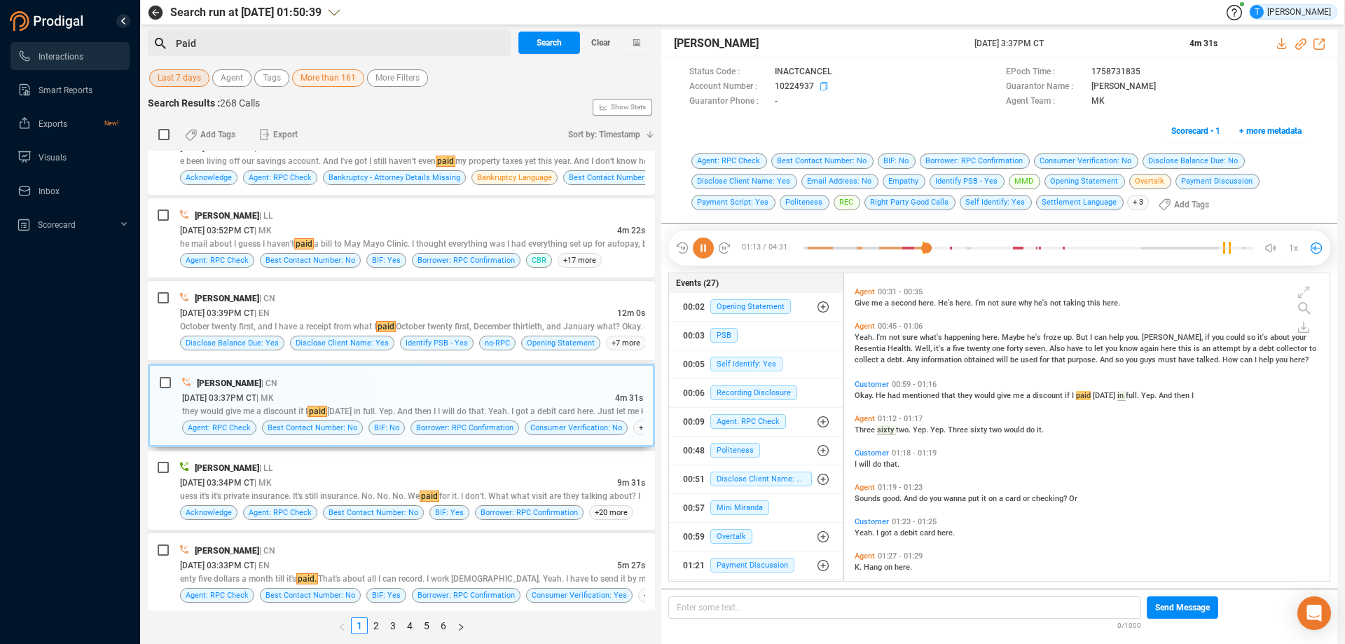
click at [822, 86] on icon at bounding box center [825, 87] width 11 height 11
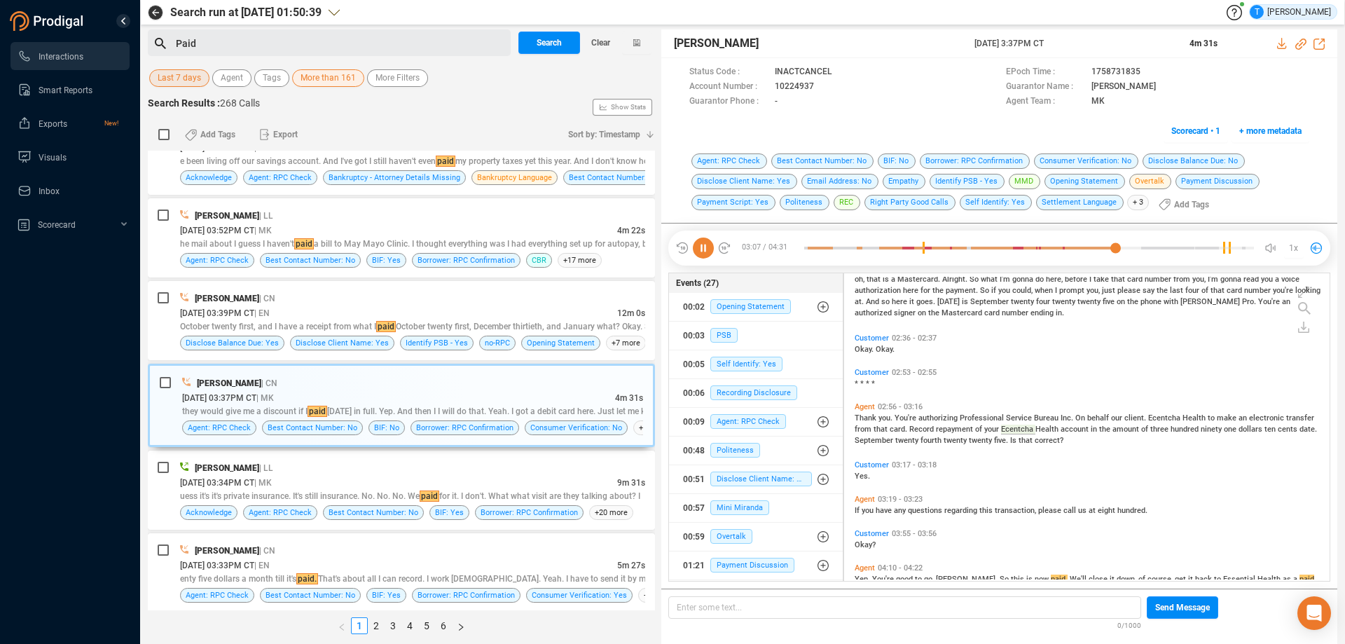
scroll to position [609, 0]
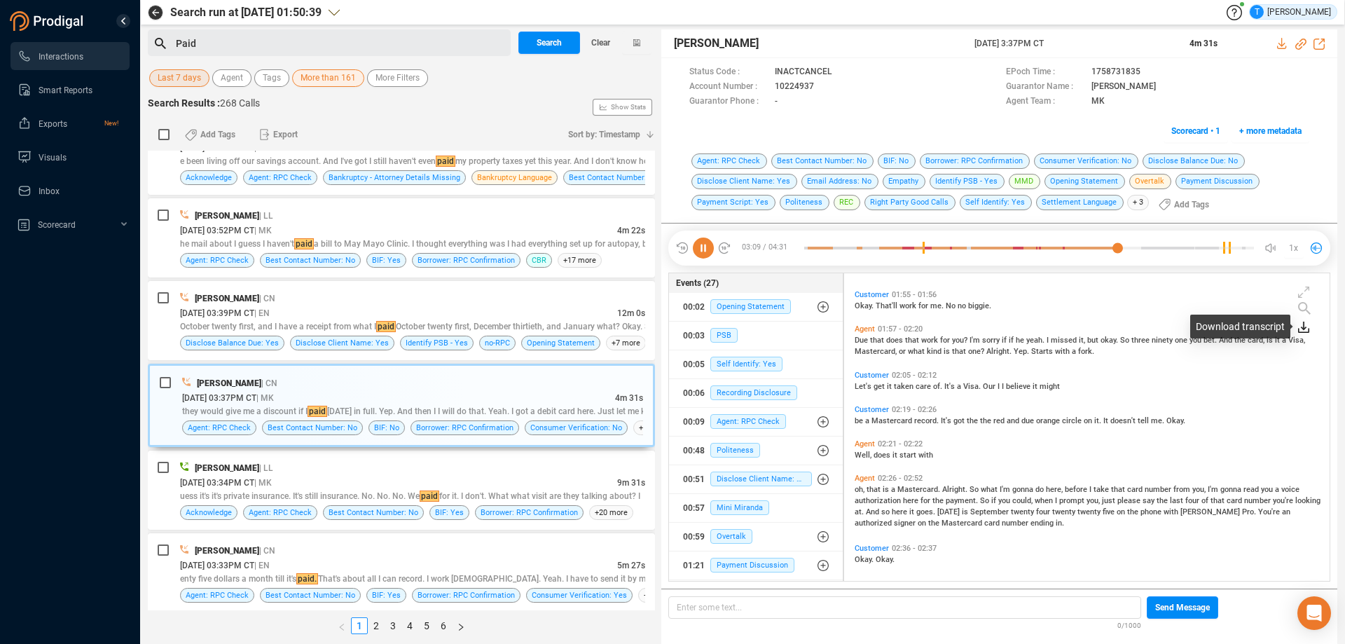
click at [1305, 324] on icon at bounding box center [1303, 327] width 11 height 11
click at [1301, 324] on icon at bounding box center [1303, 327] width 11 height 11
click at [1301, 326] on icon at bounding box center [1303, 327] width 11 height 11
click at [1272, 334] on icon at bounding box center [1274, 334] width 11 height 11
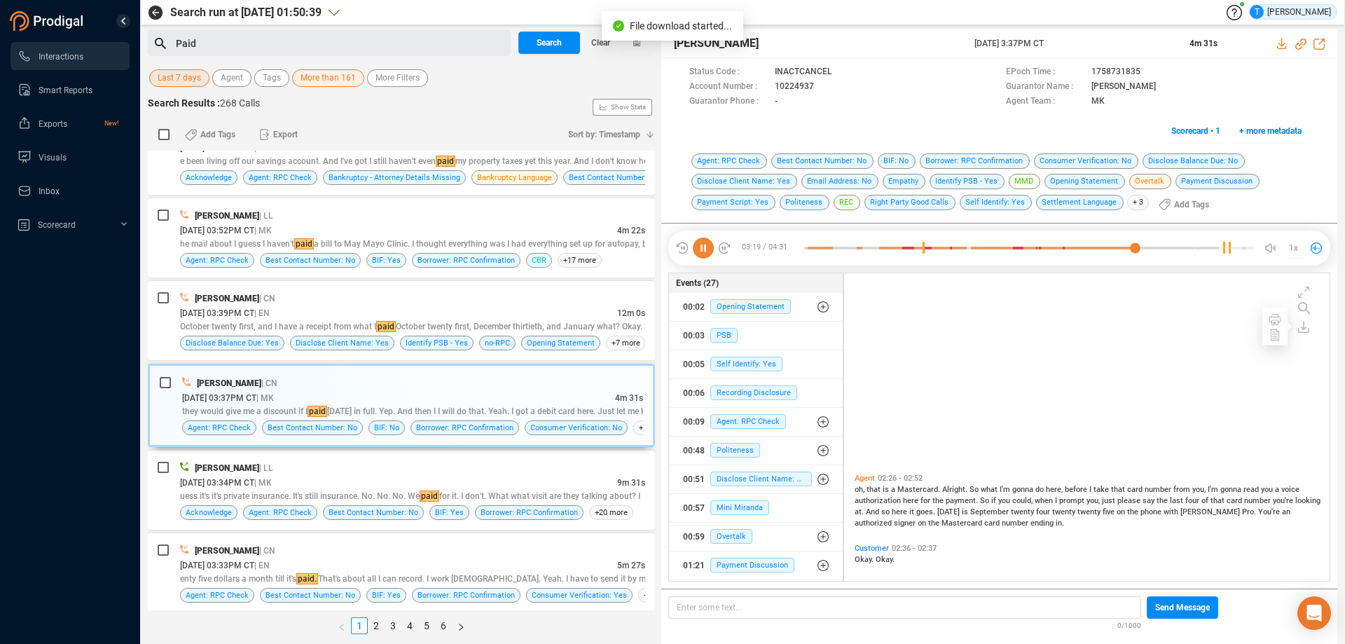
scroll to position [900, 0]
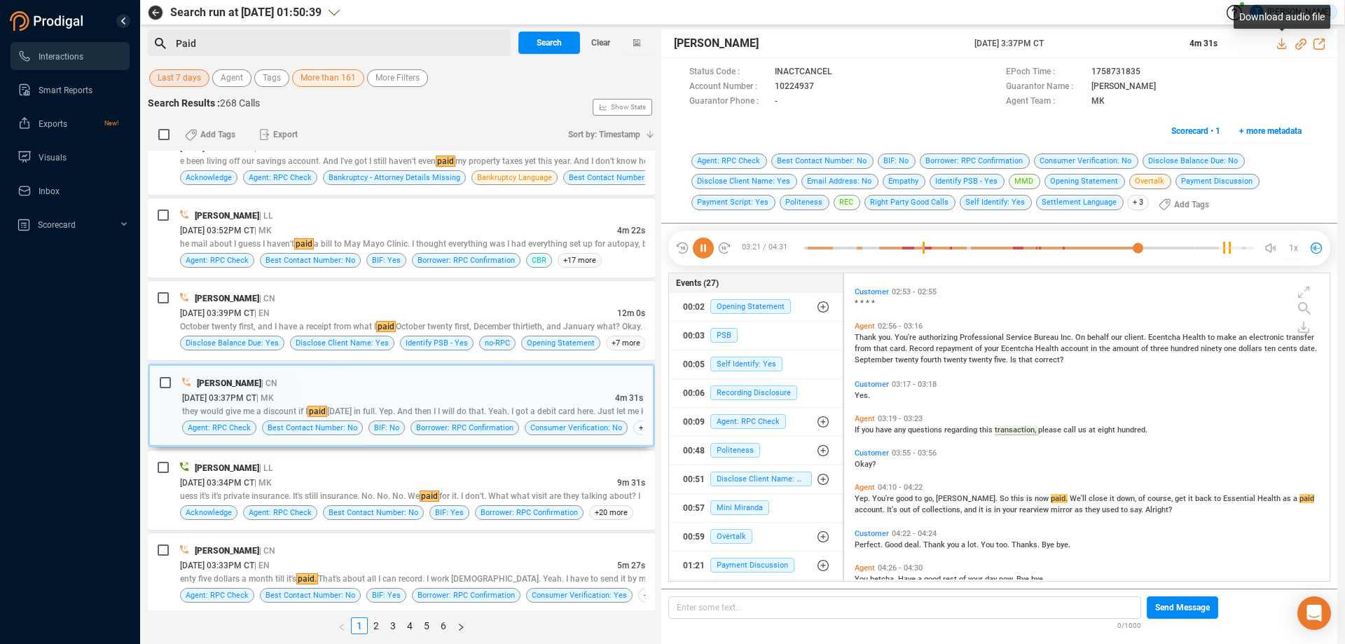
click at [1279, 44] on icon at bounding box center [1281, 43] width 9 height 11
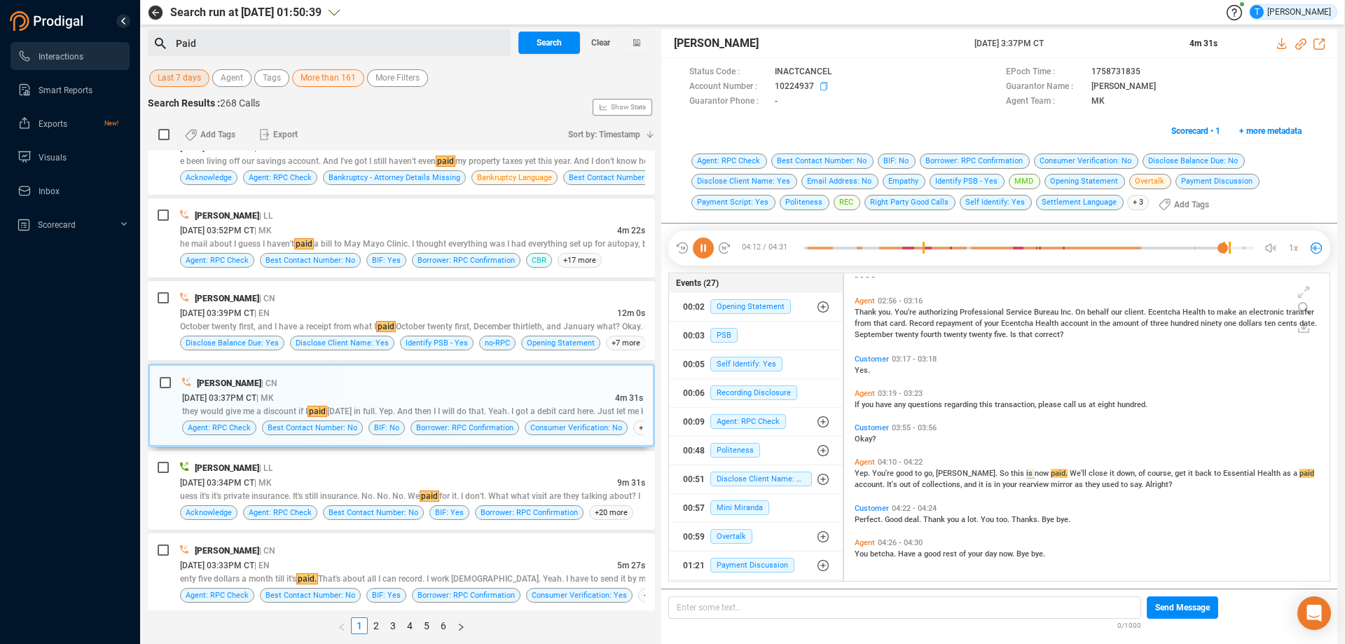
click at [824, 83] on icon at bounding box center [825, 87] width 11 height 11
click at [567, 565] on div "[DATE] 03:33PM CT | EN" at bounding box center [398, 565] width 437 height 15
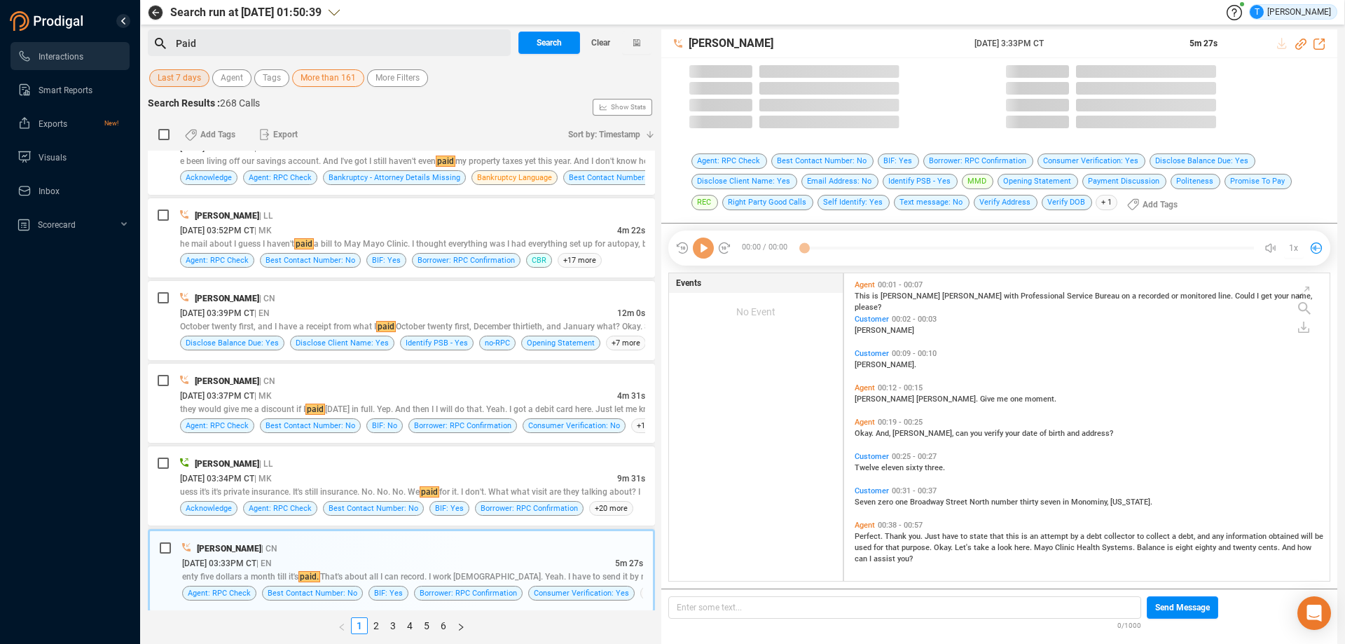
scroll to position [304, 478]
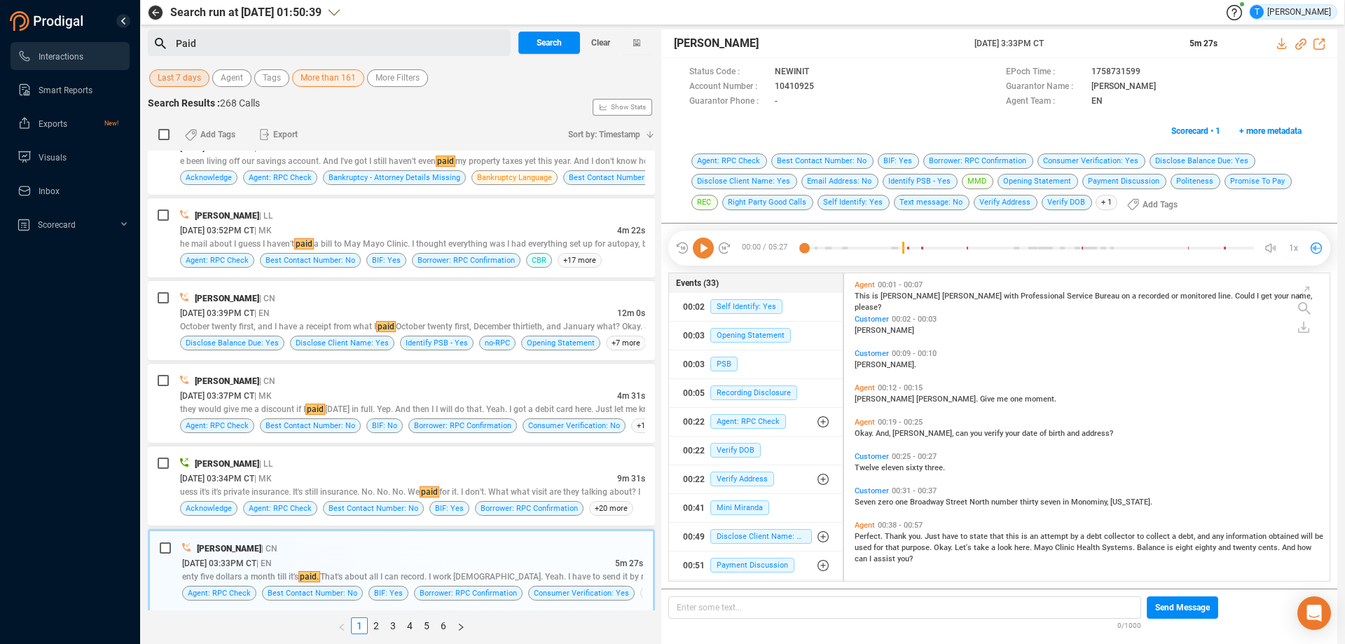
click at [242, 47] on div "Paid" at bounding box center [341, 43] width 331 height 21
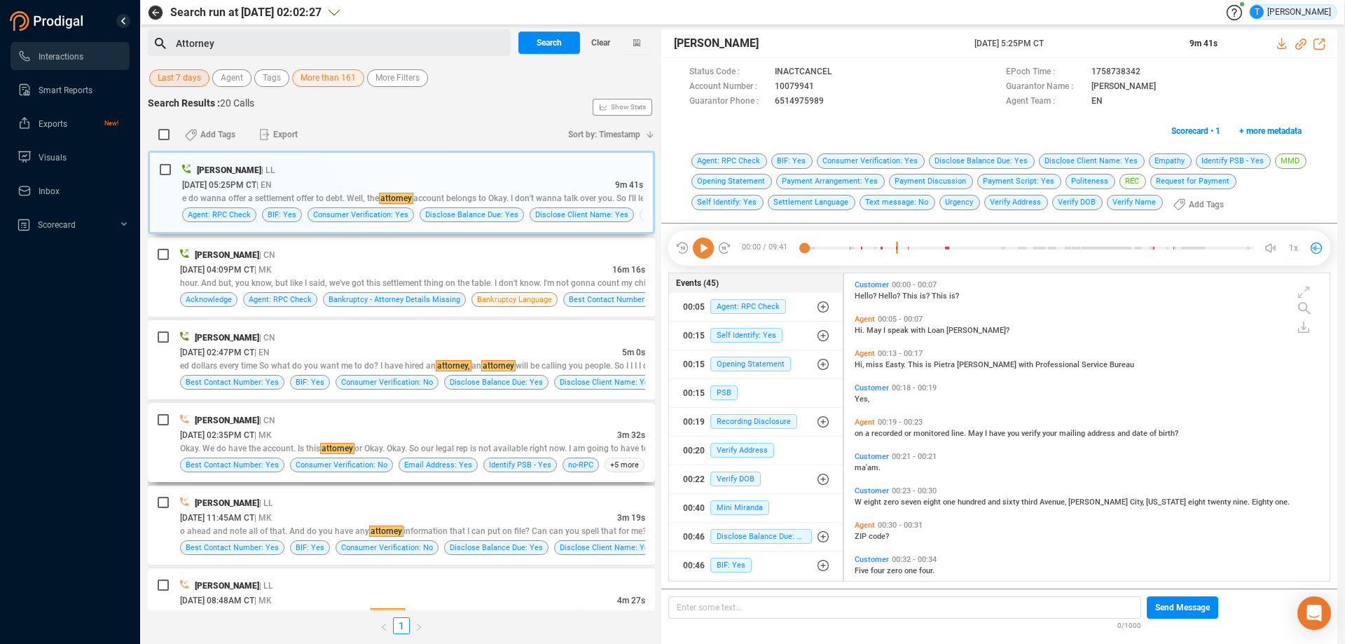
click at [510, 429] on div "[DATE] 02:35PM CT | MK" at bounding box center [398, 434] width 437 height 15
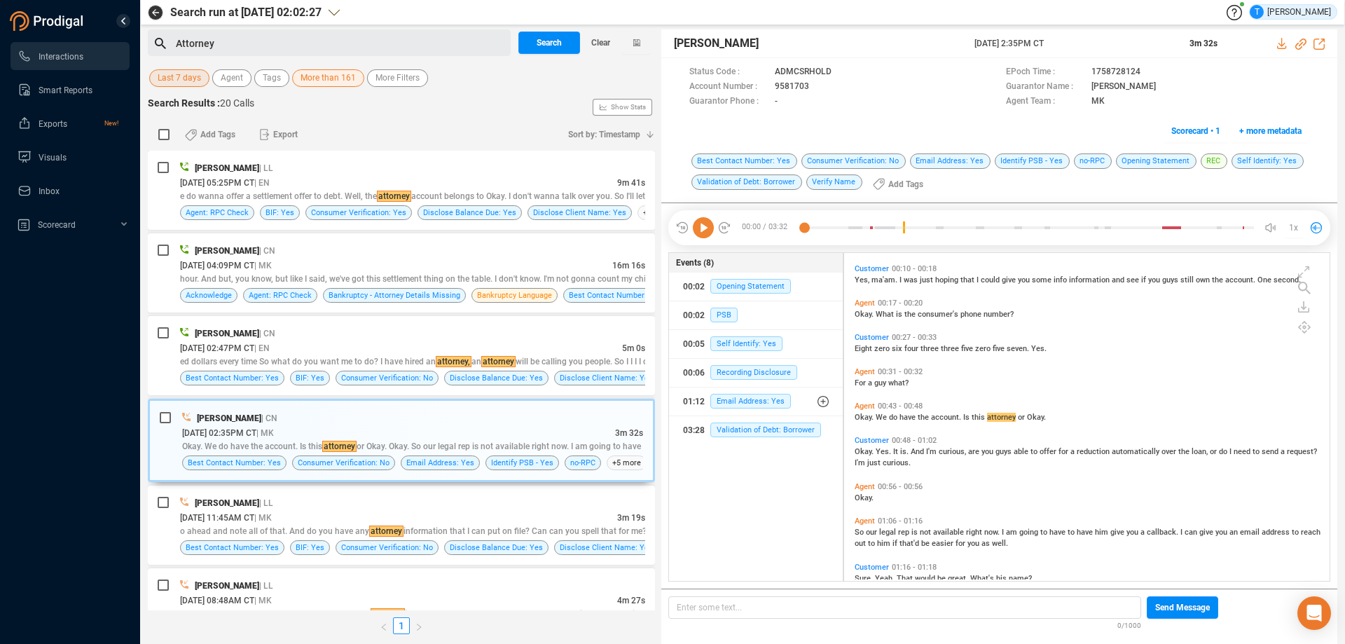
scroll to position [140, 0]
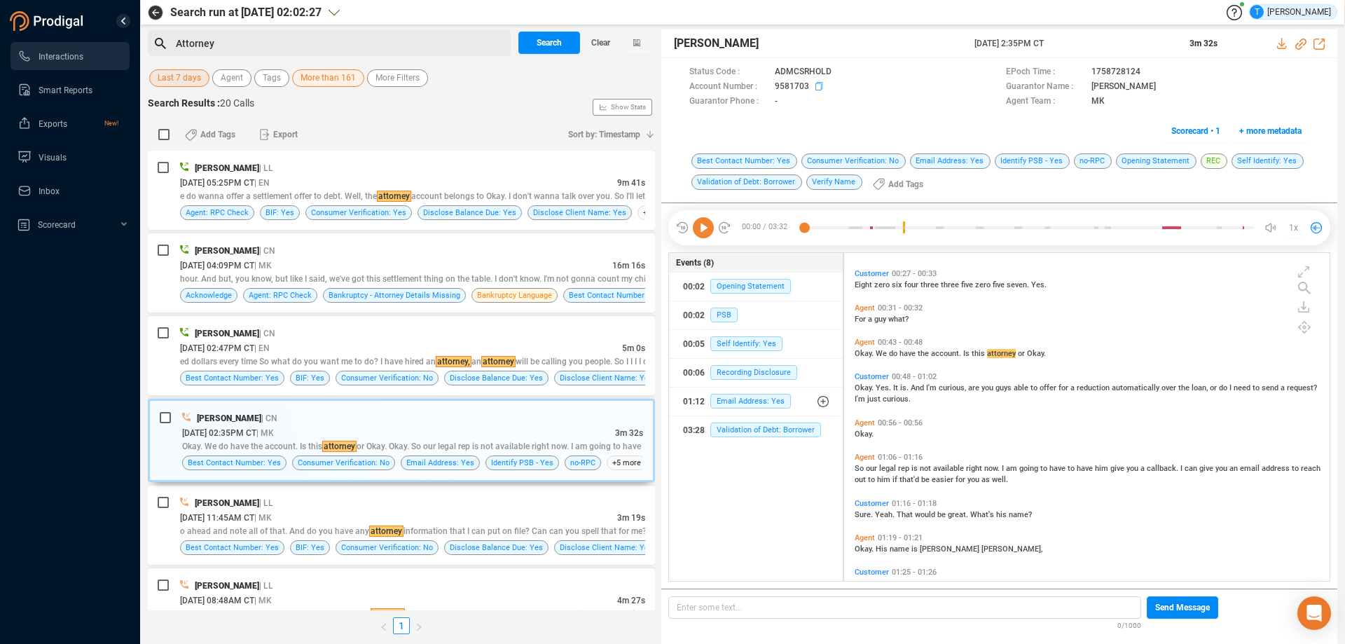
click at [819, 83] on icon at bounding box center [820, 87] width 11 height 11
click at [708, 228] on icon at bounding box center [703, 227] width 21 height 21
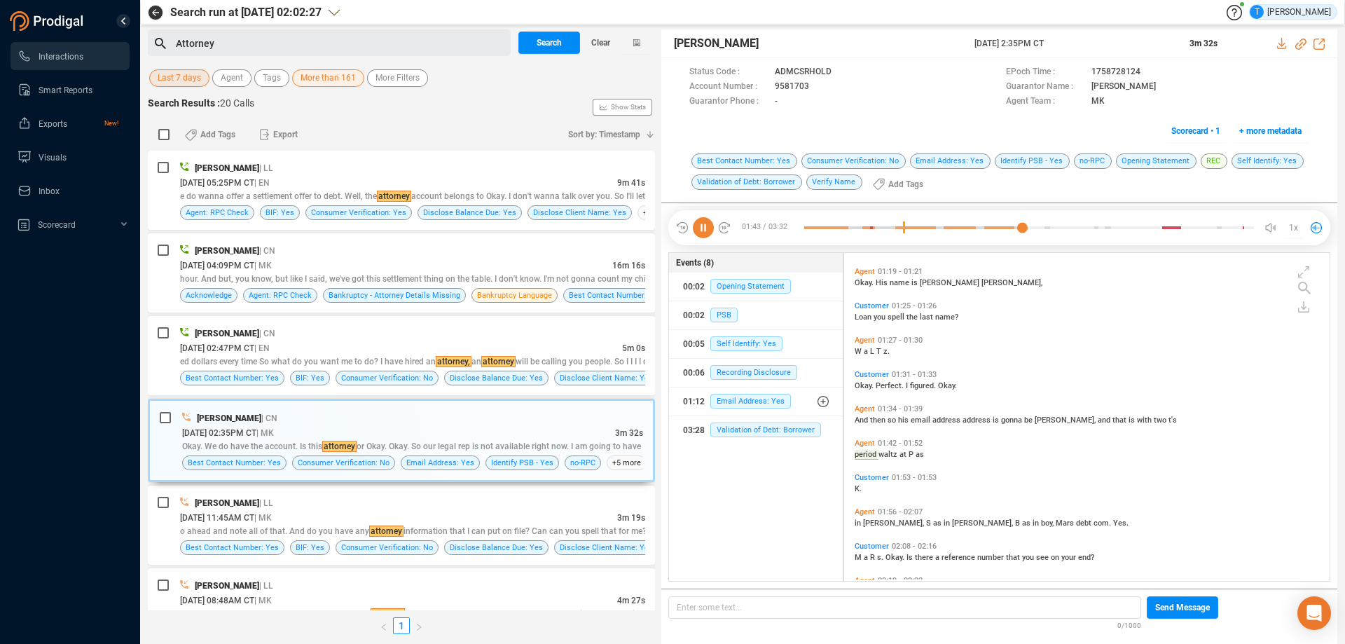
scroll to position [441, 0]
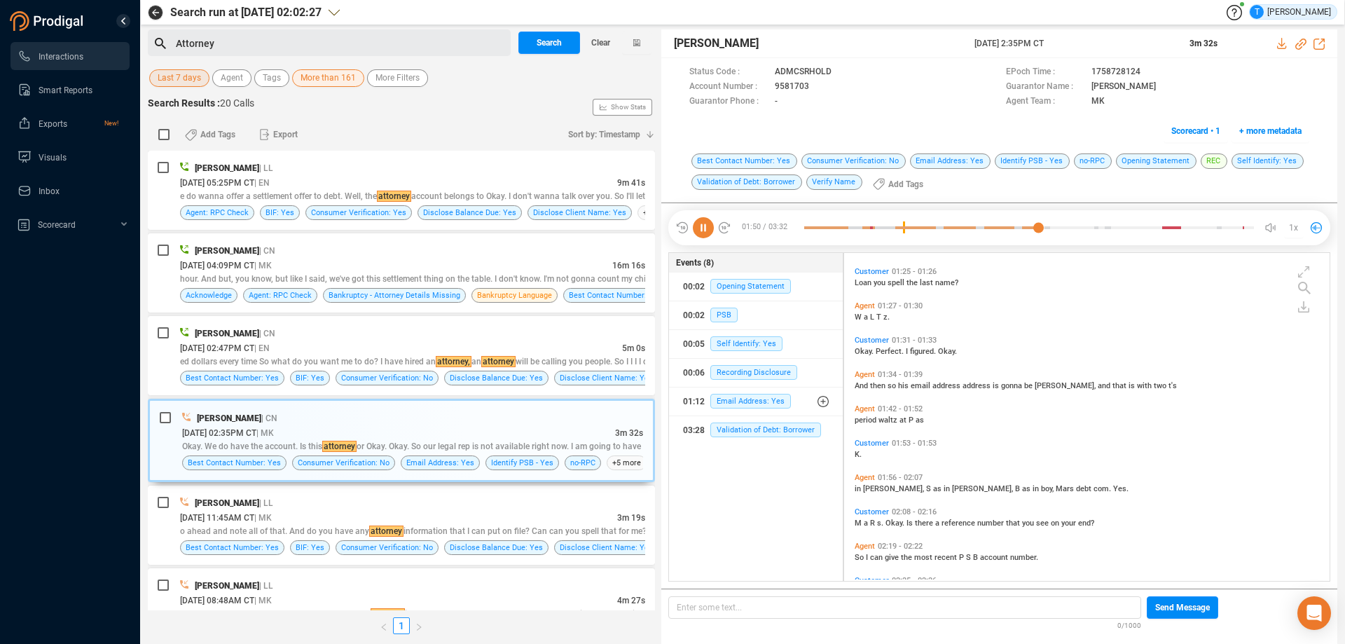
click at [707, 230] on icon at bounding box center [703, 227] width 21 height 21
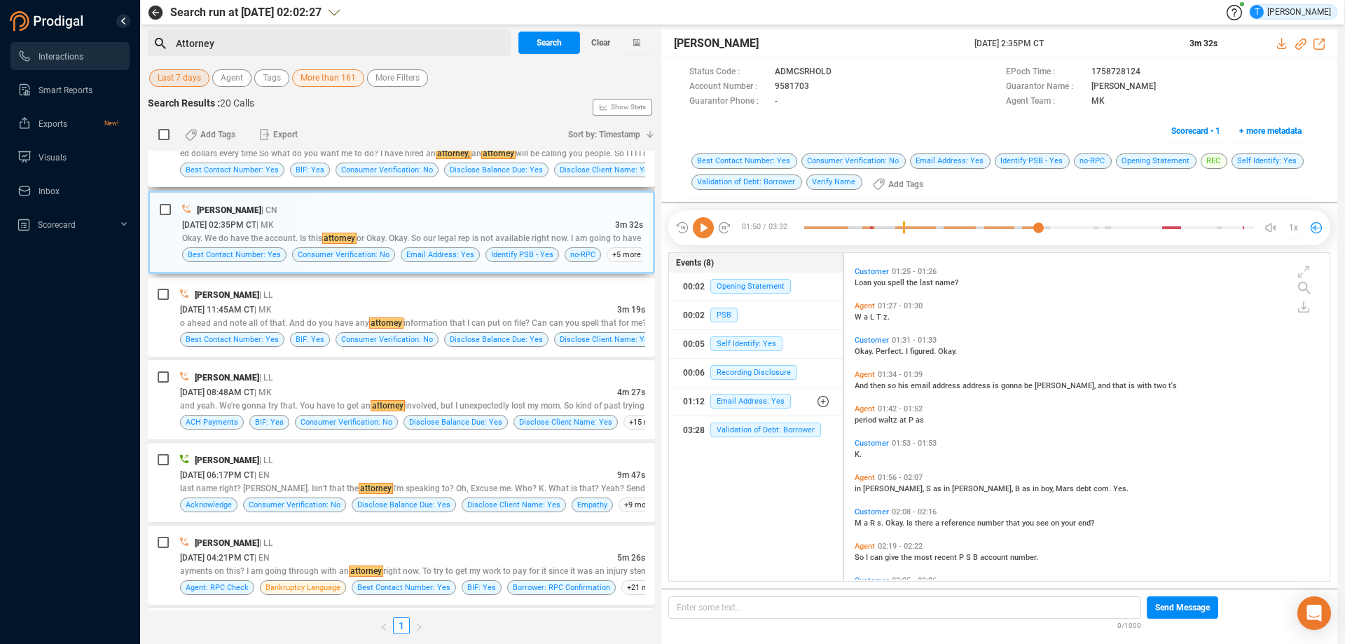
scroll to position [210, 0]
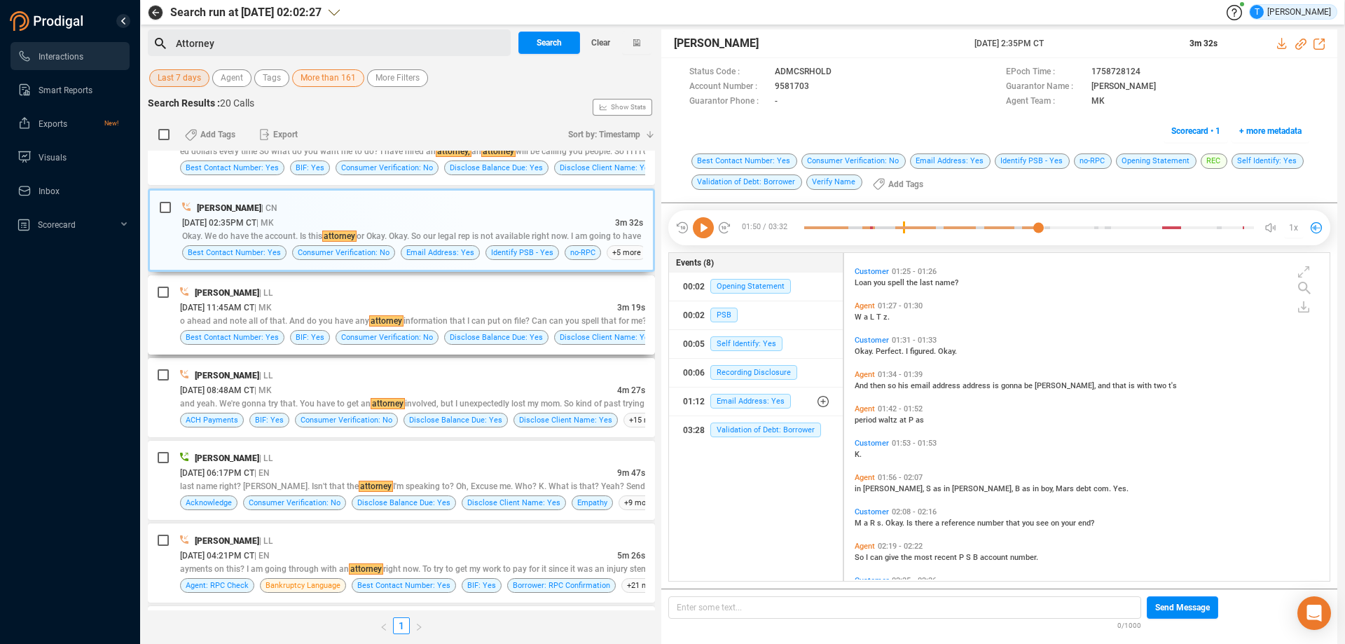
click at [446, 310] on div "[DATE] 11:45AM CT | MK" at bounding box center [398, 307] width 437 height 15
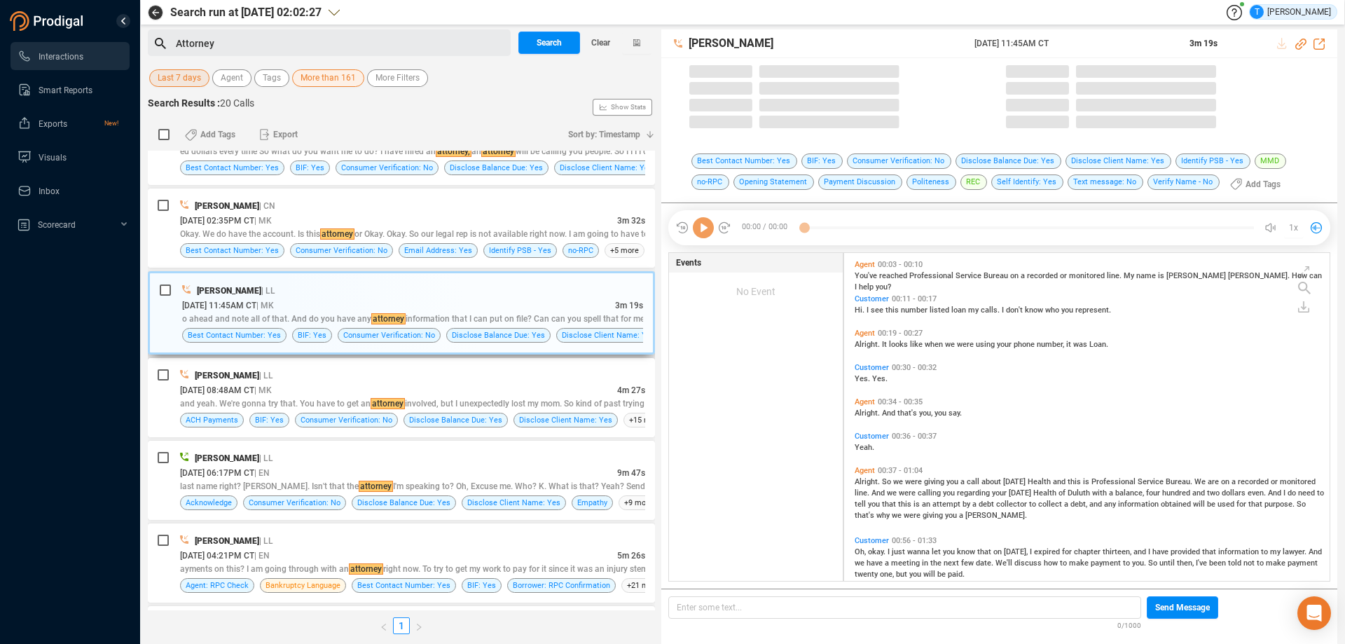
scroll to position [324, 478]
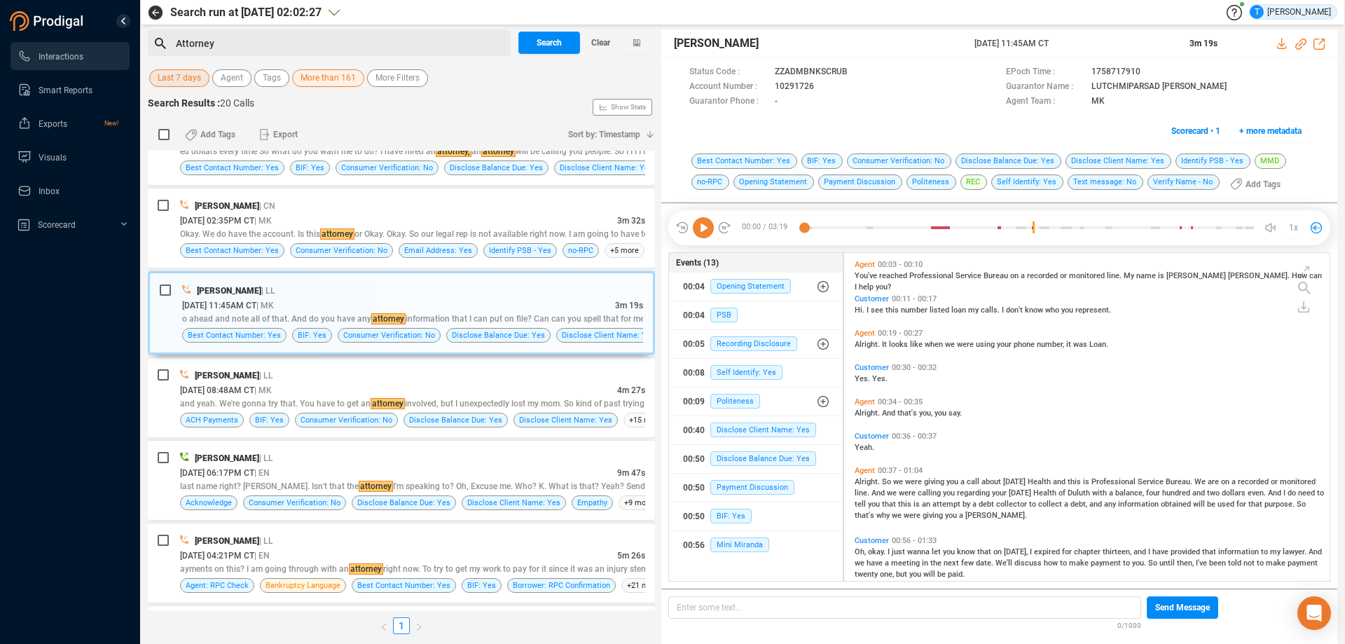
click at [705, 233] on icon at bounding box center [703, 227] width 21 height 21
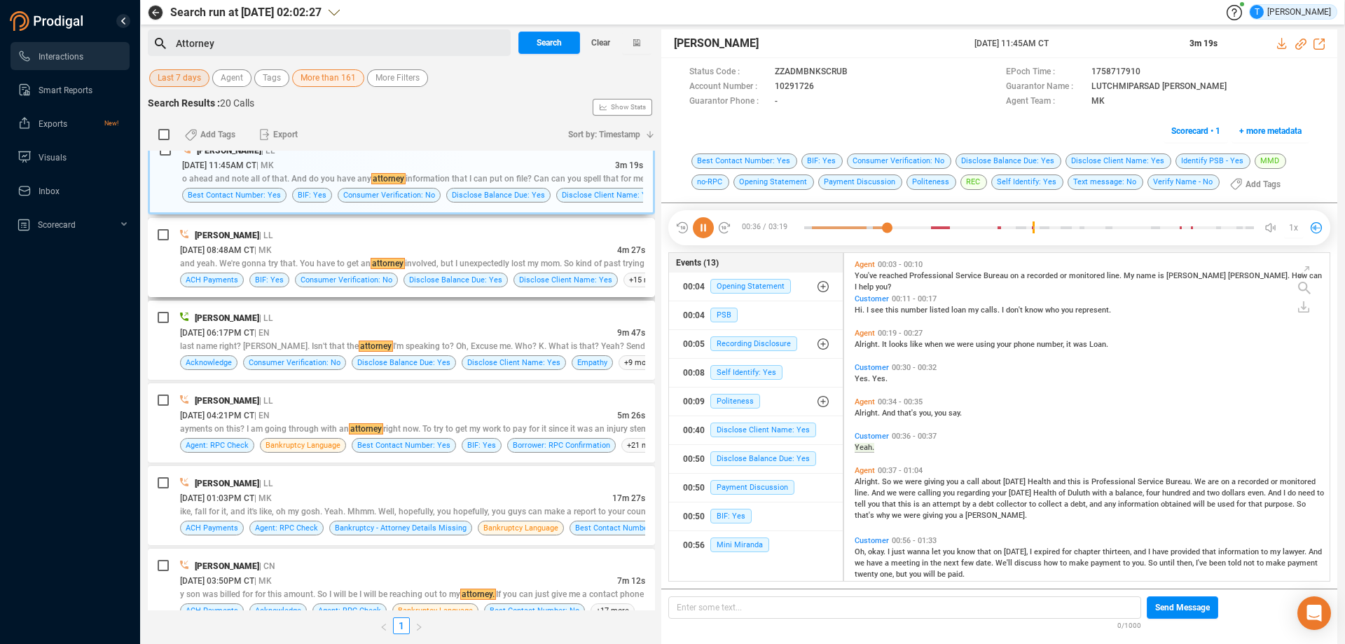
scroll to position [27, 0]
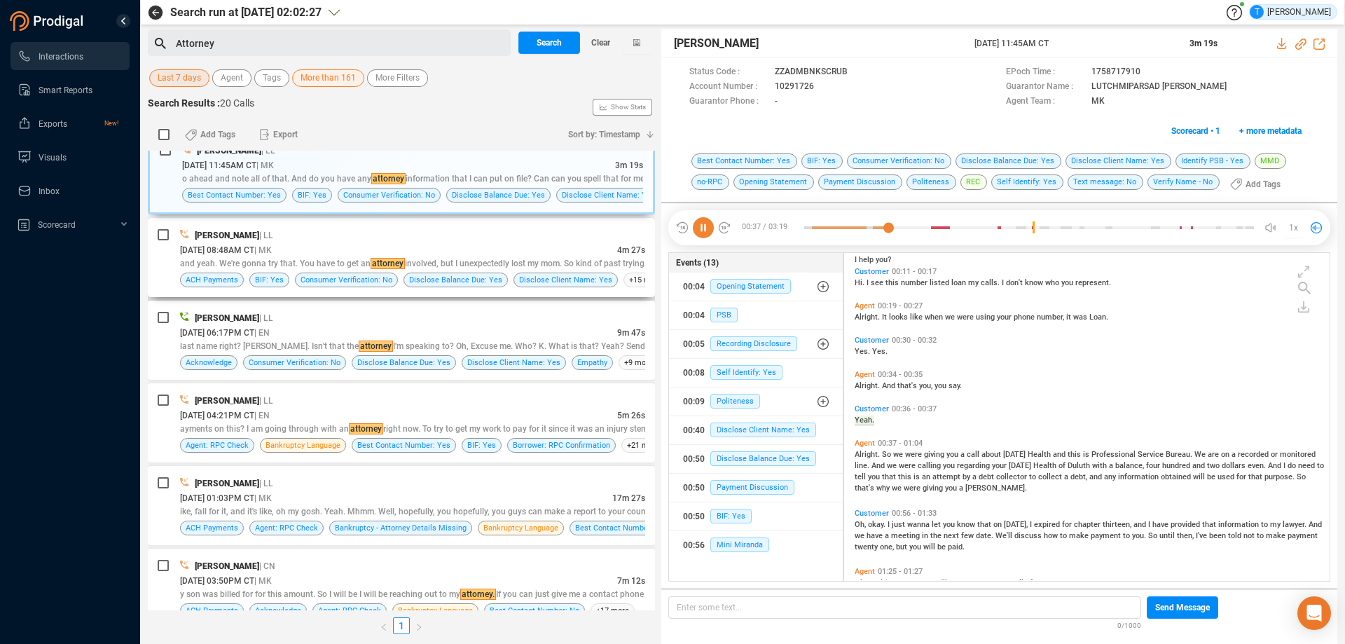
click at [560, 252] on div "[DATE] 08:48AM CT | MK" at bounding box center [398, 249] width 437 height 15
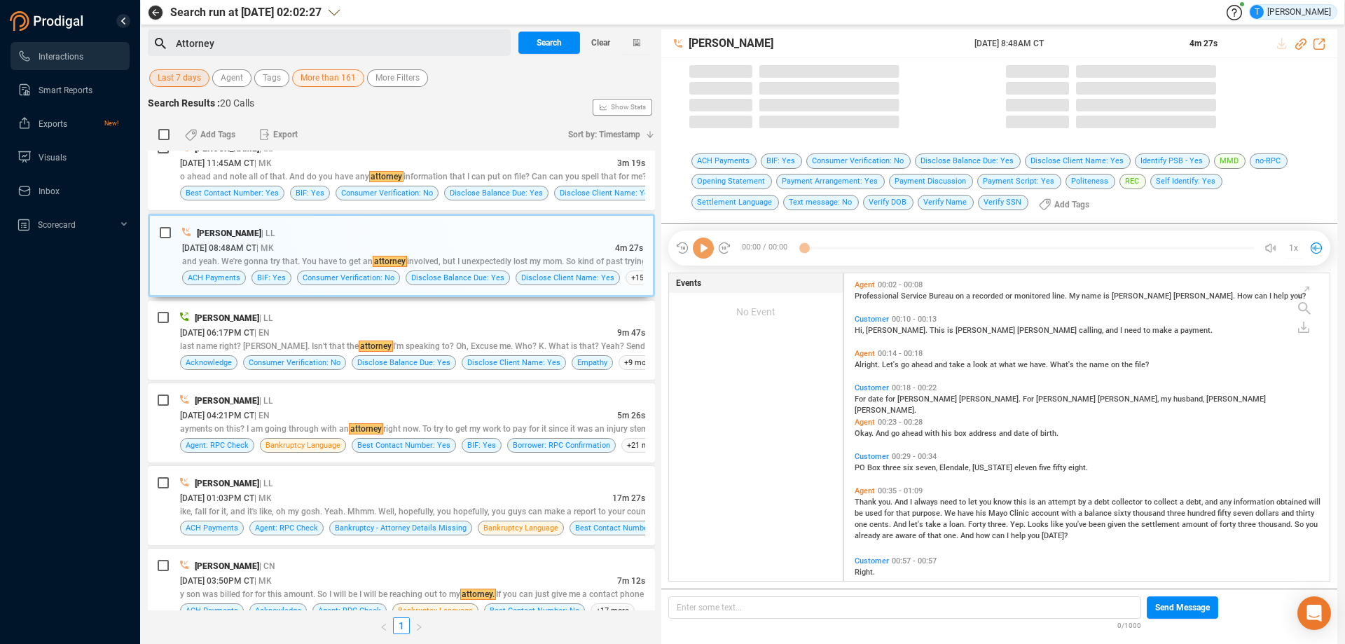
scroll to position [304, 478]
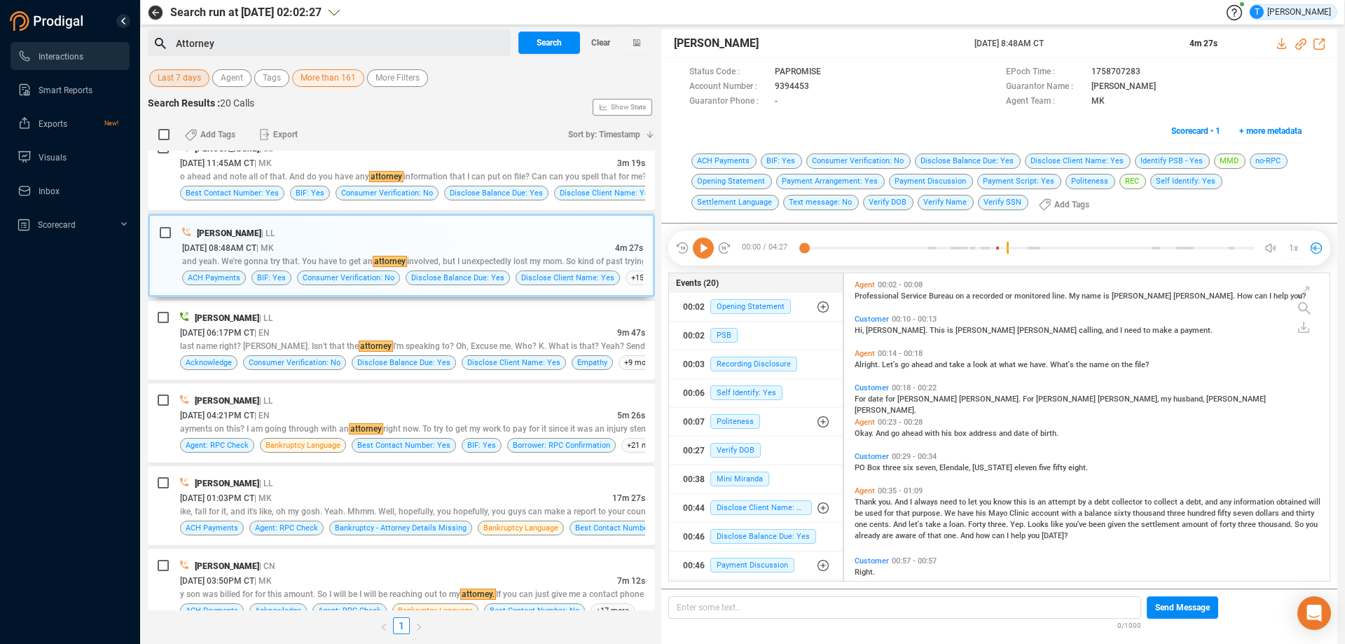
click at [704, 245] on icon at bounding box center [703, 247] width 21 height 21
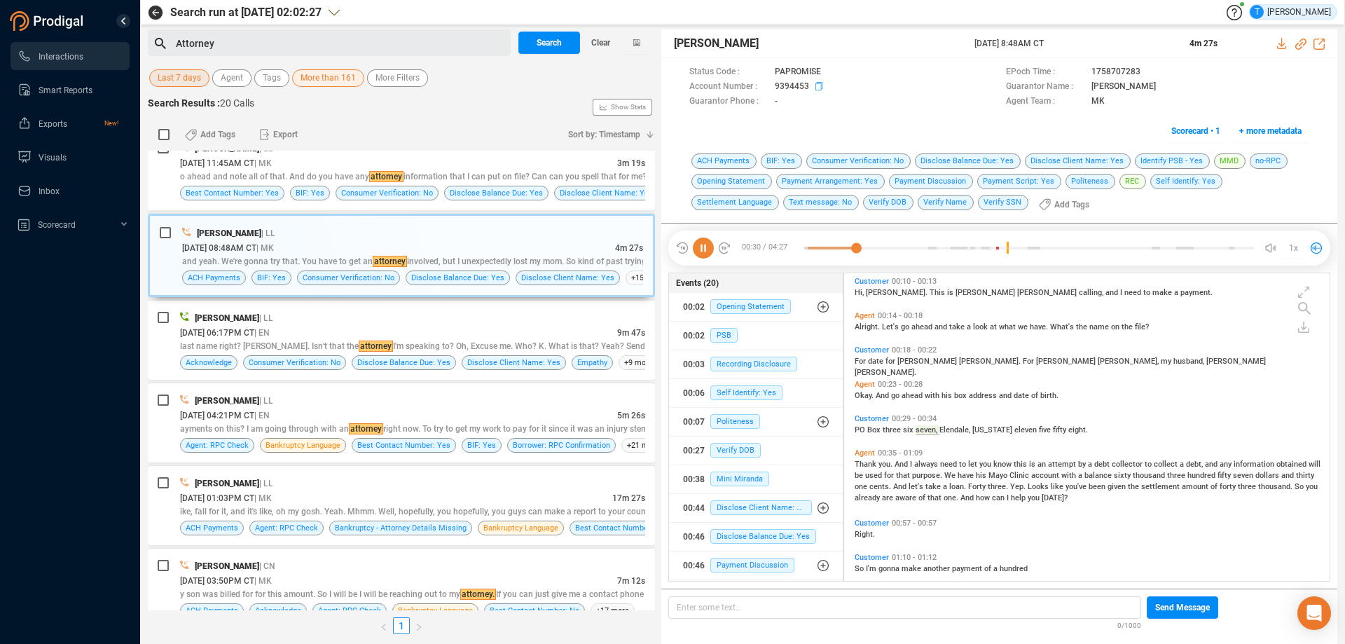
click at [815, 85] on icon at bounding box center [820, 87] width 11 height 11
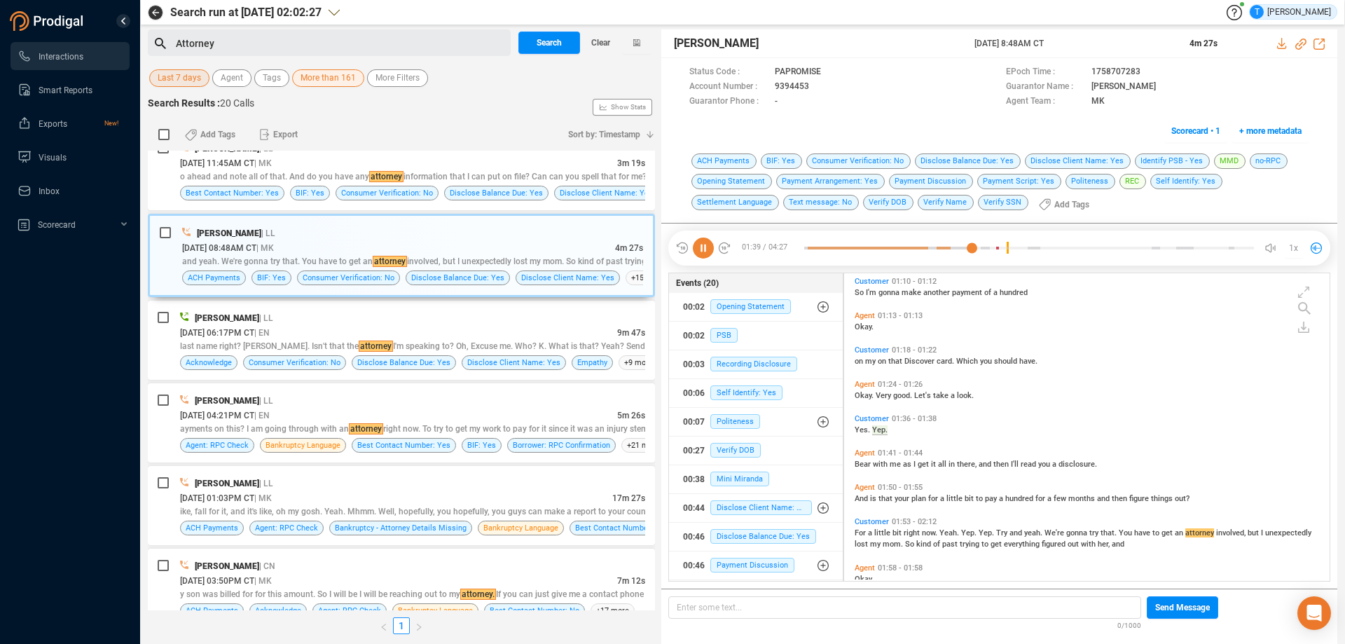
scroll to position [348, 0]
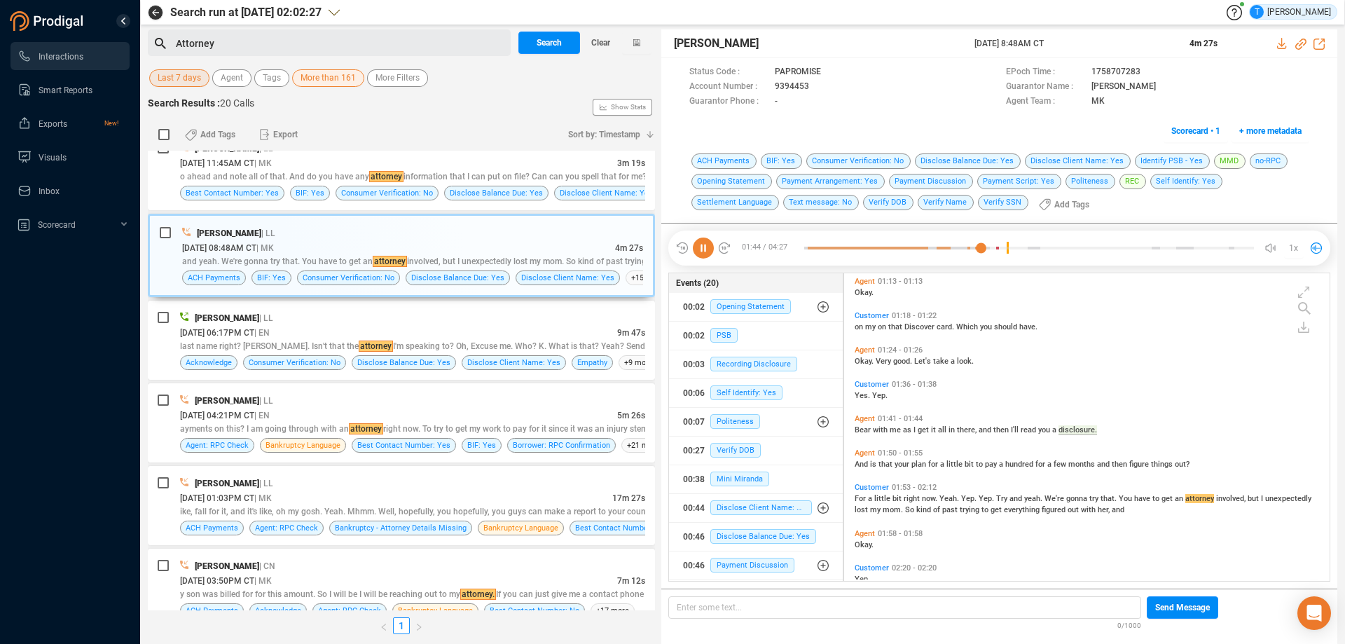
click at [701, 249] on icon at bounding box center [703, 247] width 21 height 21
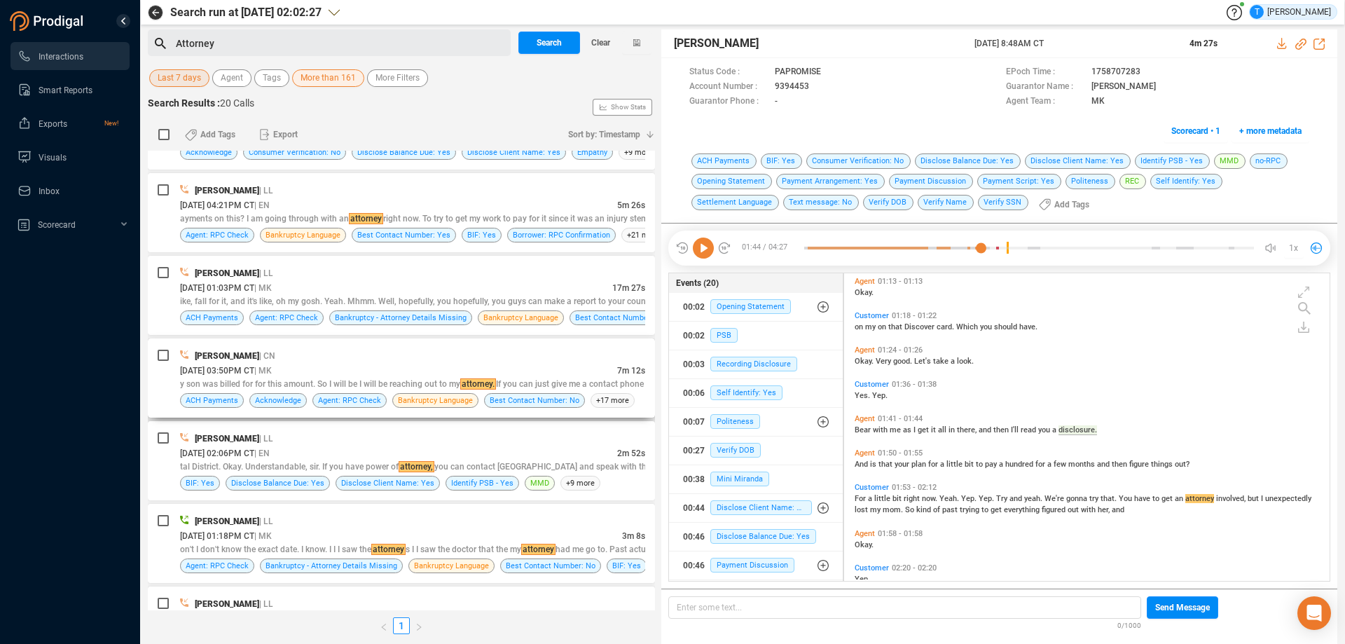
scroll to position [631, 0]
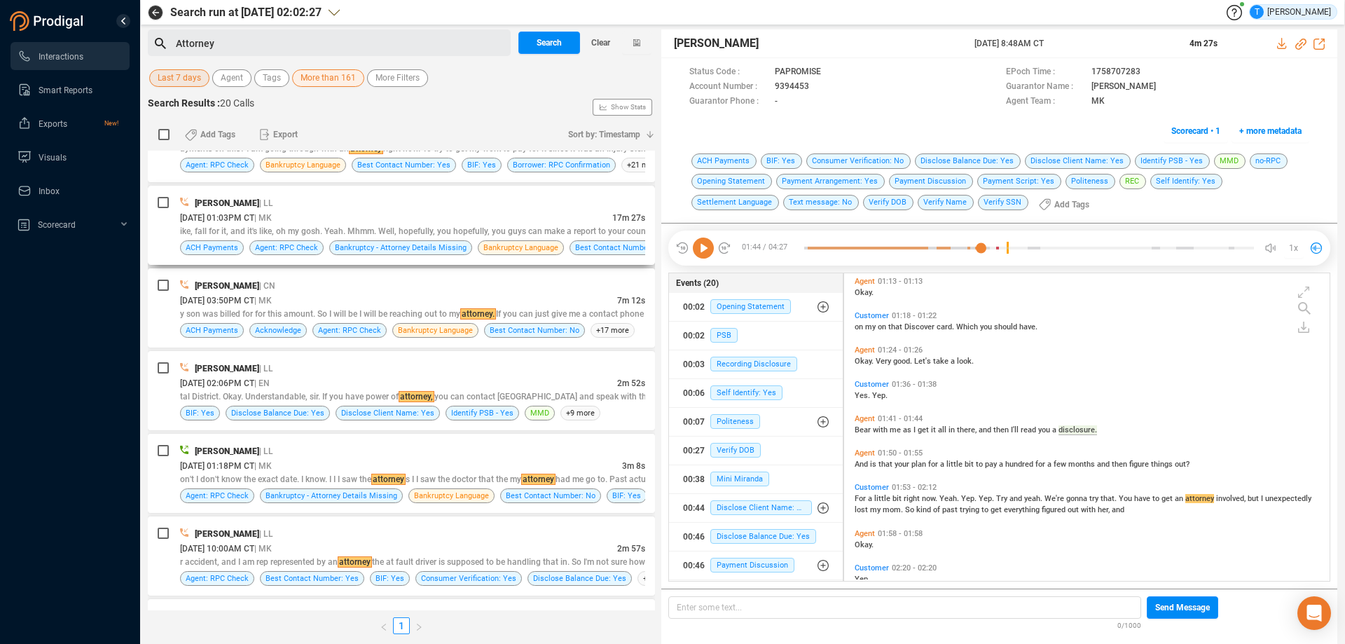
click at [513, 212] on div "[DATE] 01:03PM CT | MK" at bounding box center [396, 217] width 432 height 15
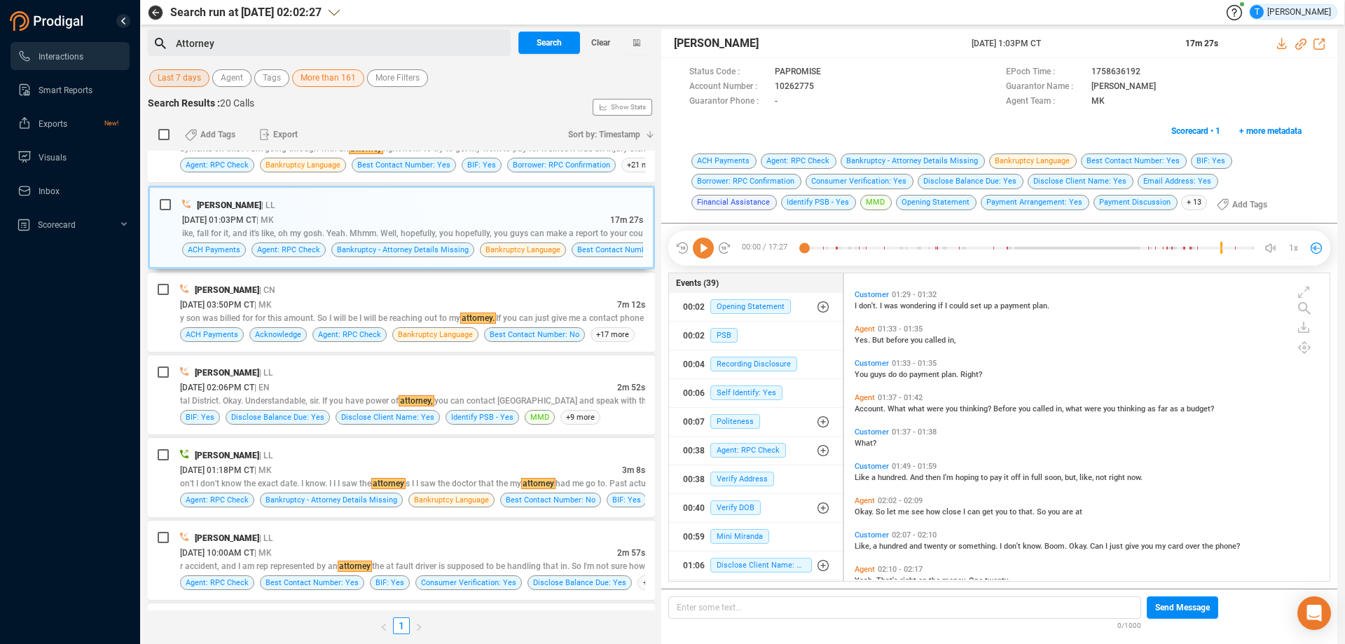
scroll to position [420, 0]
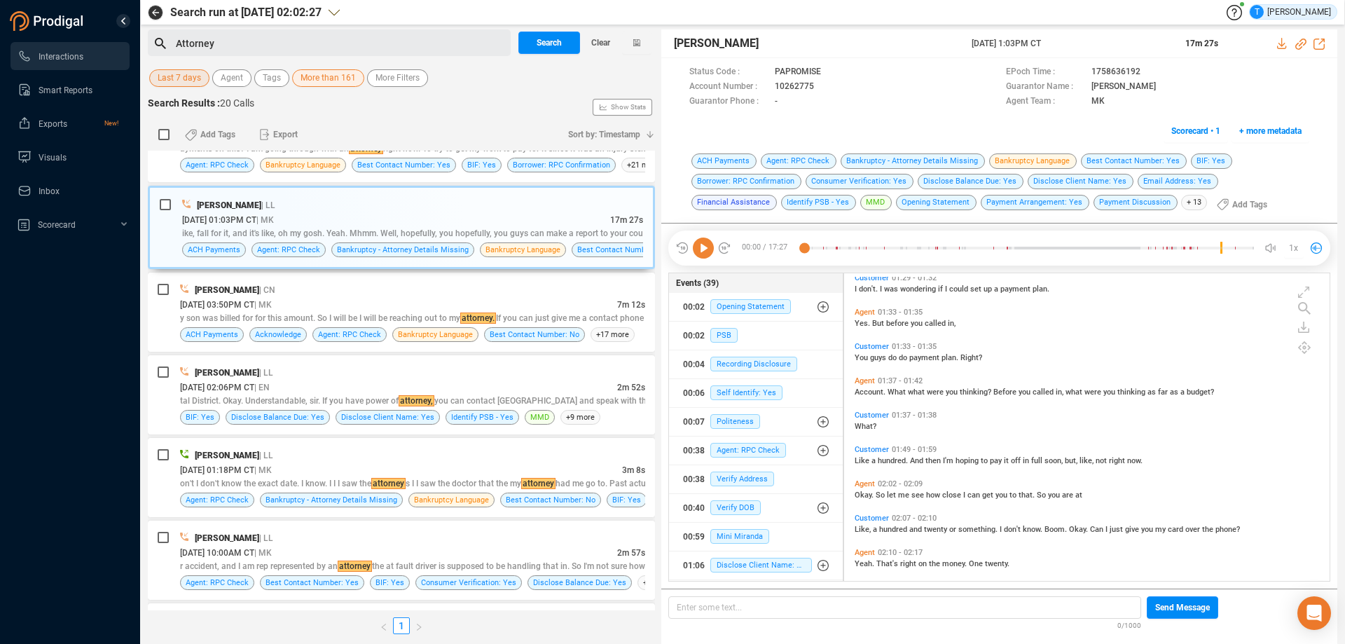
click at [710, 251] on icon at bounding box center [703, 247] width 21 height 21
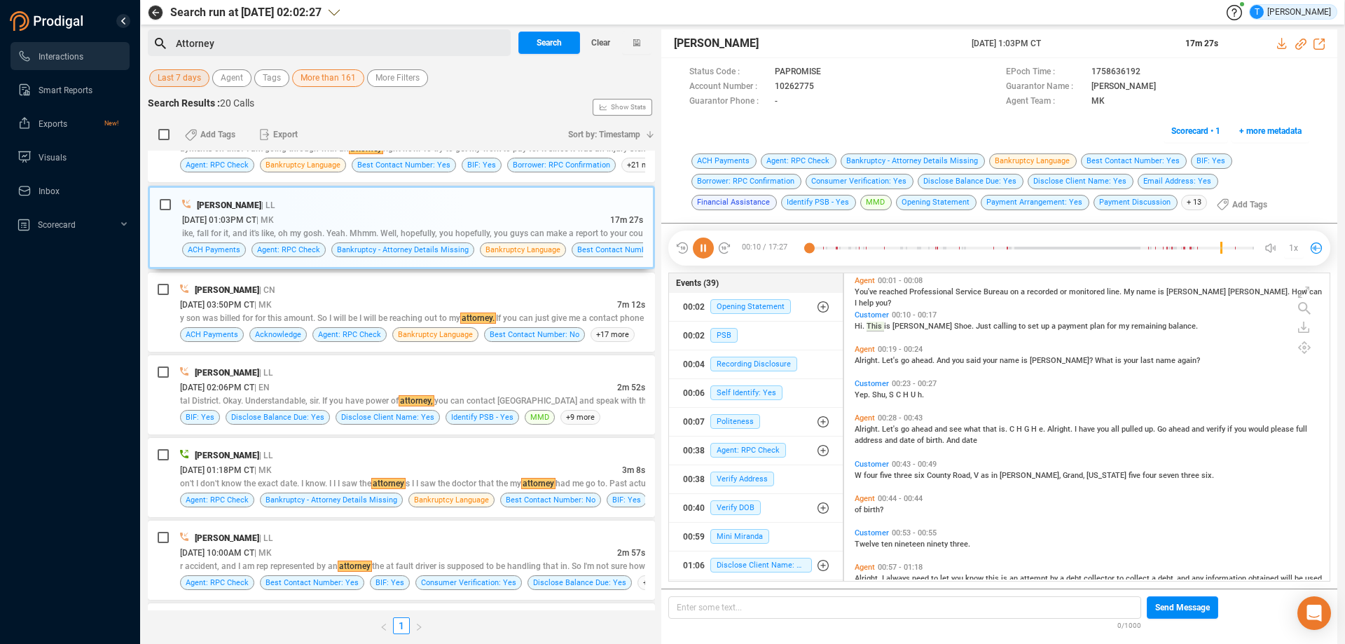
scroll to position [0, 0]
click at [823, 84] on icon at bounding box center [825, 87] width 11 height 11
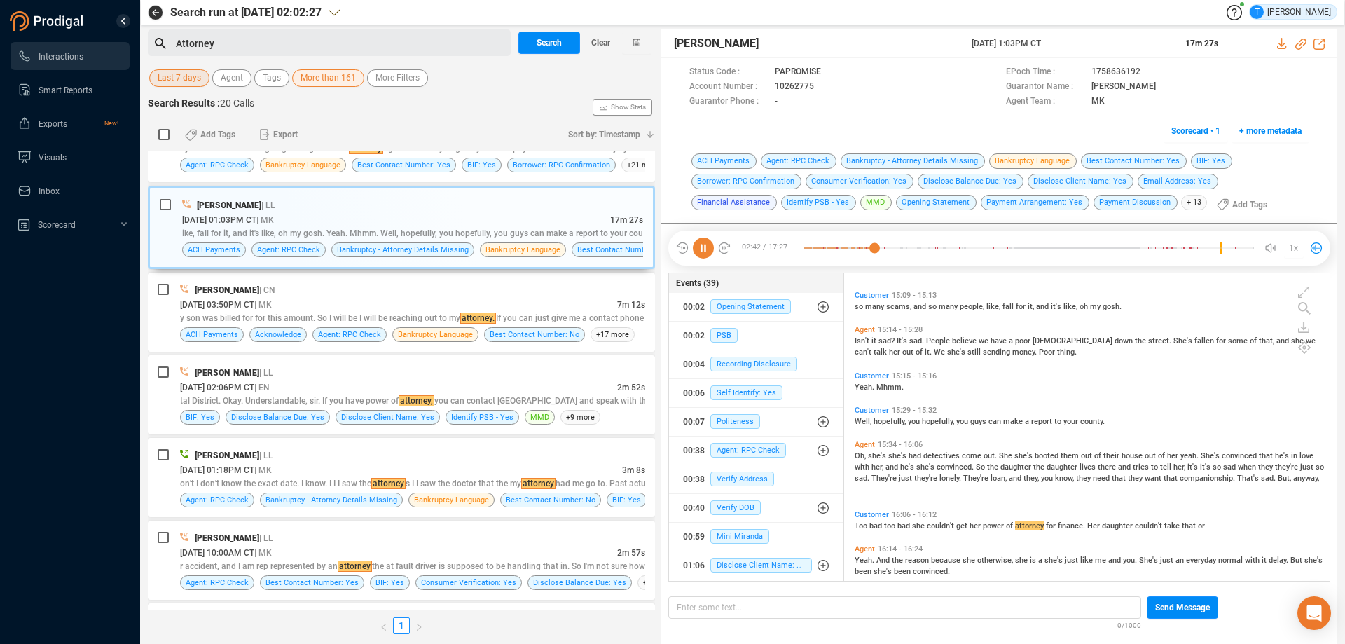
scroll to position [3121, 0]
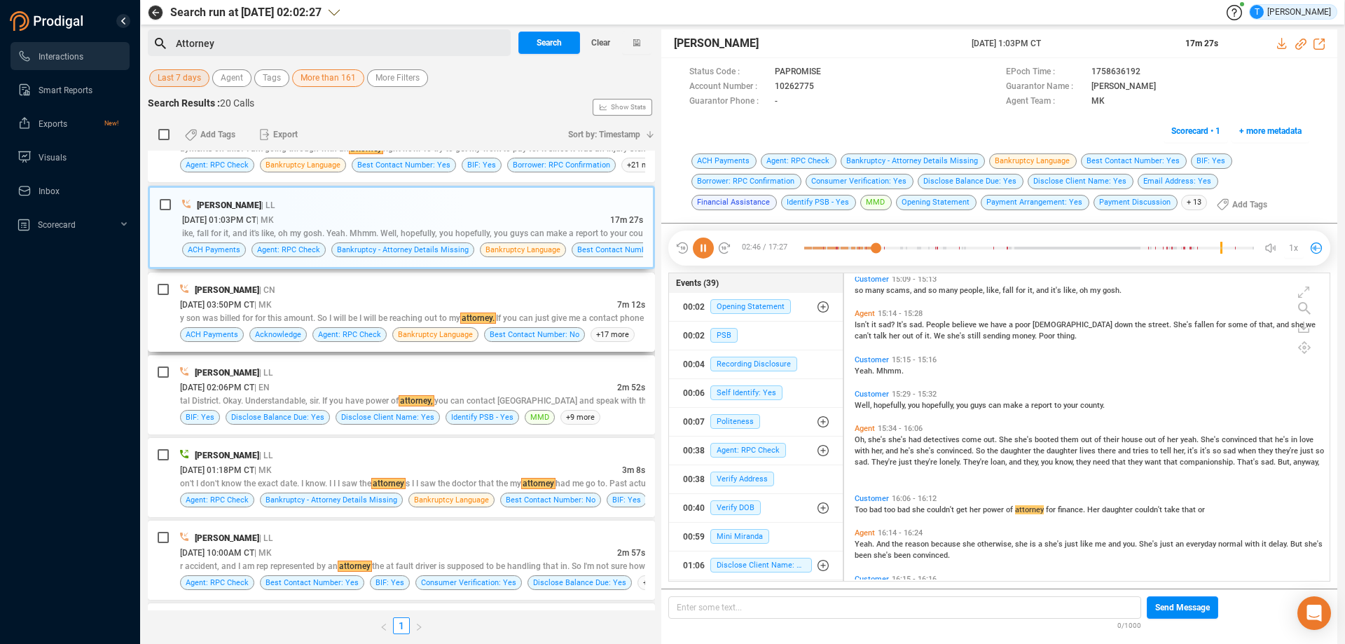
click at [518, 291] on div "[PERSON_NAME] | CN" at bounding box center [412, 289] width 465 height 15
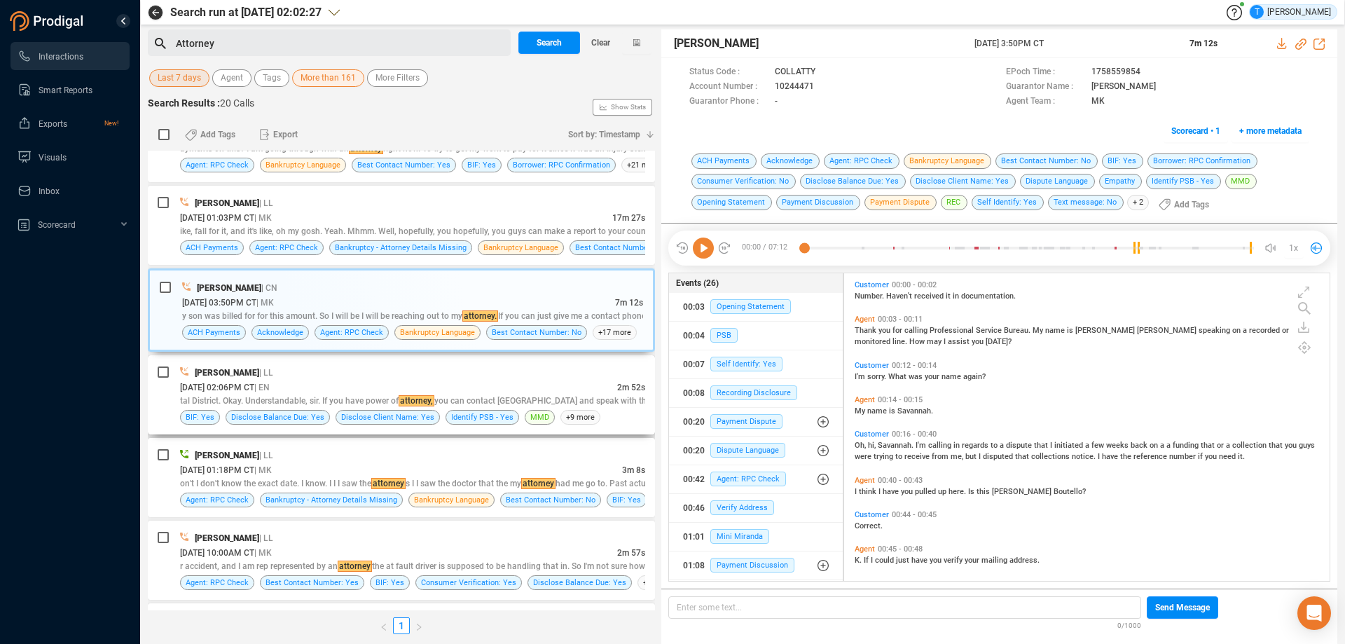
scroll to position [304, 478]
click at [549, 376] on div "[PERSON_NAME] | LL" at bounding box center [412, 372] width 465 height 15
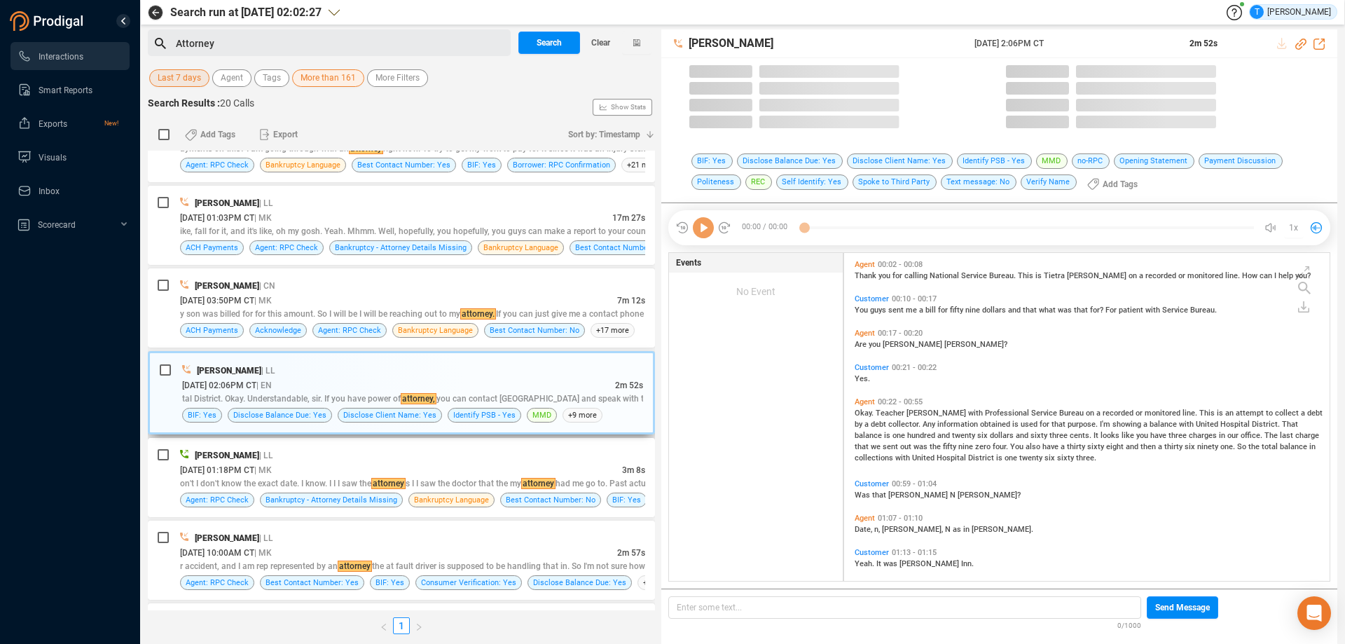
scroll to position [324, 478]
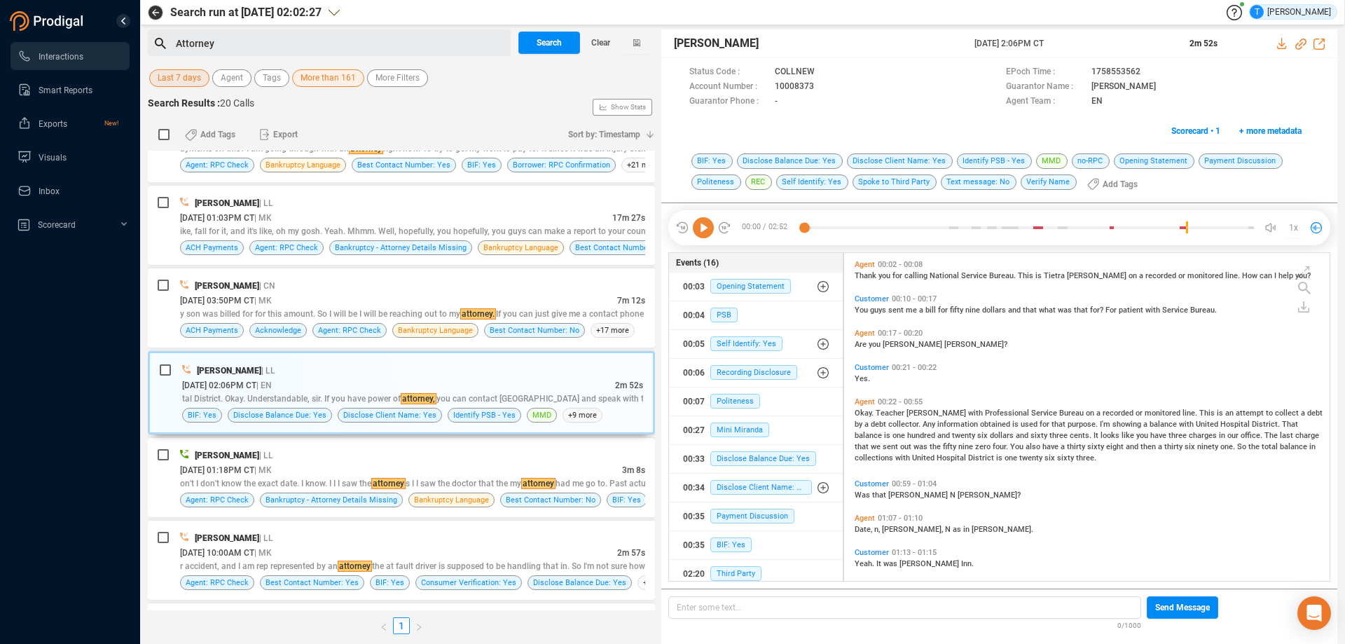
click at [700, 227] on icon at bounding box center [703, 227] width 21 height 21
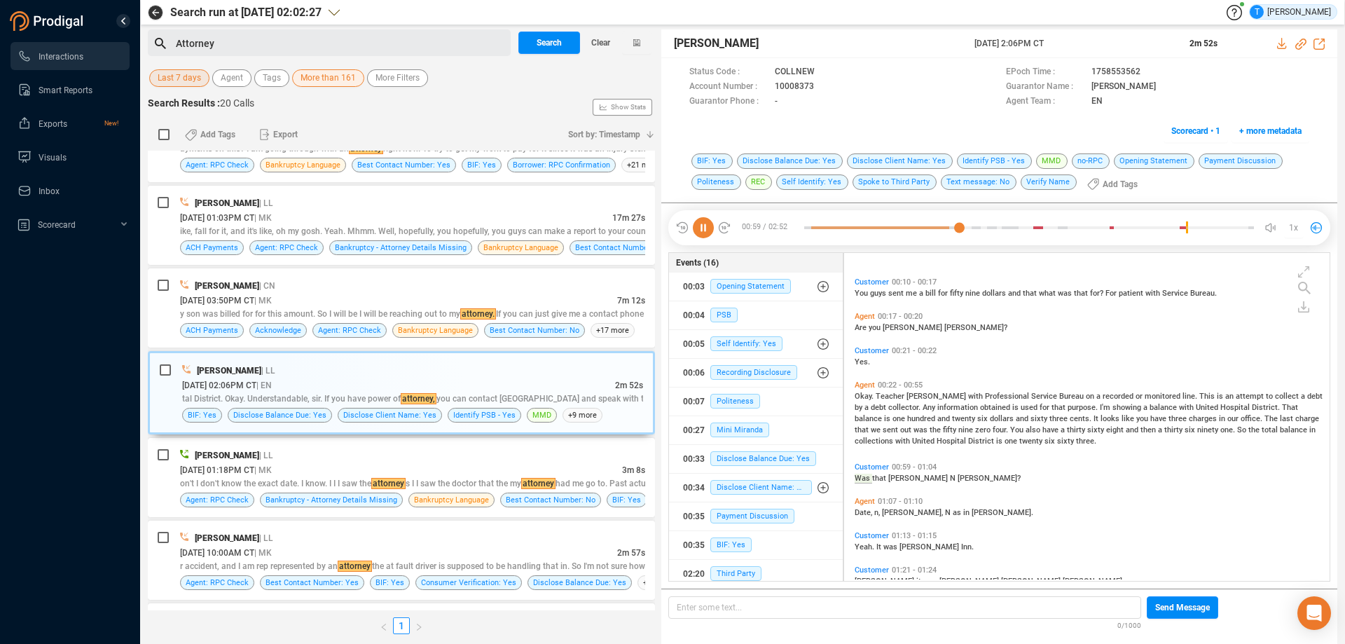
scroll to position [75, 0]
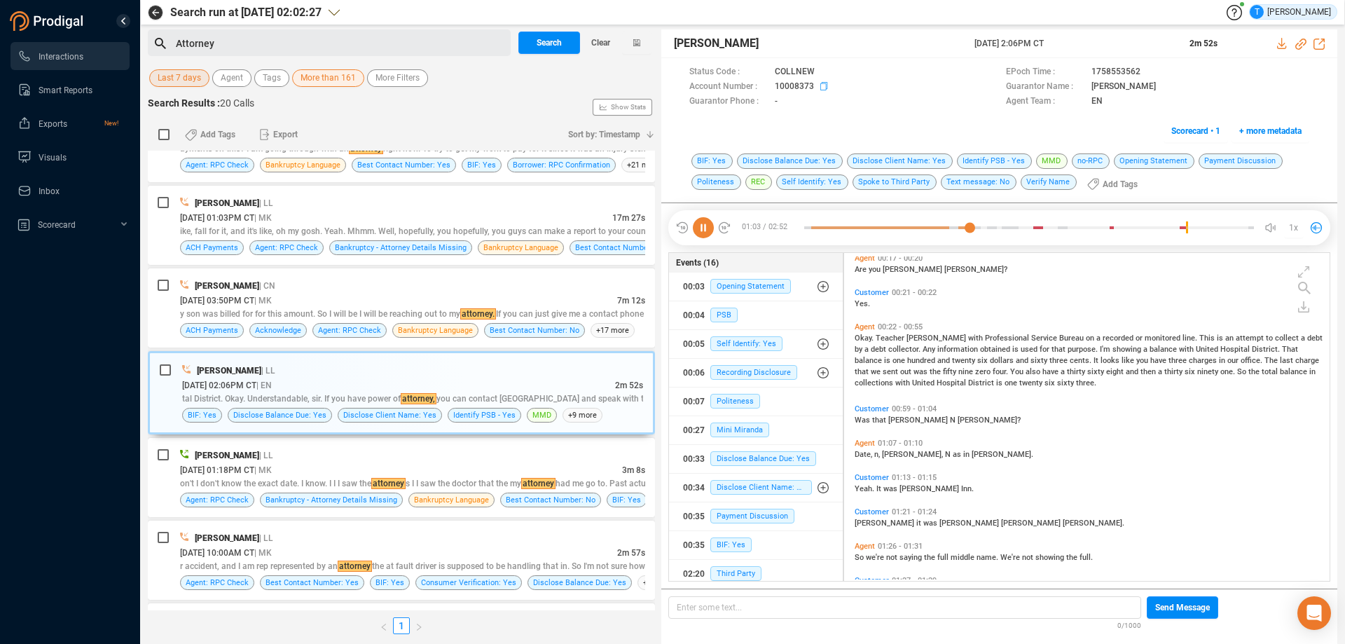
click at [820, 88] on icon at bounding box center [825, 87] width 11 height 11
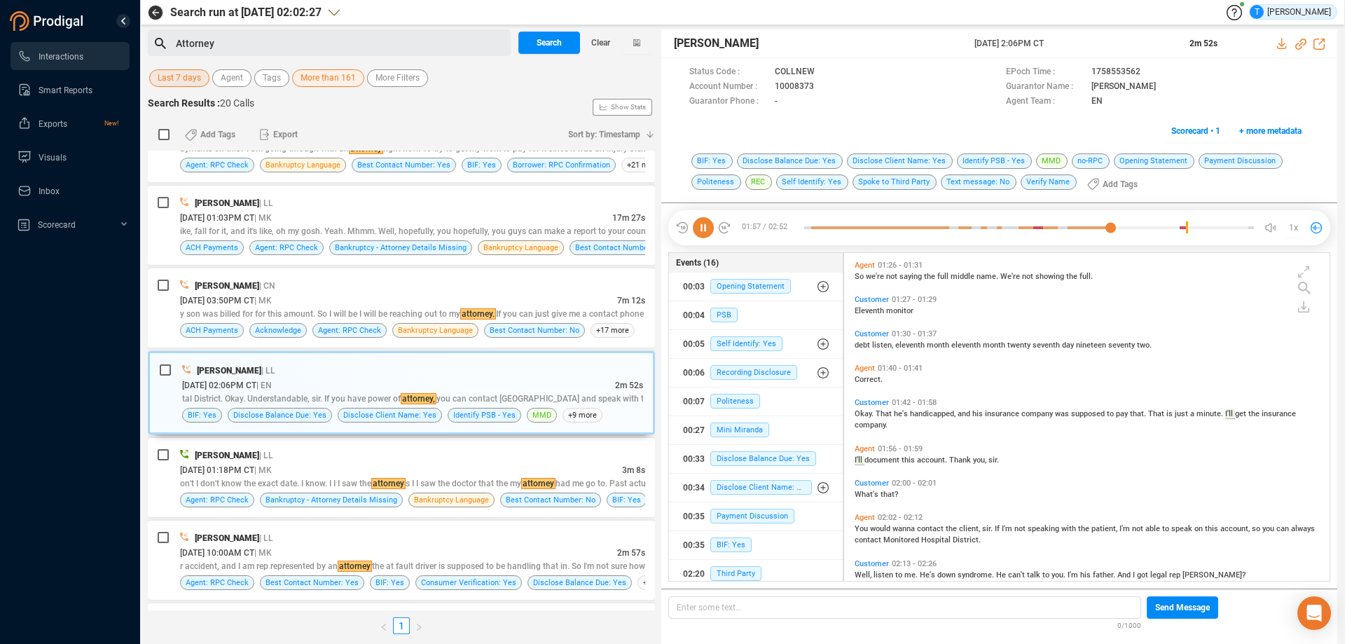
scroll to position [396, 0]
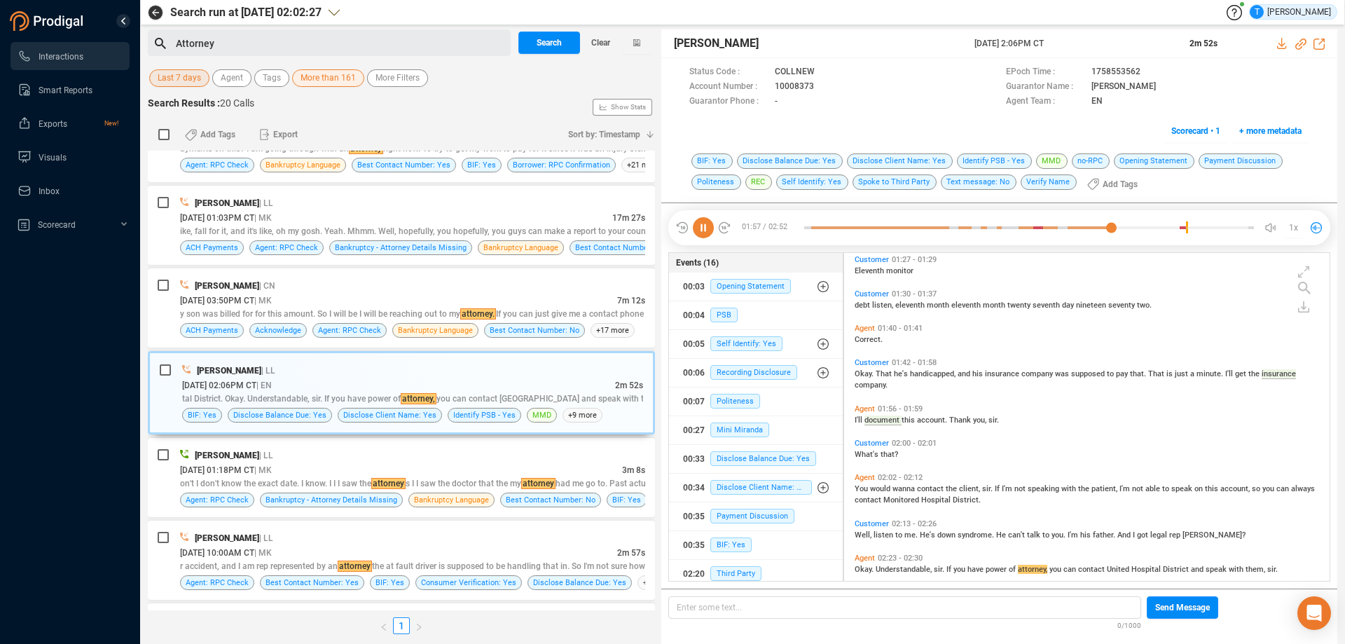
click at [699, 229] on icon at bounding box center [703, 227] width 21 height 21
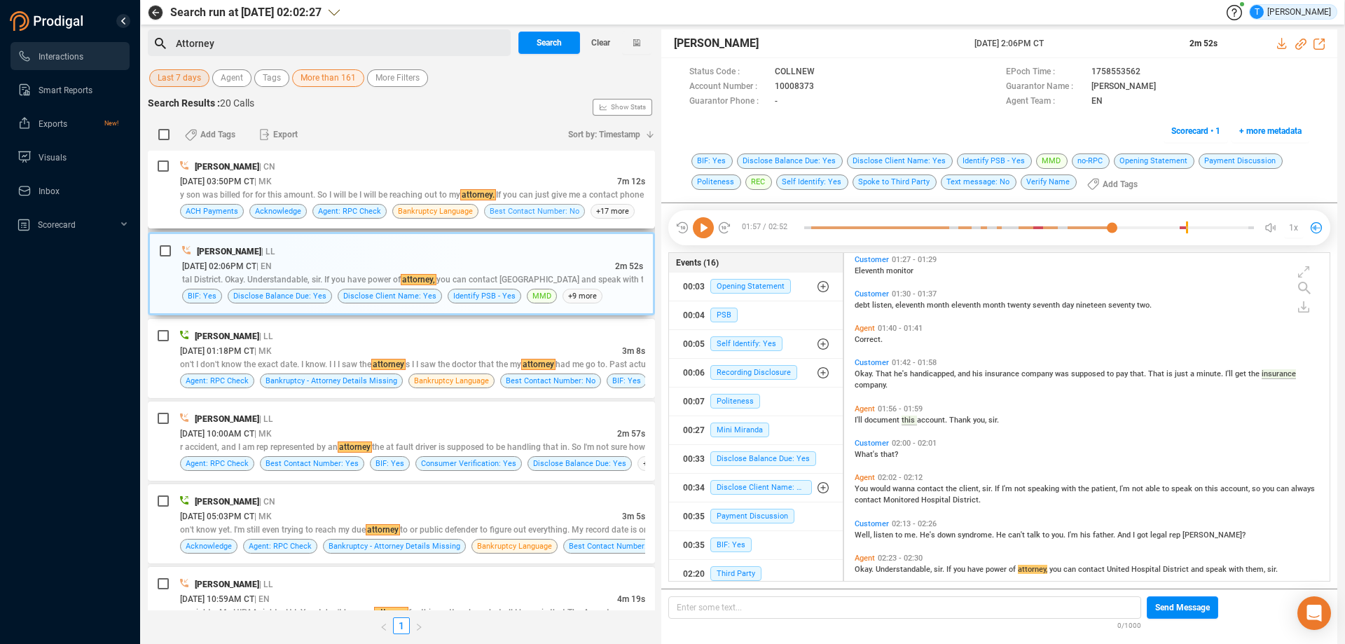
scroll to position [766, 0]
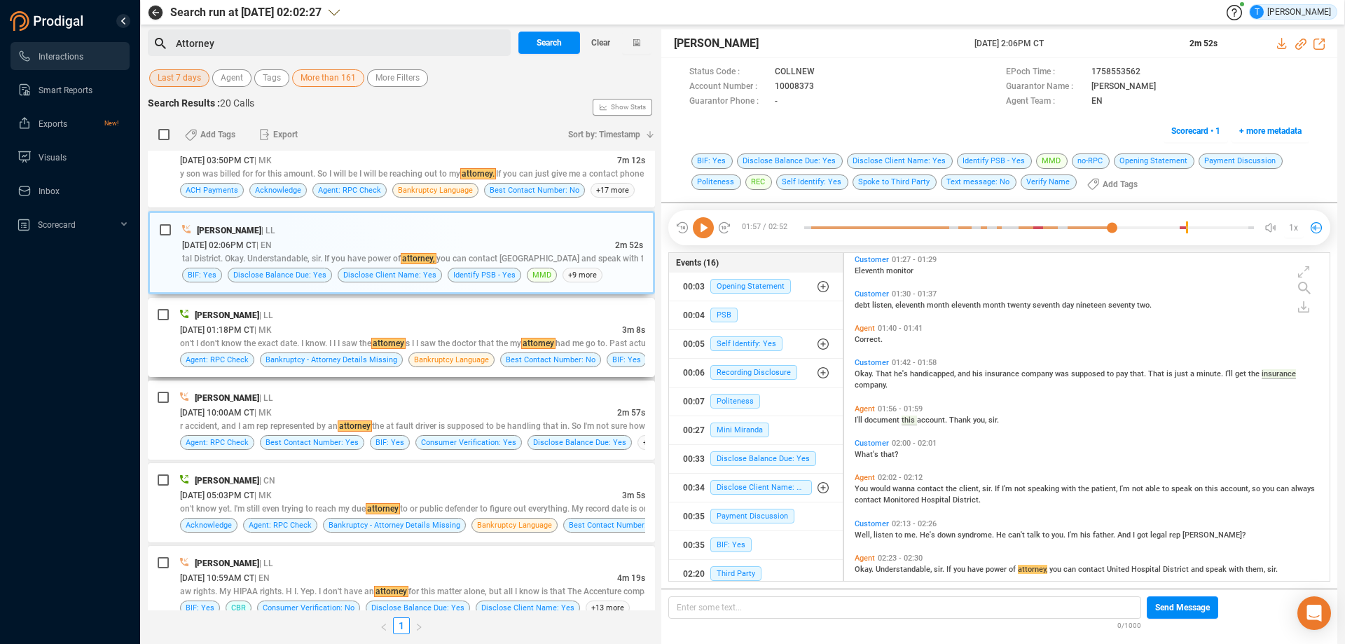
click at [483, 329] on div "[DATE] 01:18PM CT | MK" at bounding box center [401, 329] width 442 height 15
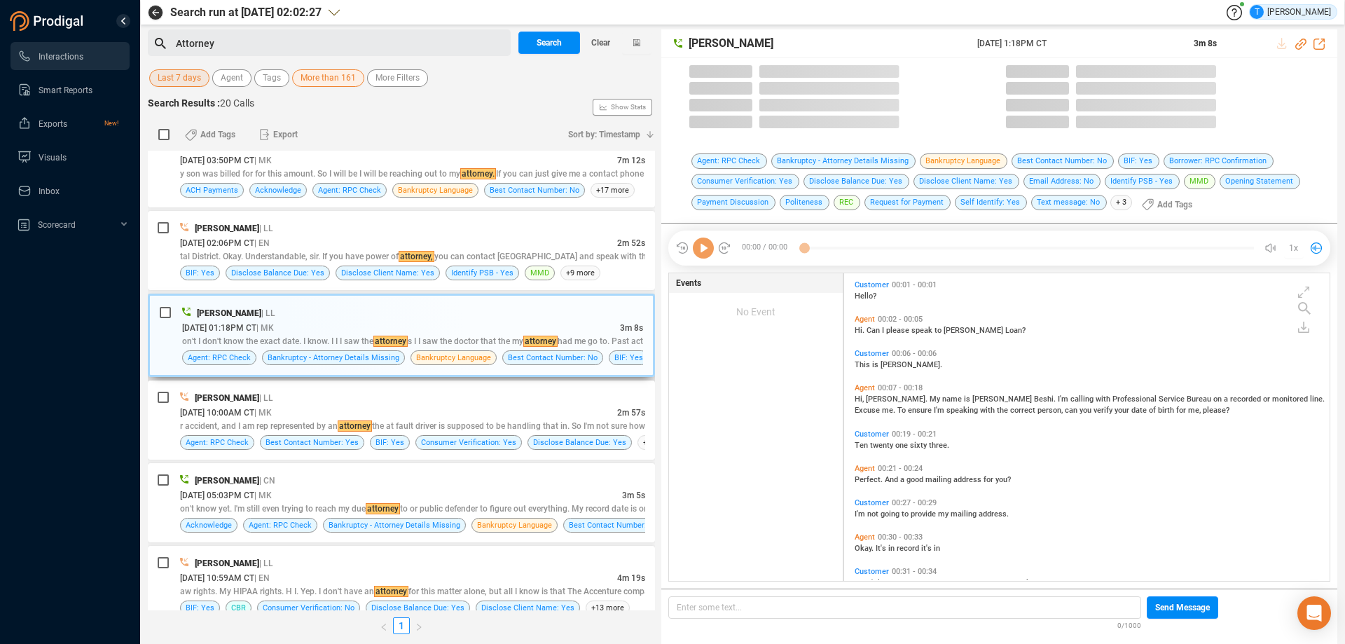
scroll to position [304, 478]
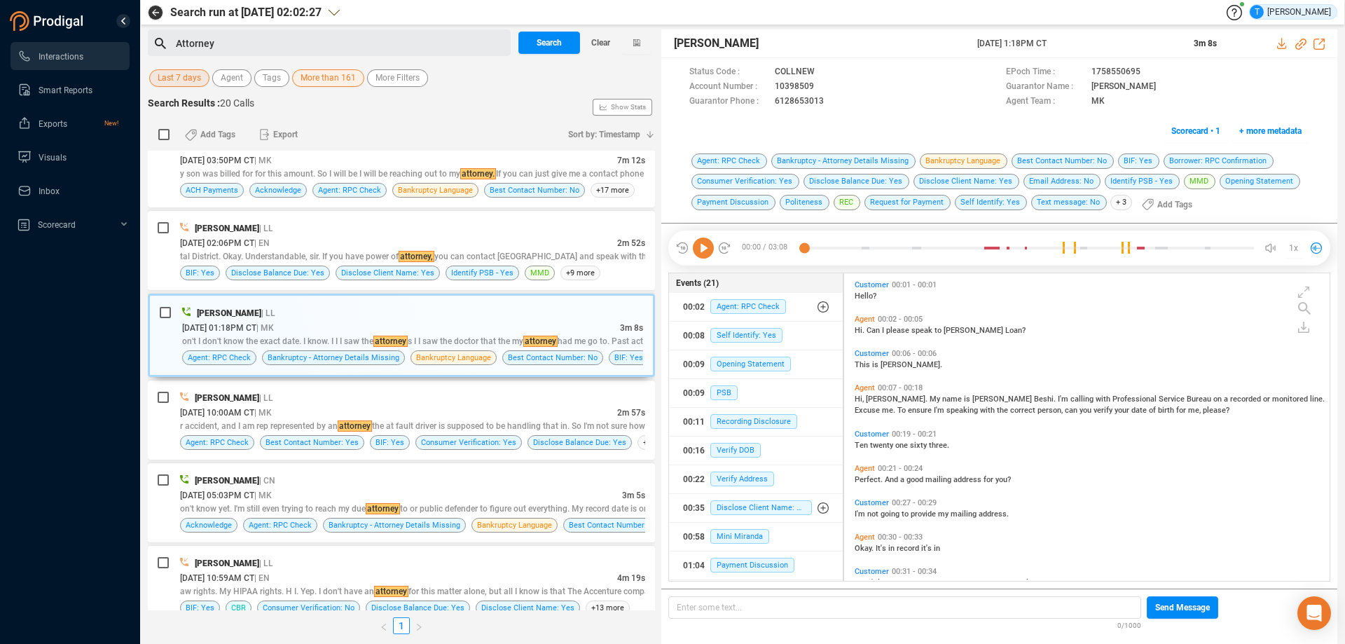
click at [705, 249] on icon at bounding box center [703, 247] width 21 height 21
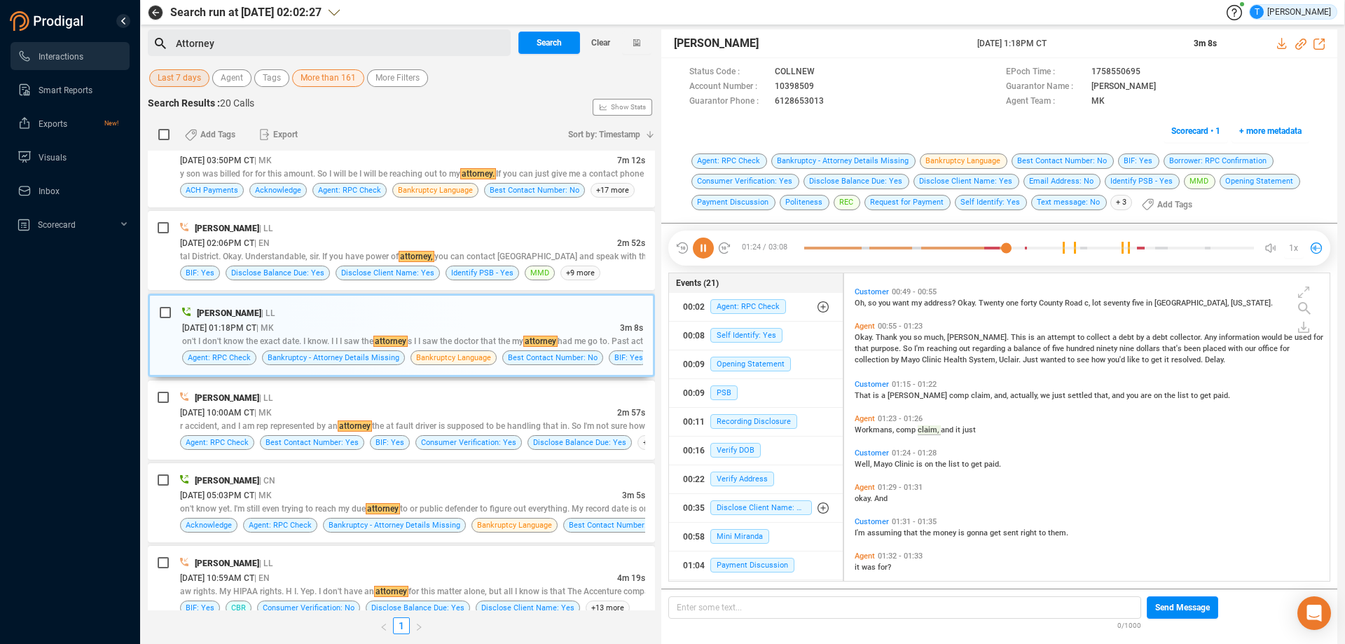
scroll to position [417, 0]
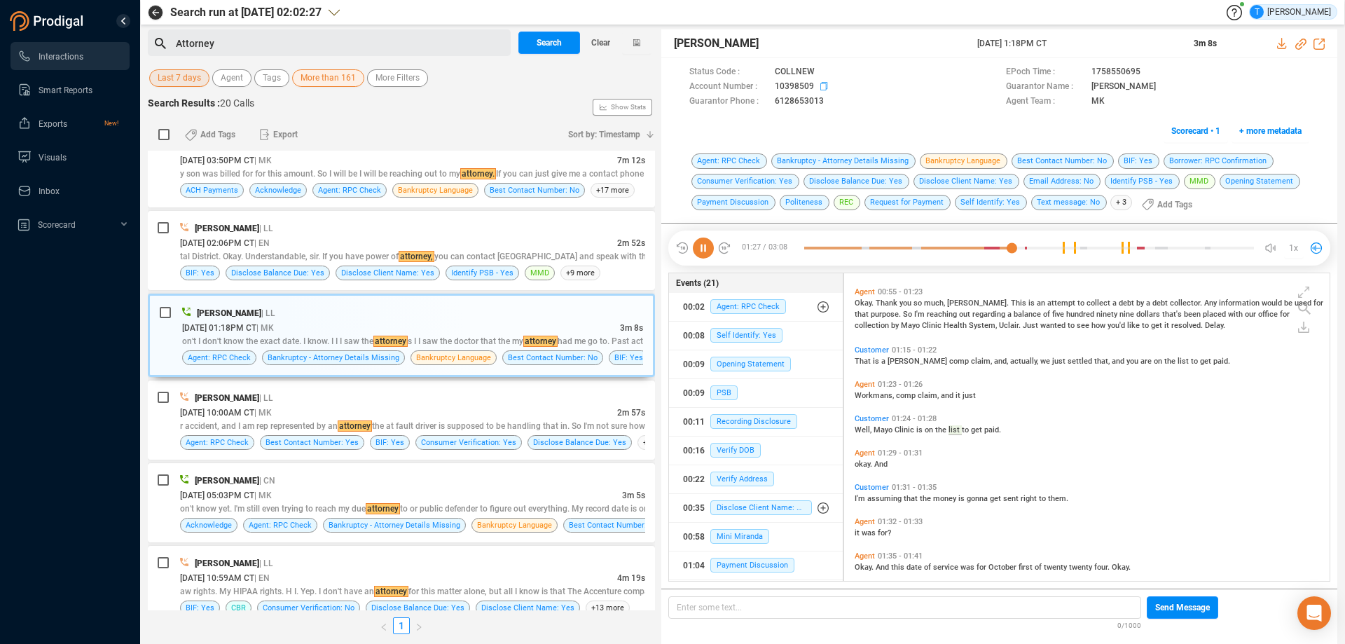
click at [822, 85] on icon at bounding box center [825, 87] width 11 height 11
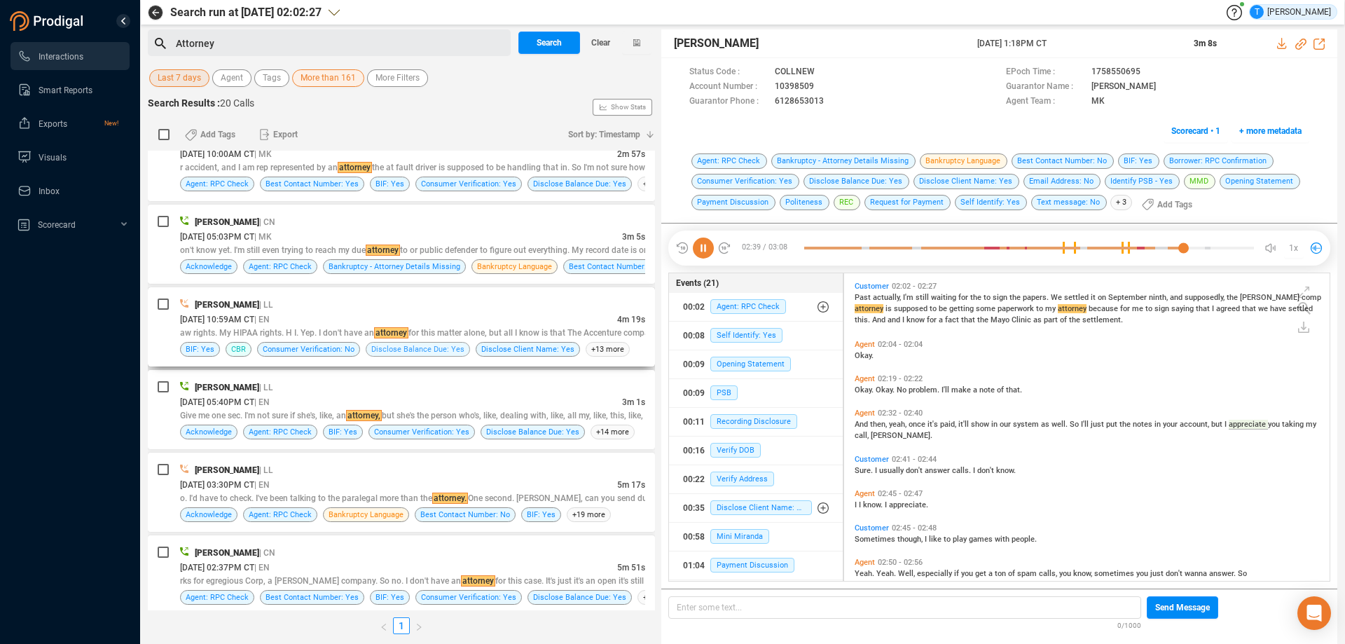
scroll to position [1047, 0]
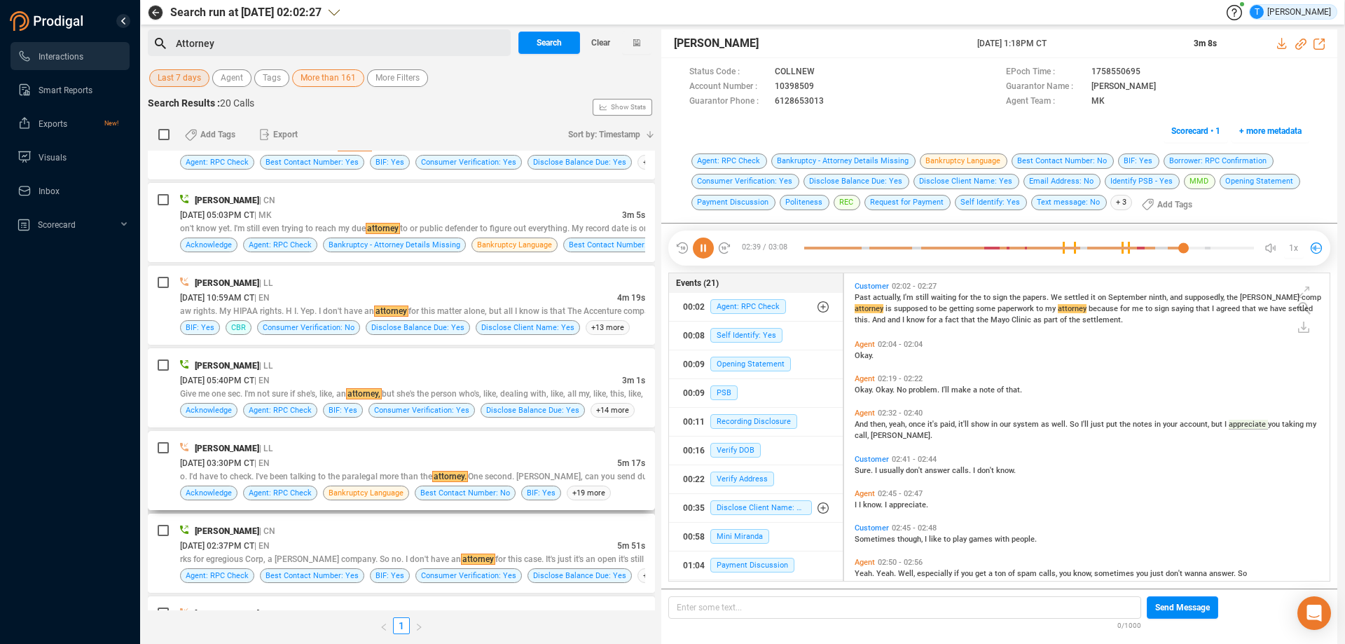
click at [420, 437] on div "[PERSON_NAME] | LL [DATE] 03:30PM CT | EN 5m 17s o. I'd have to check. I've bee…" at bounding box center [401, 470] width 507 height 79
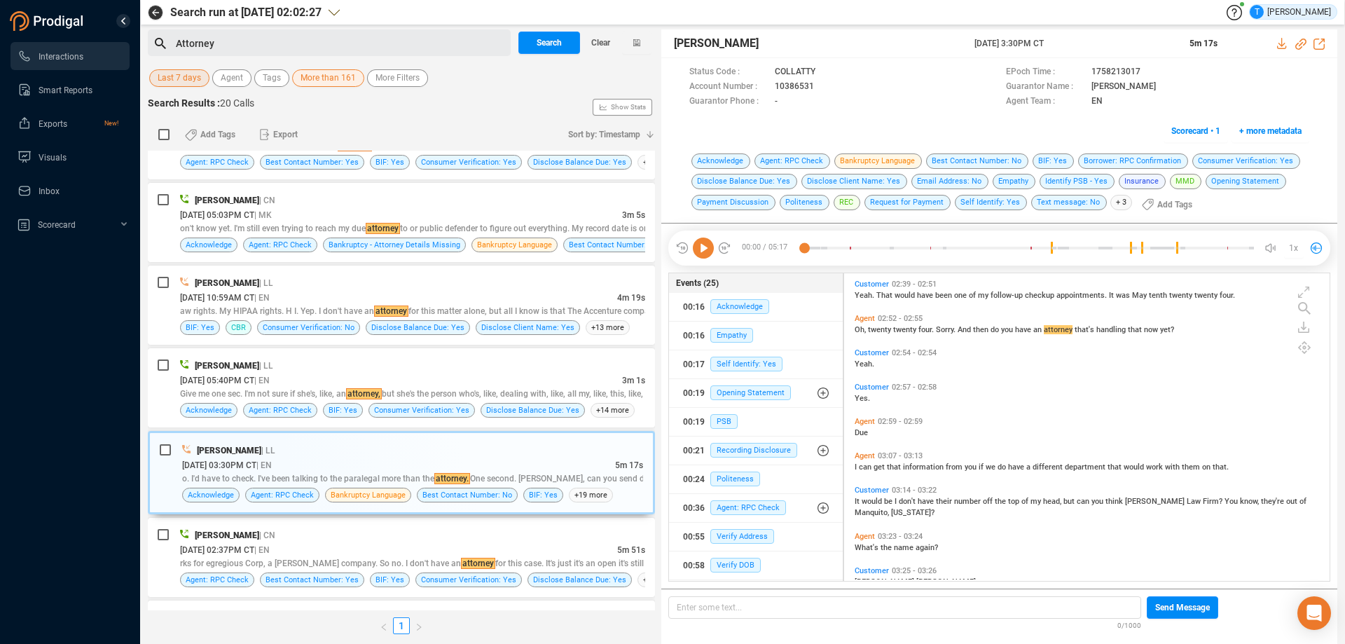
scroll to position [841, 0]
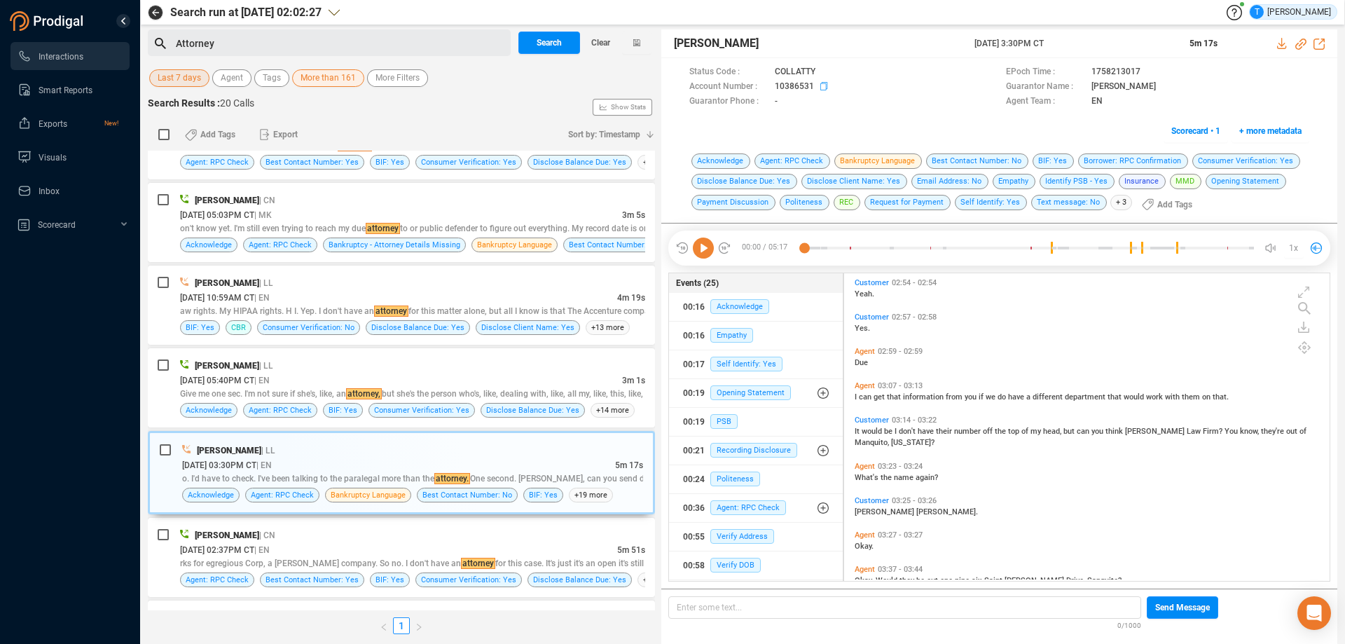
click at [822, 86] on icon at bounding box center [825, 87] width 11 height 11
click at [1306, 326] on icon at bounding box center [1303, 327] width 11 height 11
click at [1276, 336] on icon at bounding box center [1275, 335] width 6 height 7
click at [1281, 41] on icon at bounding box center [1282, 43] width 11 height 11
click at [822, 87] on icon at bounding box center [825, 87] width 11 height 11
